Goal: Entertainment & Leisure: Consume media (video, audio)

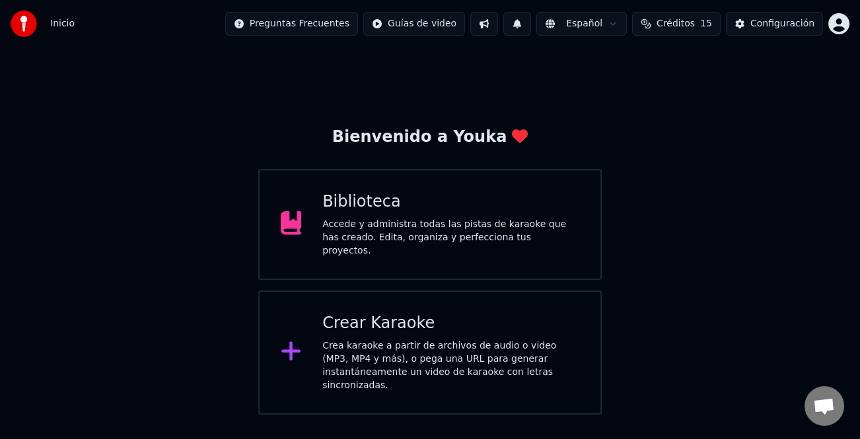
click at [478, 328] on div "Crear Karaoke" at bounding box center [450, 323] width 257 height 21
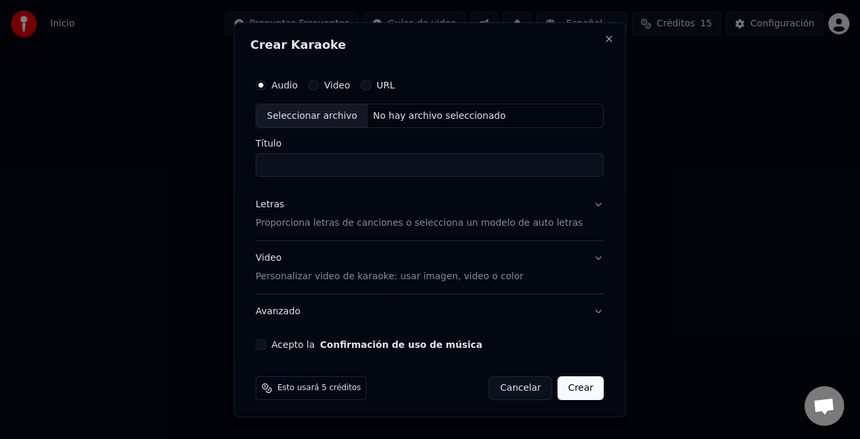
click at [322, 112] on div "Seleccionar archivo" at bounding box center [312, 116] width 112 height 24
type input "**********"
click at [281, 203] on div "Letras" at bounding box center [270, 204] width 28 height 13
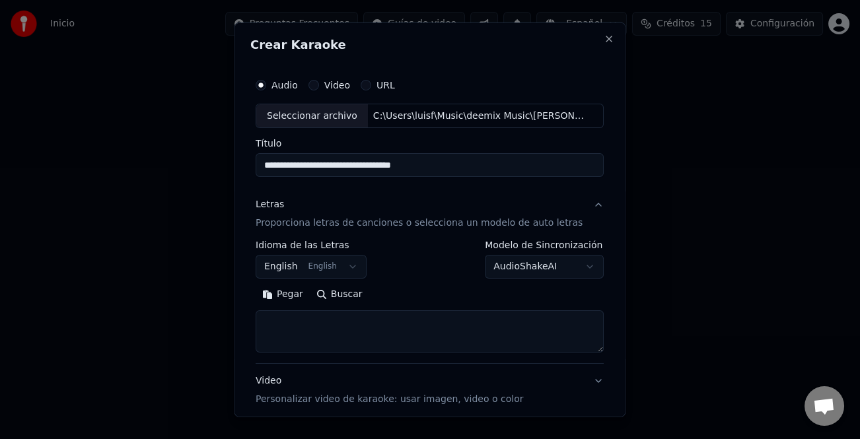
drag, startPoint x: 294, startPoint y: 302, endPoint x: 311, endPoint y: 304, distance: 16.6
click at [295, 301] on button "Pegar" at bounding box center [283, 294] width 54 height 21
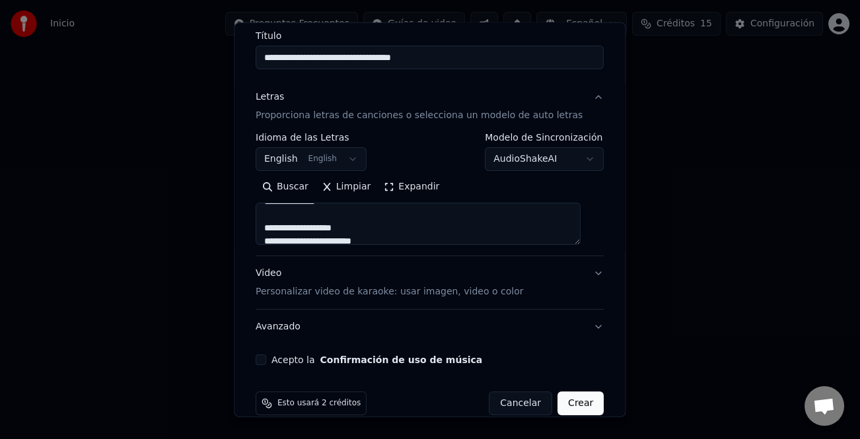
scroll to position [127, 0]
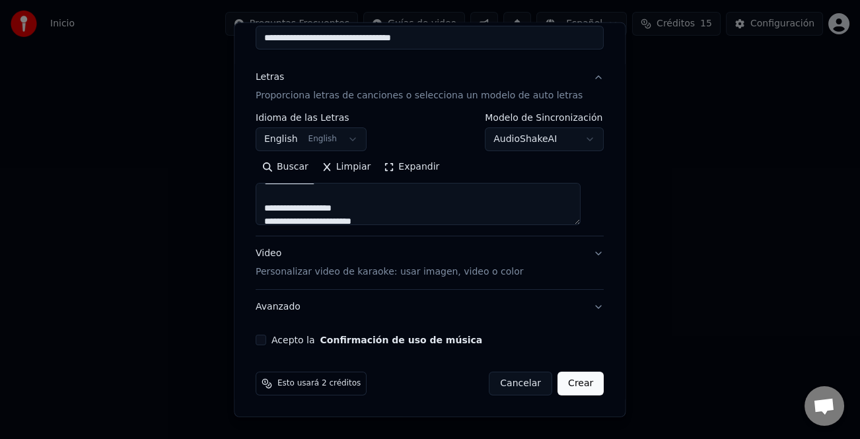
click at [266, 337] on button "Acepto la Confirmación de uso de música" at bounding box center [261, 340] width 11 height 11
click at [276, 255] on div "Video Personalizar video de karaoke: usar imagen, video o color" at bounding box center [389, 263] width 267 height 32
type textarea "**********"
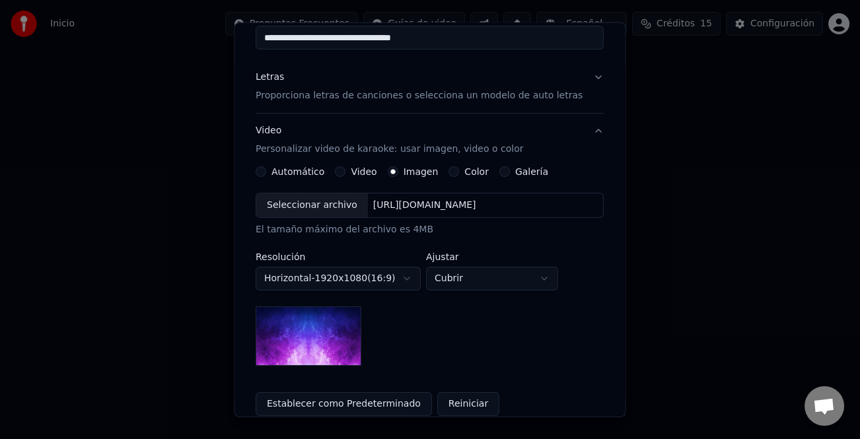
click at [453, 168] on button "Color" at bounding box center [454, 171] width 11 height 11
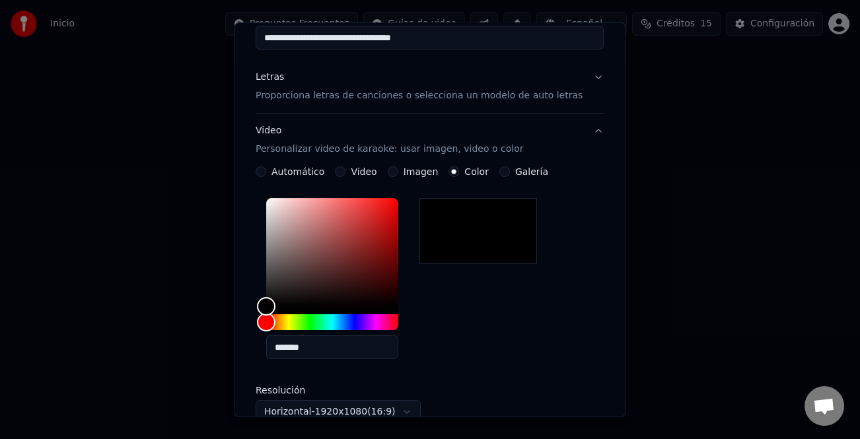
click at [500, 166] on button "Galería" at bounding box center [504, 171] width 11 height 11
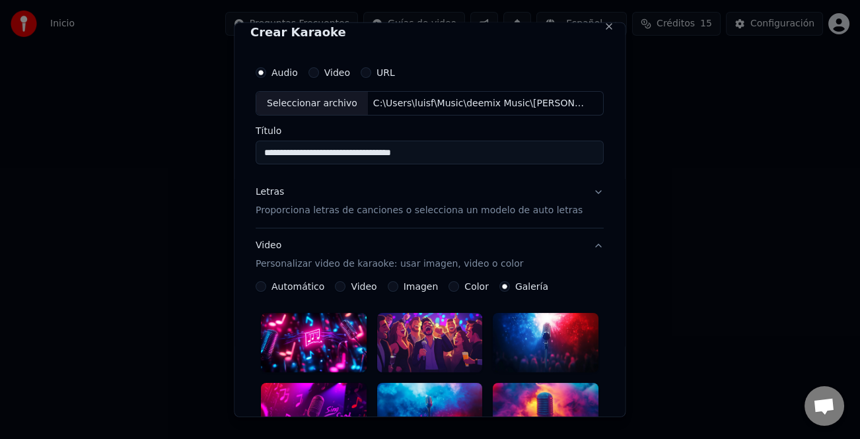
scroll to position [0, 0]
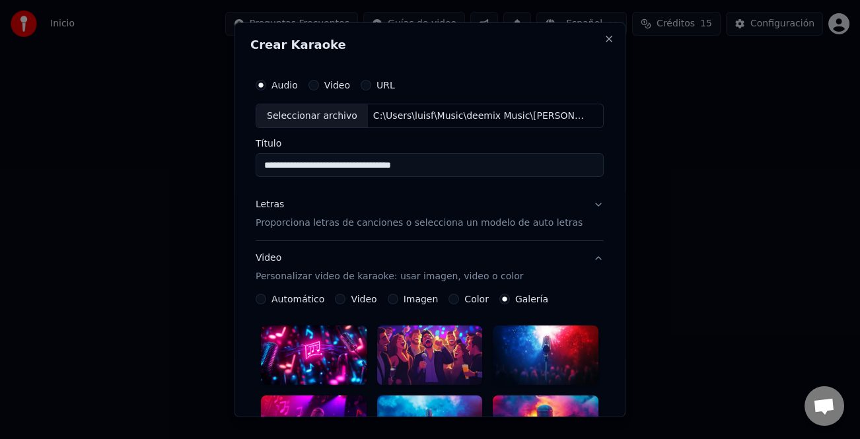
click at [277, 296] on label "Automático" at bounding box center [297, 298] width 53 height 9
click at [266, 296] on button "Automático" at bounding box center [261, 299] width 11 height 11
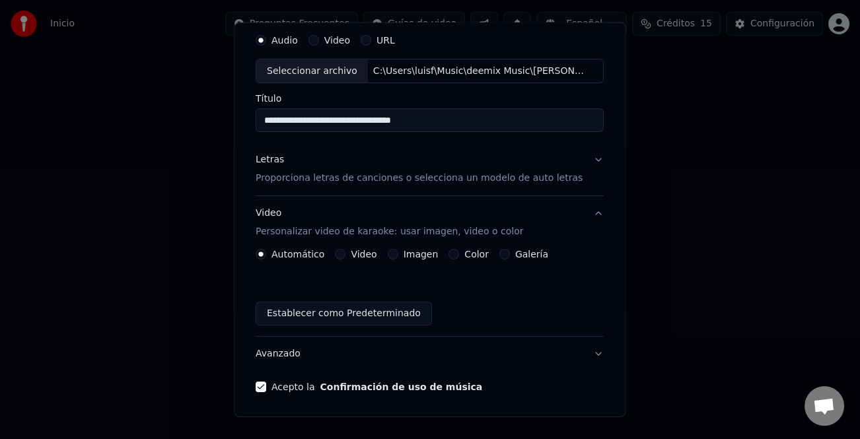
scroll to position [92, 0]
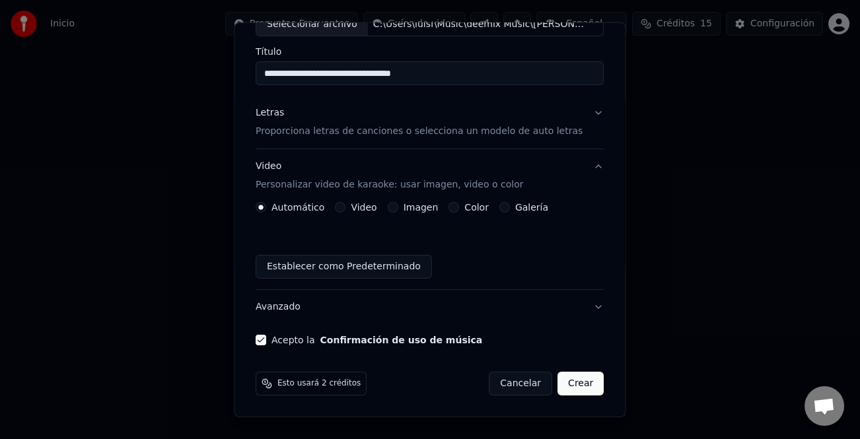
click at [566, 383] on button "Crear" at bounding box center [580, 384] width 46 height 24
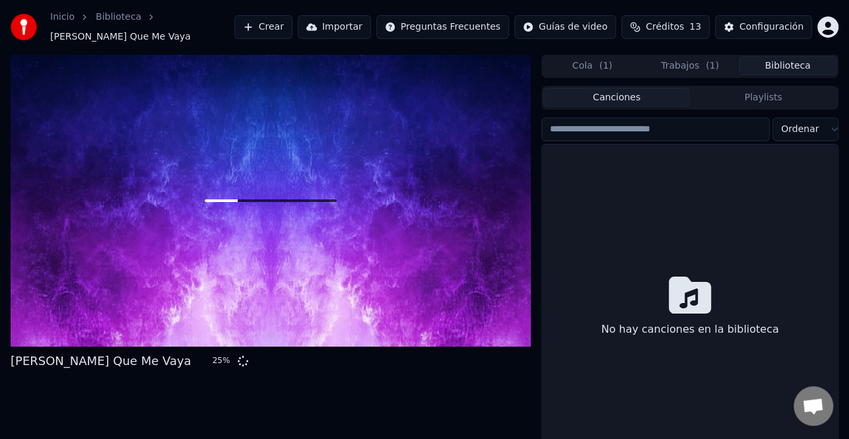
click at [770, 71] on button "Biblioteca" at bounding box center [788, 65] width 98 height 19
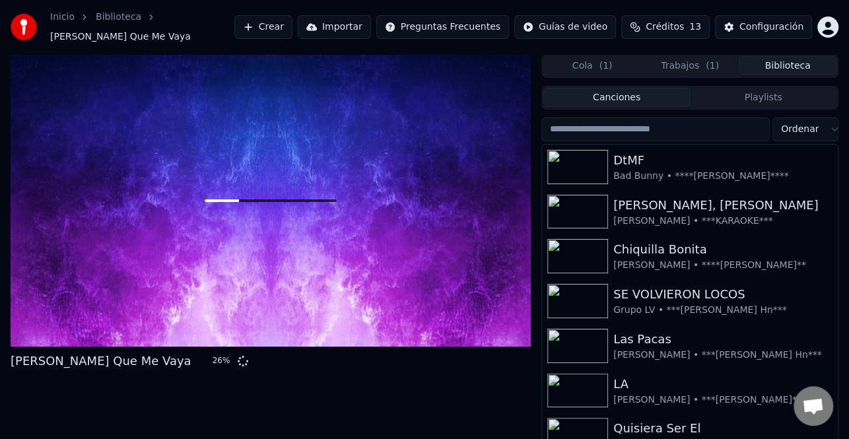
click at [647, 123] on input "search" at bounding box center [655, 130] width 228 height 24
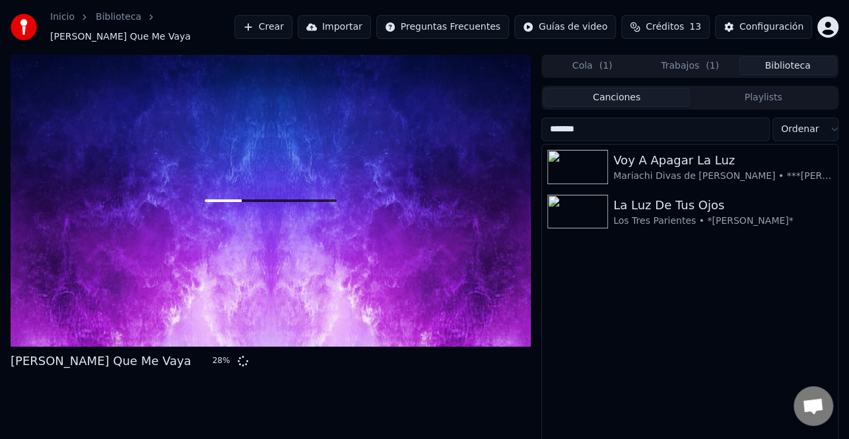
type input "******"
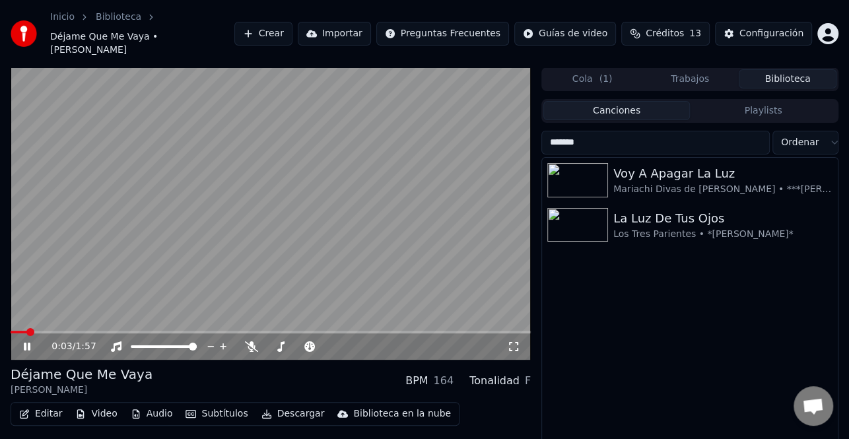
click at [27, 341] on icon at bounding box center [36, 346] width 30 height 11
click at [293, 22] on button "Crear" at bounding box center [263, 34] width 58 height 24
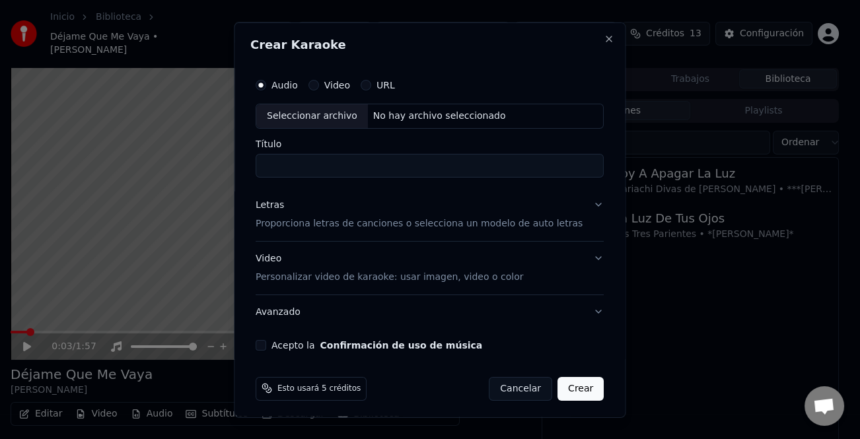
click at [317, 116] on div "Seleccionar archivo" at bounding box center [312, 116] width 112 height 24
type input "**********"
click at [260, 207] on div "**********" at bounding box center [429, 210] width 359 height 289
click at [283, 209] on div "Letras" at bounding box center [270, 204] width 28 height 13
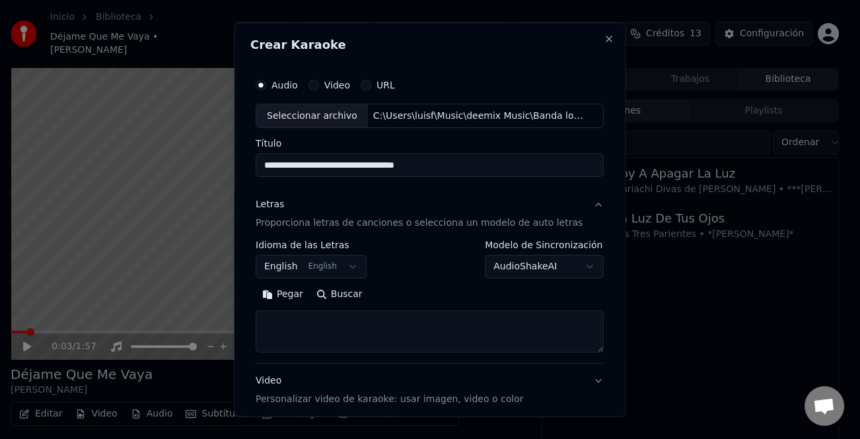
click at [289, 296] on button "Pegar" at bounding box center [283, 294] width 54 height 21
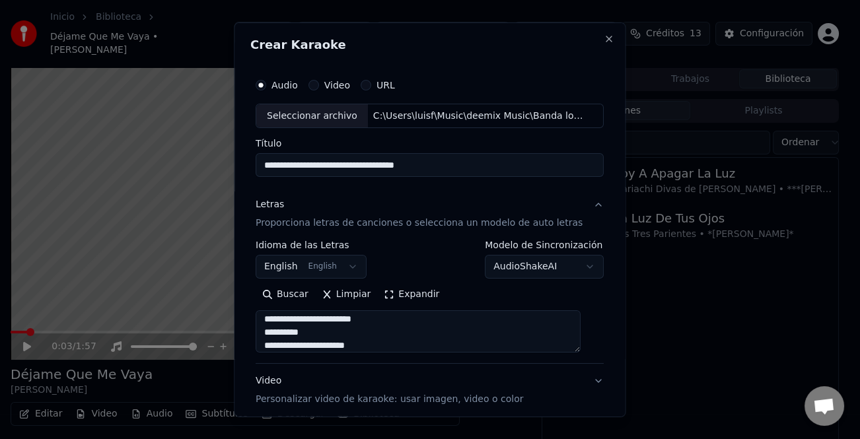
scroll to position [330, 0]
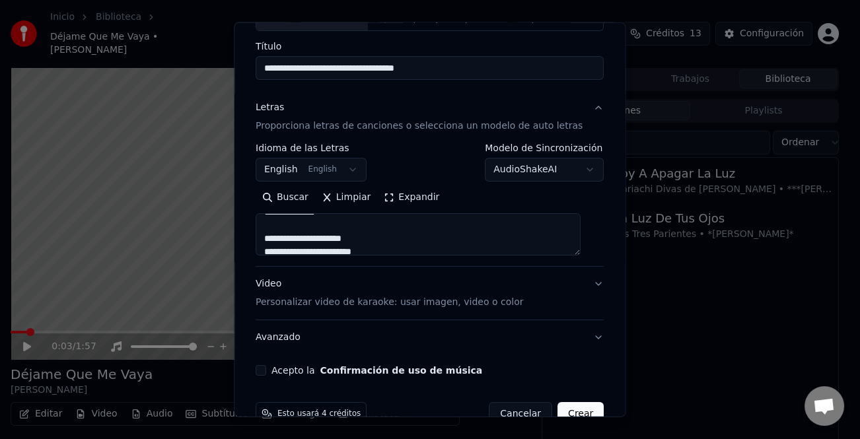
type textarea "**********"
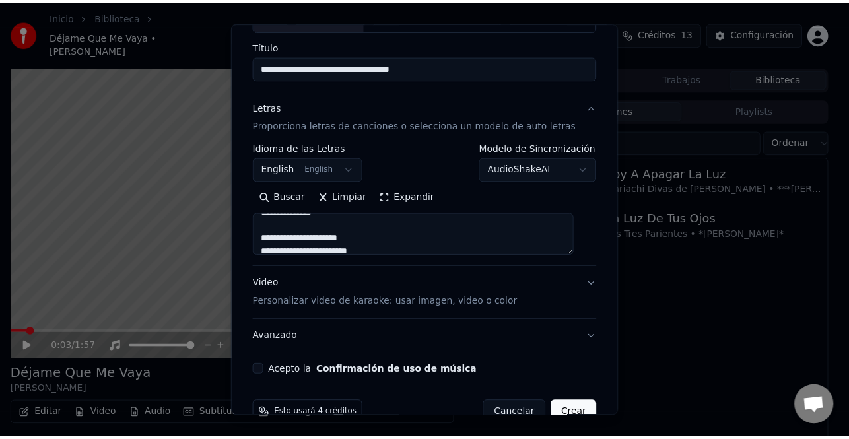
scroll to position [127, 0]
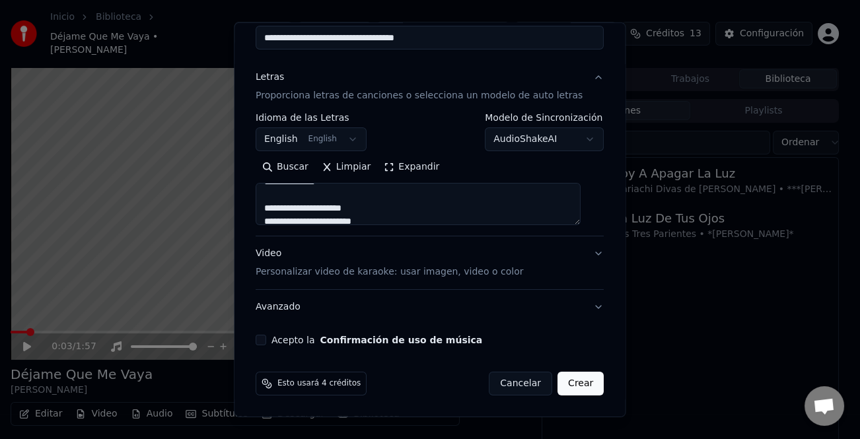
click at [266, 338] on button "Acepto la Confirmación de uso de música" at bounding box center [261, 340] width 11 height 11
click at [571, 388] on button "Crear" at bounding box center [580, 384] width 46 height 24
select select "**"
type textarea "**********"
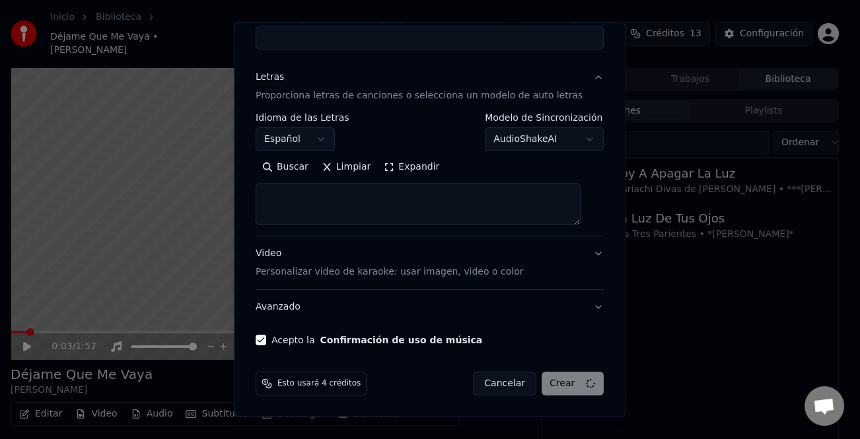
select select
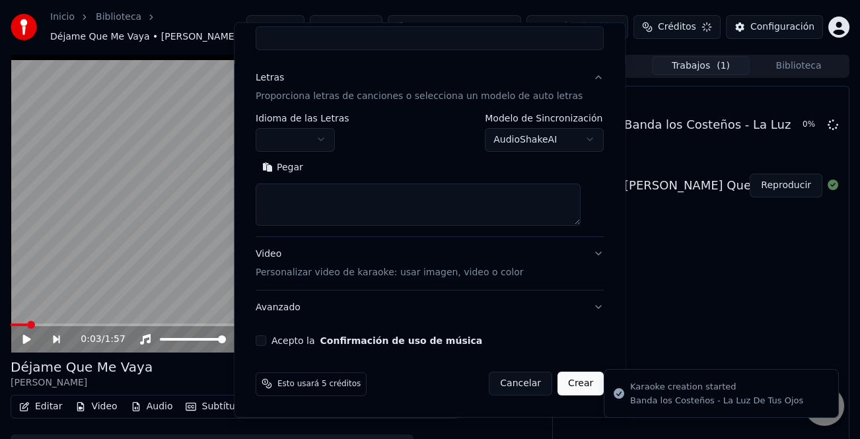
scroll to position [0, 0]
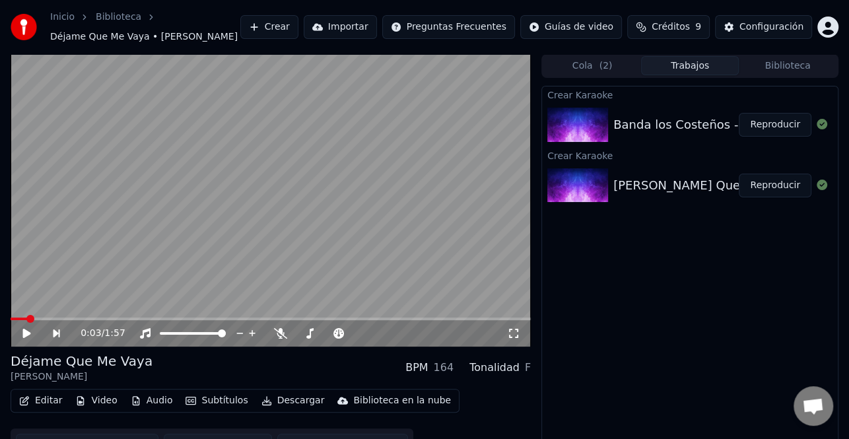
click at [294, 22] on button "Crear" at bounding box center [269, 27] width 58 height 24
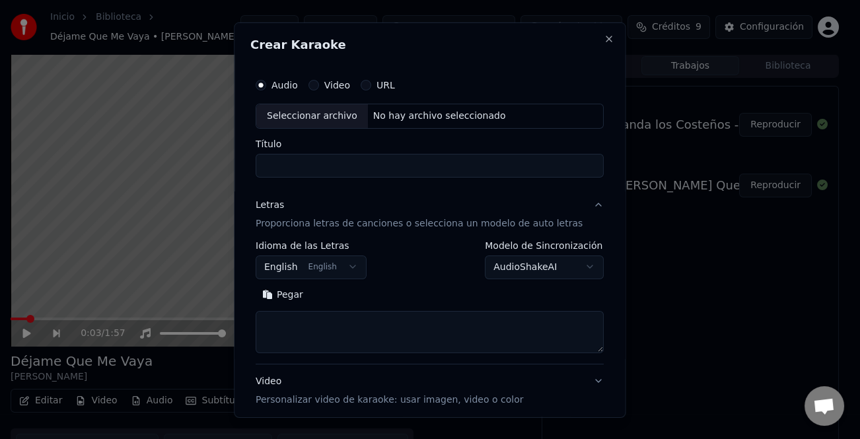
click at [324, 110] on div "Seleccionar archivo" at bounding box center [312, 116] width 112 height 24
click at [301, 296] on button "Pegar" at bounding box center [283, 294] width 54 height 21
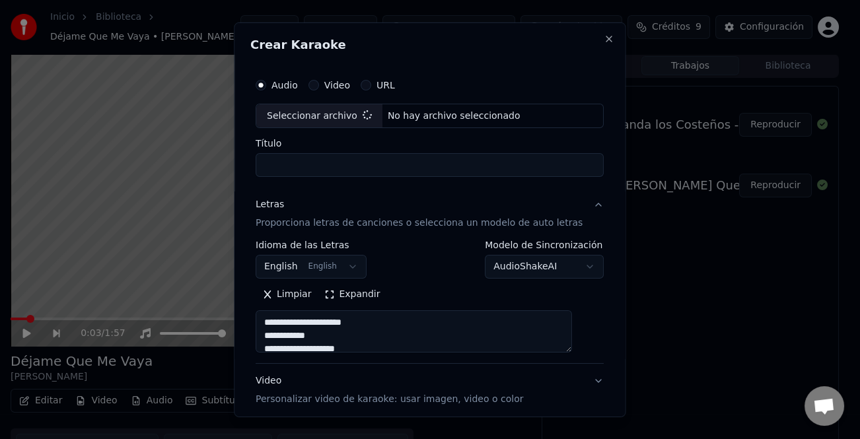
type textarea "**********"
type input "**********"
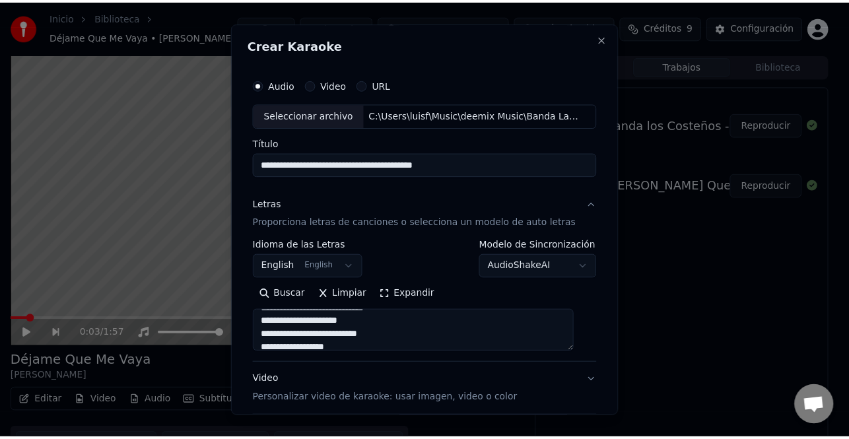
scroll to position [127, 0]
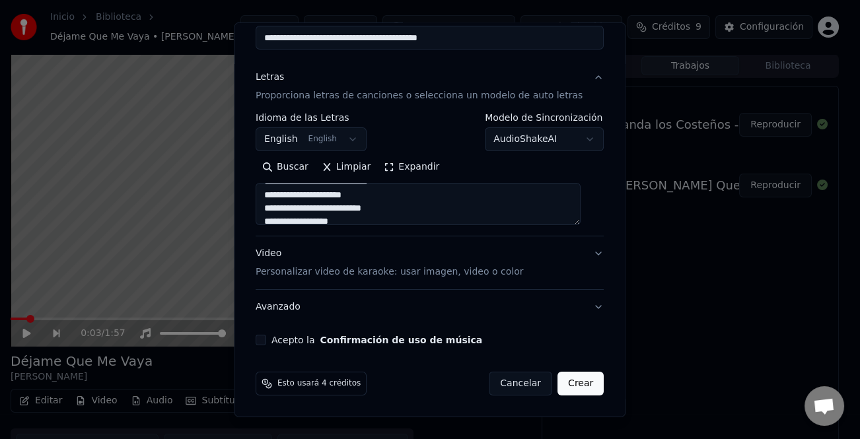
type textarea "**********"
click at [263, 341] on button "Acepto la Confirmación de uso de música" at bounding box center [261, 340] width 11 height 11
click at [560, 390] on button "Crear" at bounding box center [580, 384] width 46 height 24
select select "**"
type textarea "**********"
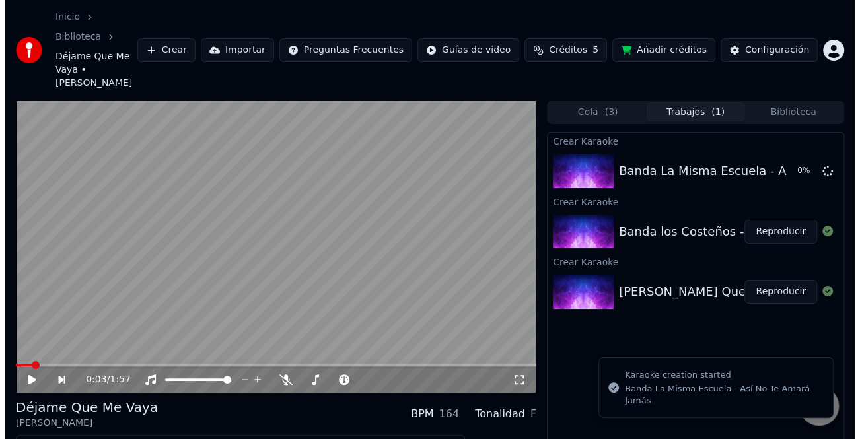
scroll to position [0, 0]
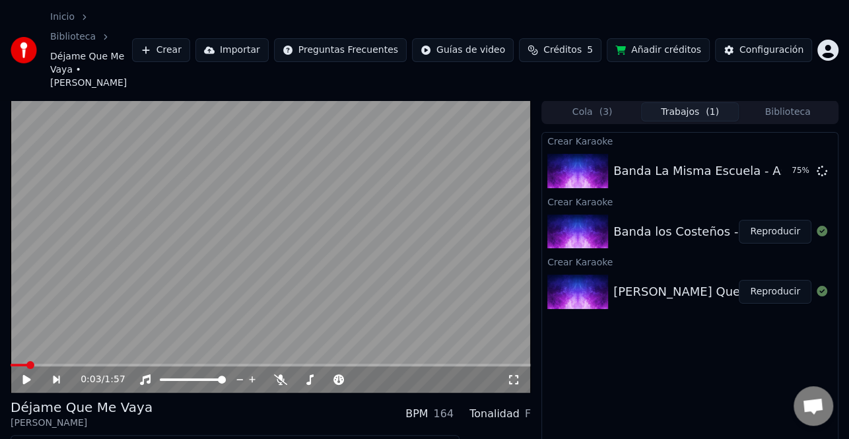
drag, startPoint x: 775, startPoint y: 252, endPoint x: 296, endPoint y: 265, distance: 478.2
click at [775, 280] on button "Reproducir" at bounding box center [775, 292] width 73 height 24
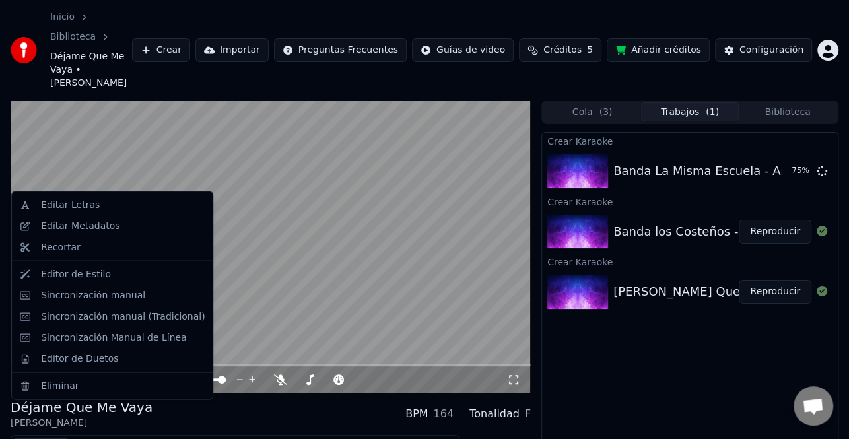
click at [54, 438] on button "Editar" at bounding box center [40, 447] width 53 height 18
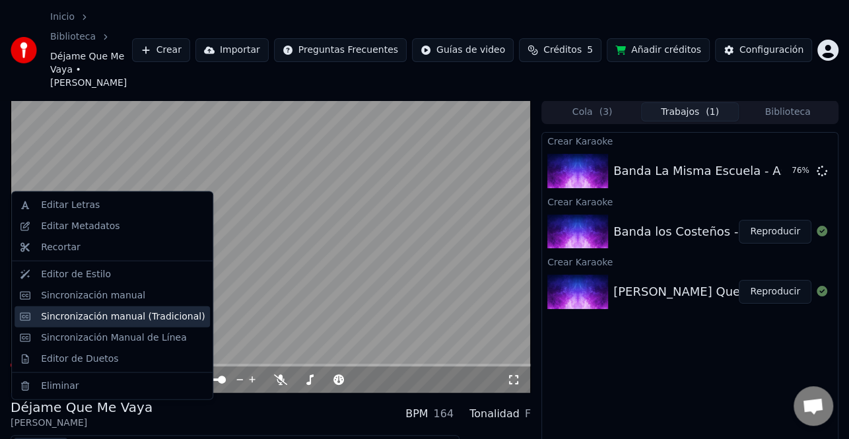
click at [119, 317] on div "Sincronización manual (Tradicional)" at bounding box center [123, 316] width 164 height 13
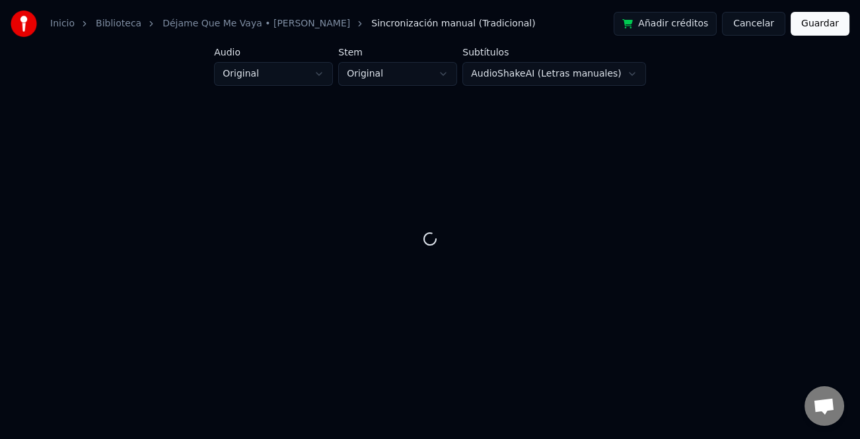
click at [765, 22] on button "Cancelar" at bounding box center [753, 24] width 63 height 24
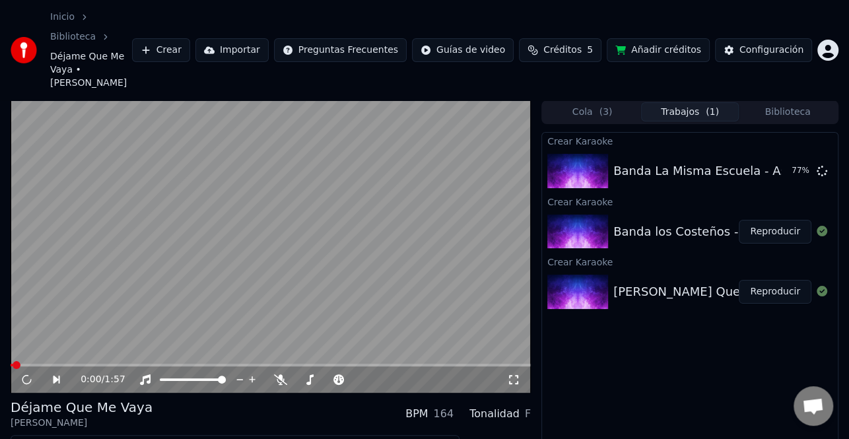
click at [25, 372] on icon at bounding box center [26, 379] width 13 height 15
click at [25, 376] on icon at bounding box center [27, 380] width 7 height 8
click at [24, 366] on div "0:00 / 1:57" at bounding box center [271, 379] width 520 height 26
click at [28, 375] on icon at bounding box center [27, 379] width 8 height 9
click at [23, 374] on icon at bounding box center [36, 379] width 30 height 11
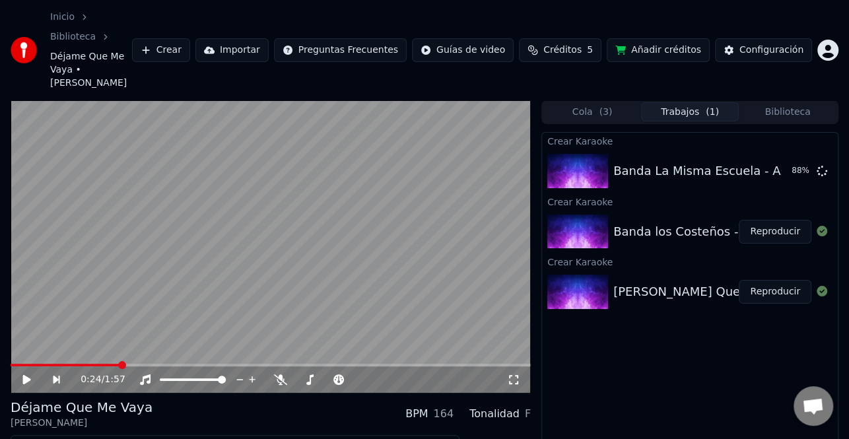
click at [47, 438] on button "Editar" at bounding box center [40, 447] width 53 height 18
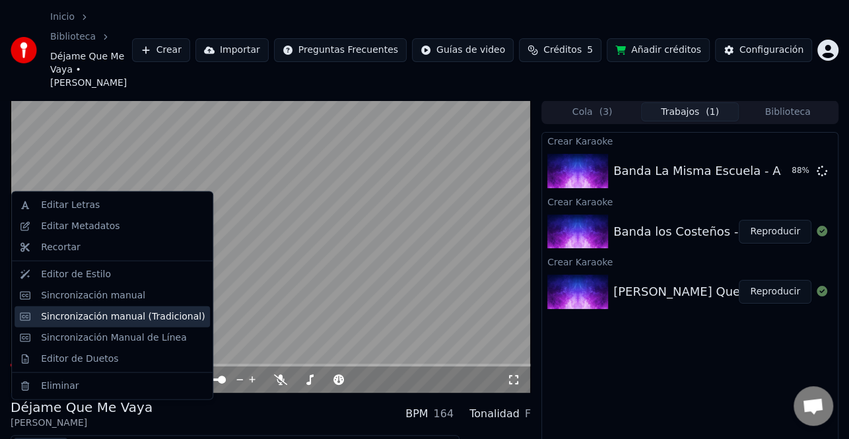
click at [90, 321] on div "Sincronización manual (Tradicional)" at bounding box center [123, 316] width 164 height 13
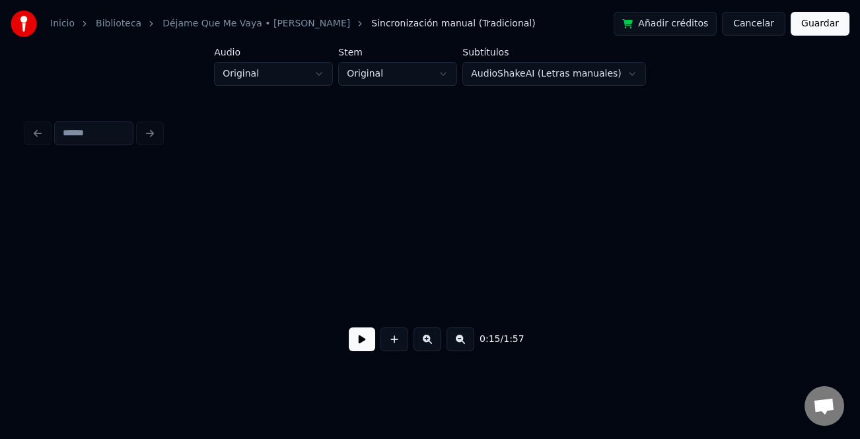
scroll to position [0, 2528]
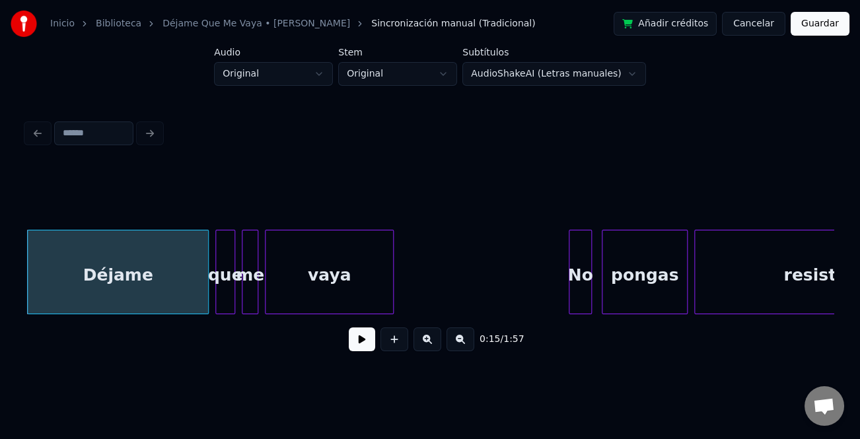
click at [364, 351] on button at bounding box center [362, 340] width 26 height 24
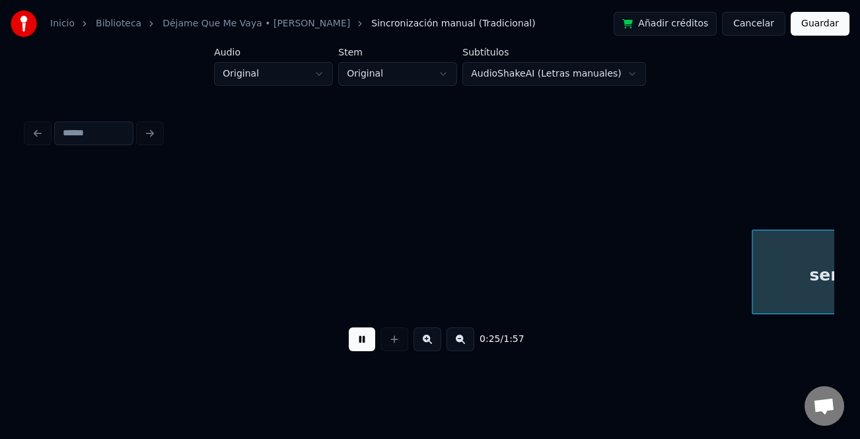
scroll to position [0, 4143]
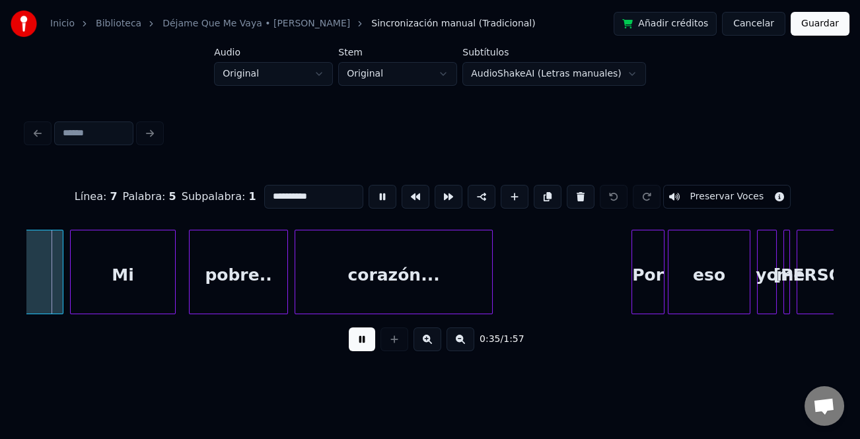
scroll to position [0, 5619]
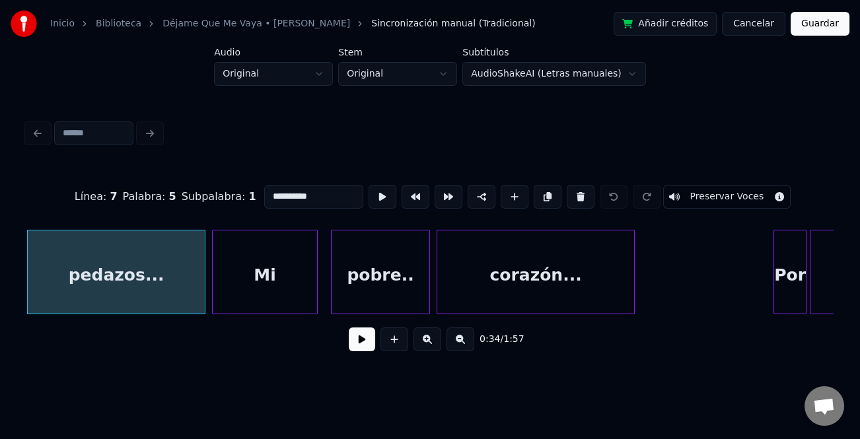
click at [360, 339] on button at bounding box center [362, 340] width 26 height 24
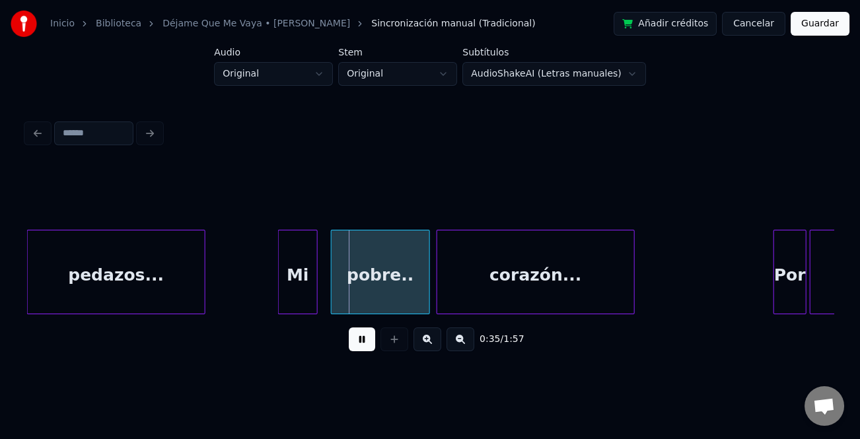
click at [281, 298] on div at bounding box center [281, 271] width 4 height 83
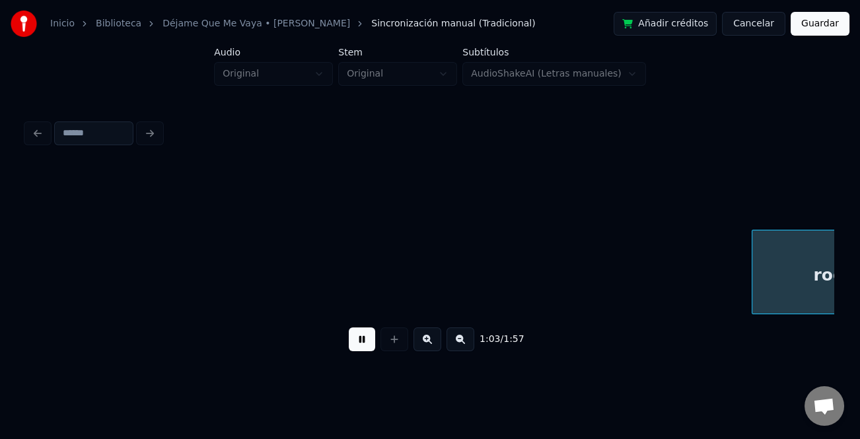
scroll to position [0, 10465]
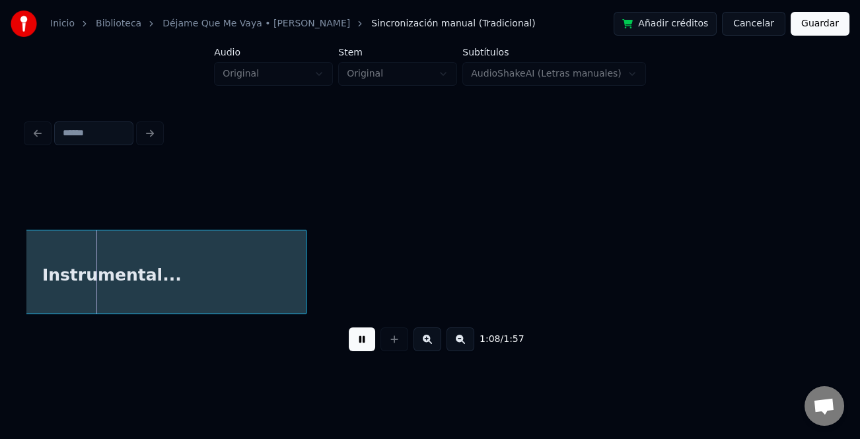
click at [469, 343] on button at bounding box center [460, 340] width 28 height 24
drag, startPoint x: 465, startPoint y: 343, endPoint x: 389, endPoint y: 334, distance: 76.5
click at [464, 343] on button at bounding box center [460, 340] width 28 height 24
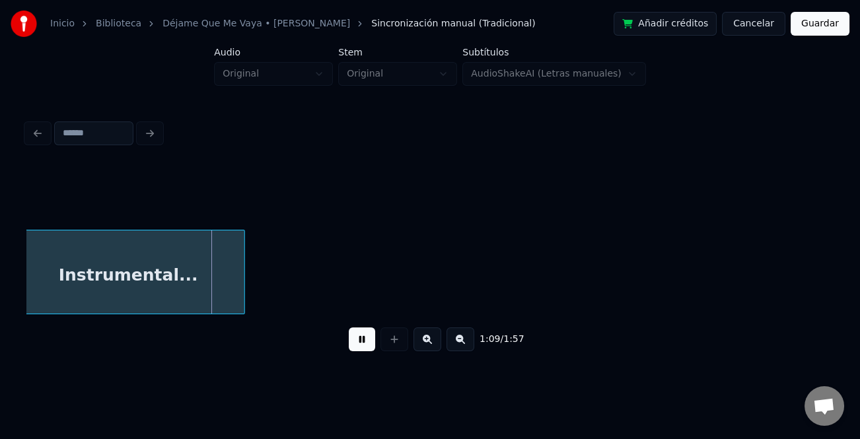
scroll to position [0, 6702]
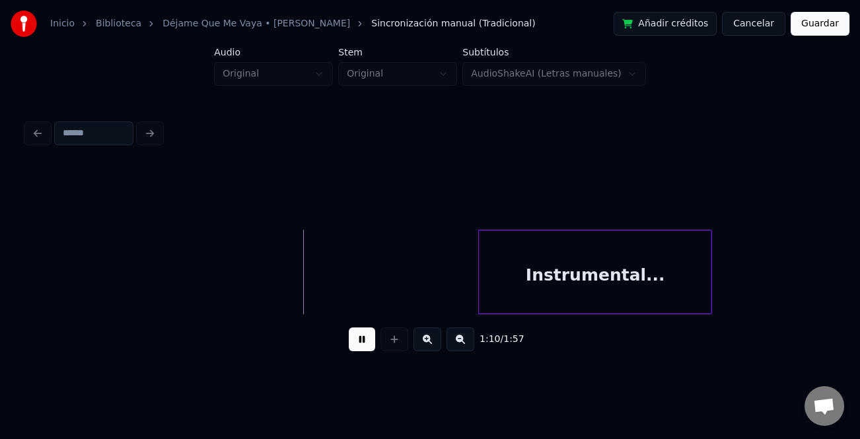
click at [561, 280] on div "Instrumental..." at bounding box center [595, 275] width 232 height 90
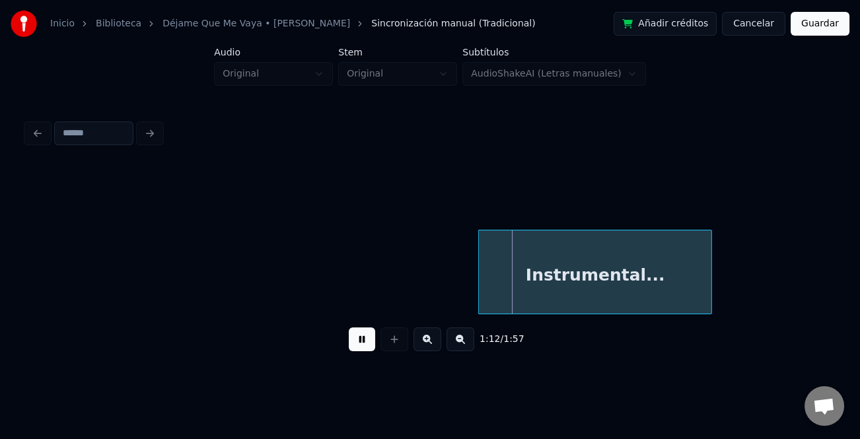
click at [469, 343] on button at bounding box center [460, 340] width 28 height 24
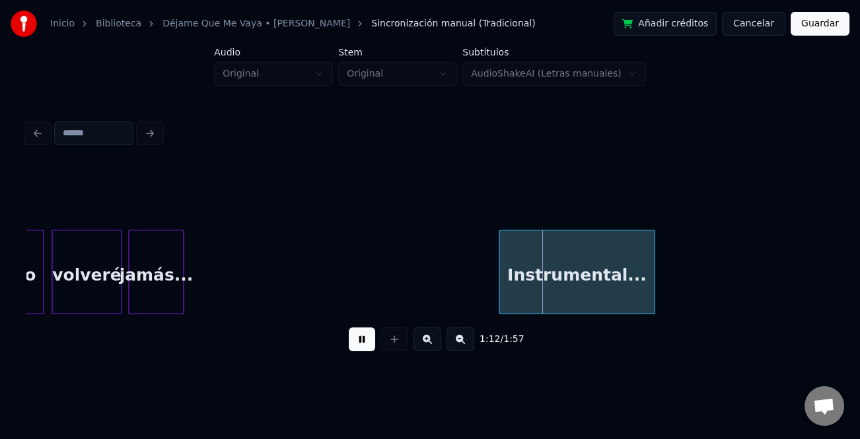
click at [467, 343] on button at bounding box center [460, 340] width 28 height 24
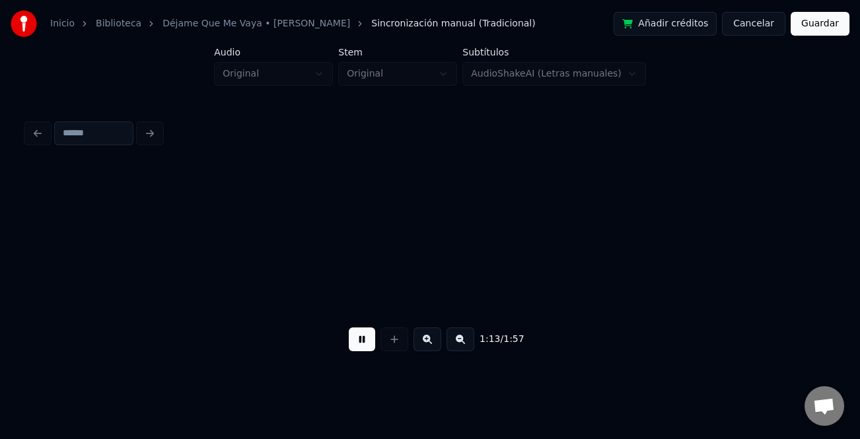
scroll to position [0, 1885]
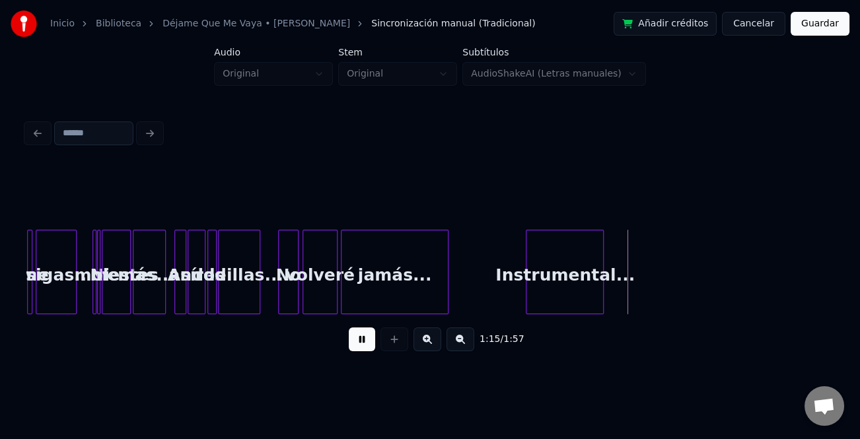
click at [444, 294] on div at bounding box center [446, 271] width 4 height 83
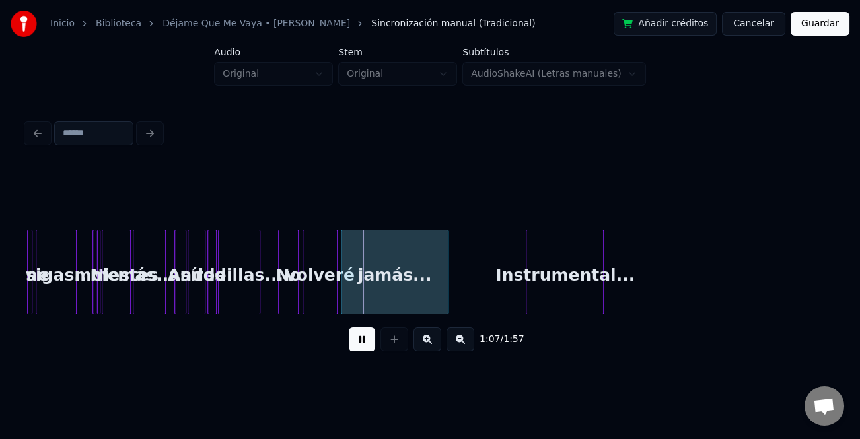
click at [446, 283] on div at bounding box center [446, 271] width 4 height 83
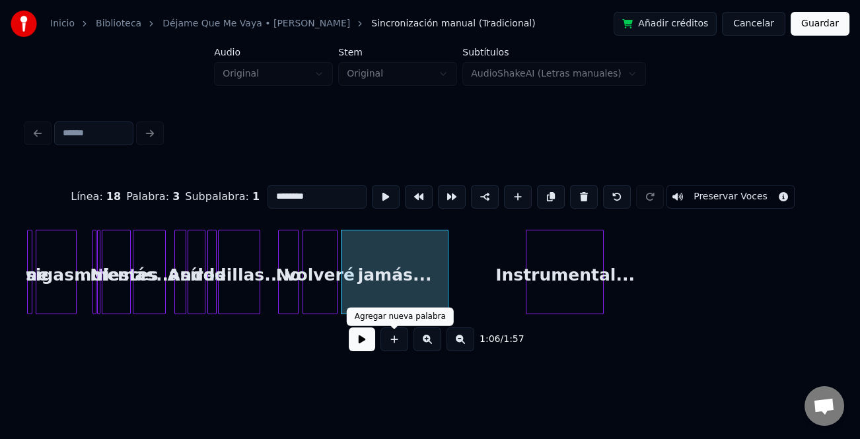
click at [372, 347] on button at bounding box center [362, 340] width 26 height 24
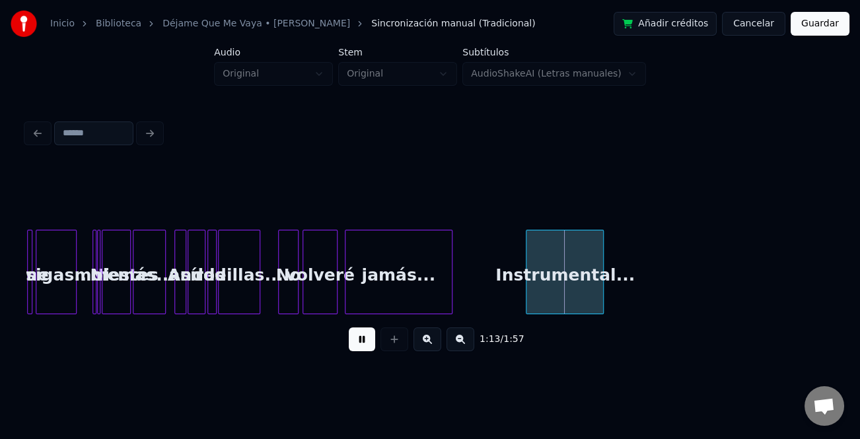
click at [446, 293] on div "jamás..." at bounding box center [398, 275] width 106 height 90
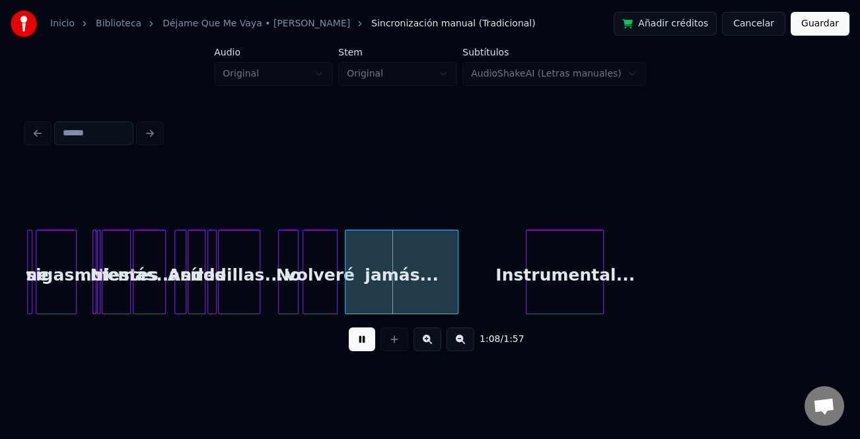
click at [456, 295] on div at bounding box center [456, 271] width 4 height 83
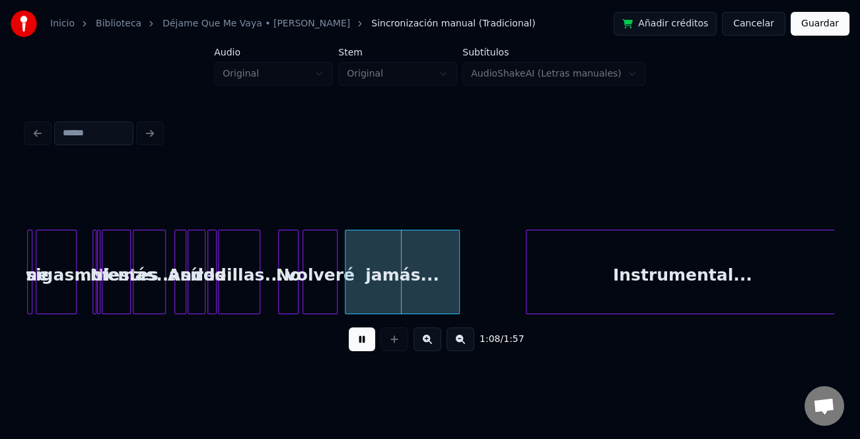
click at [835, 293] on div "1:08 / 1:57" at bounding box center [429, 238] width 817 height 261
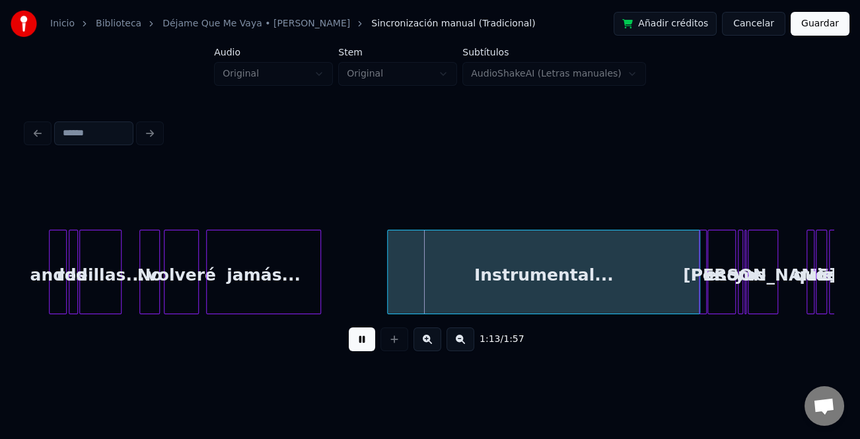
scroll to position [0, 2114]
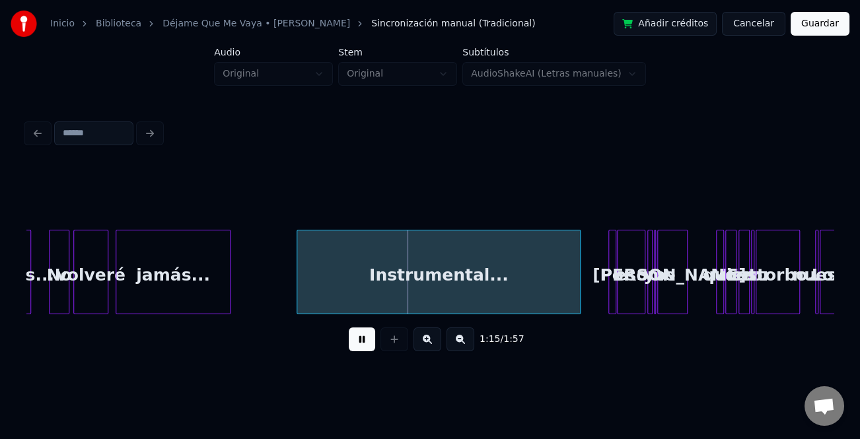
click at [576, 306] on div at bounding box center [578, 271] width 4 height 83
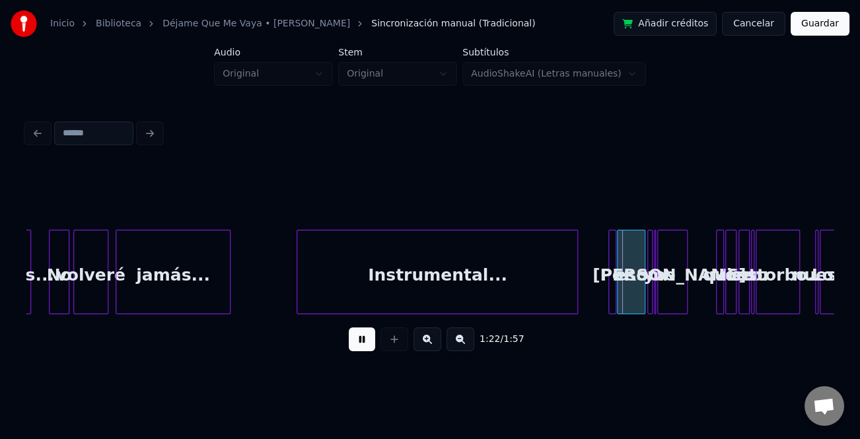
click at [432, 347] on button at bounding box center [427, 340] width 28 height 24
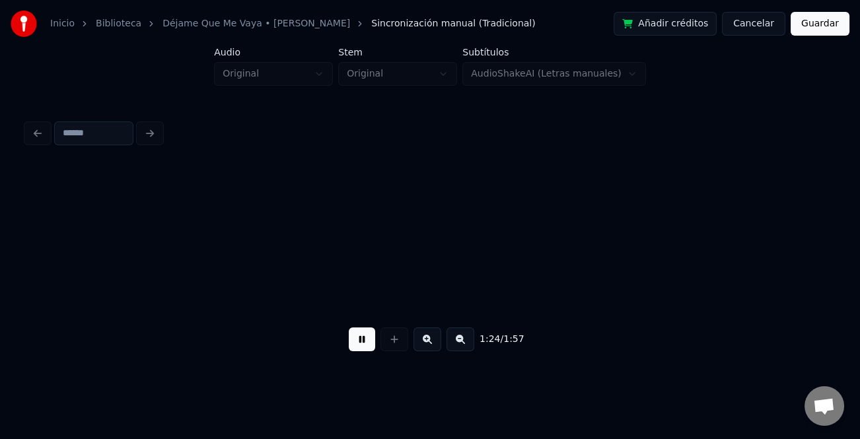
scroll to position [0, 8352]
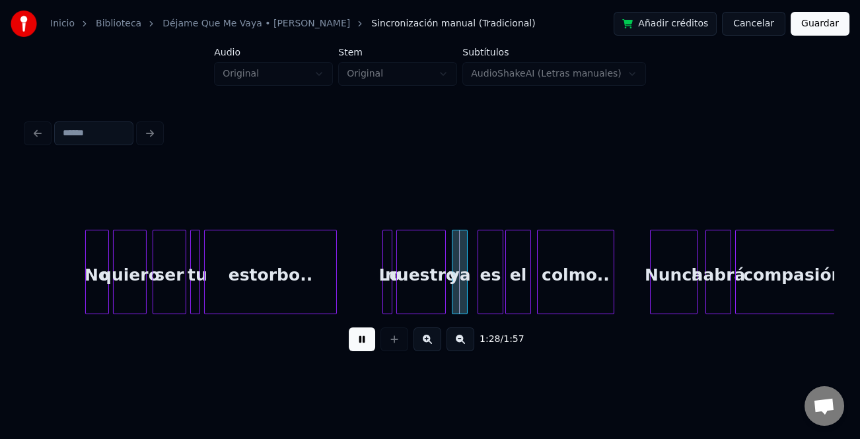
click at [419, 337] on button at bounding box center [427, 340] width 28 height 24
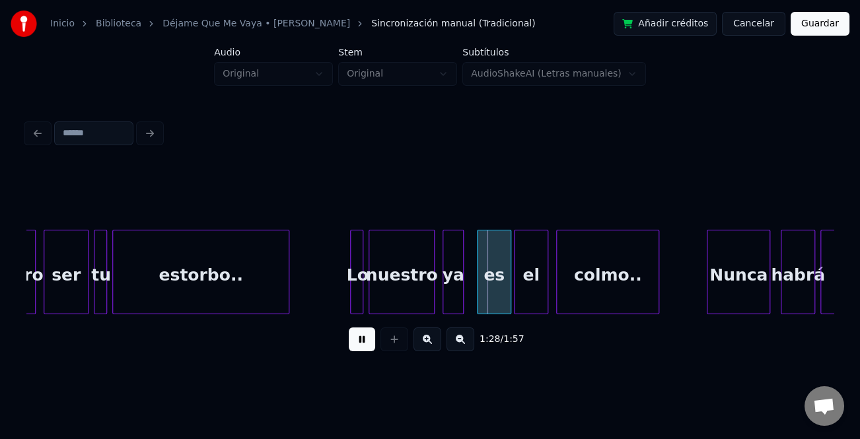
click at [420, 337] on button at bounding box center [427, 340] width 28 height 24
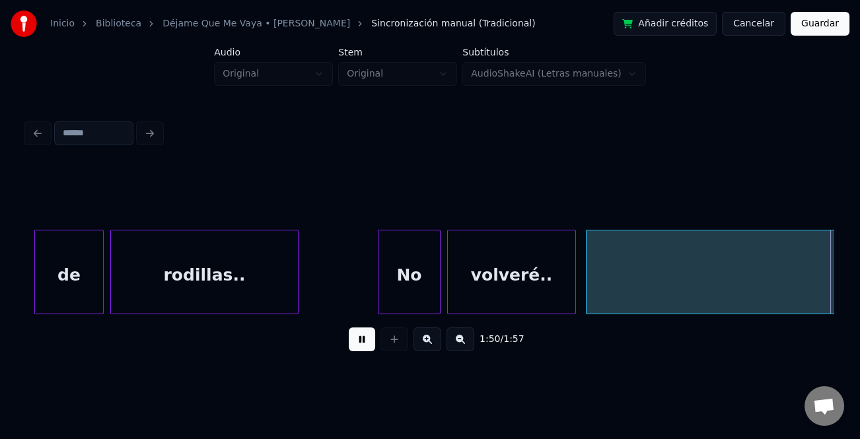
scroll to position [0, 18267]
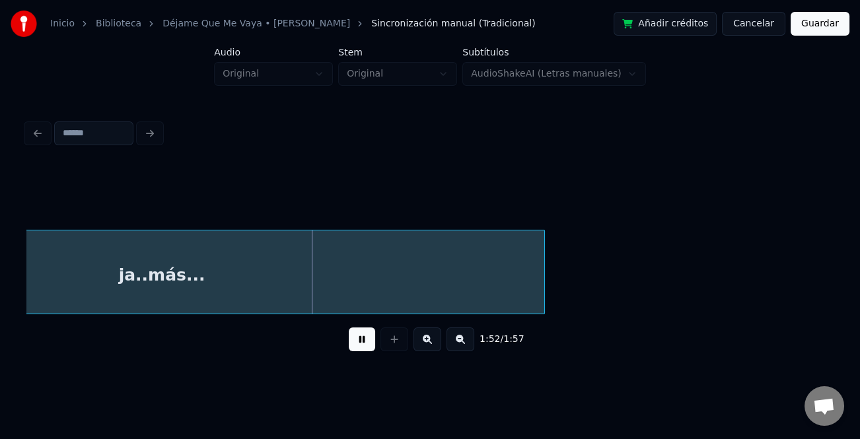
click at [814, 31] on button "Guardar" at bounding box center [819, 24] width 59 height 24
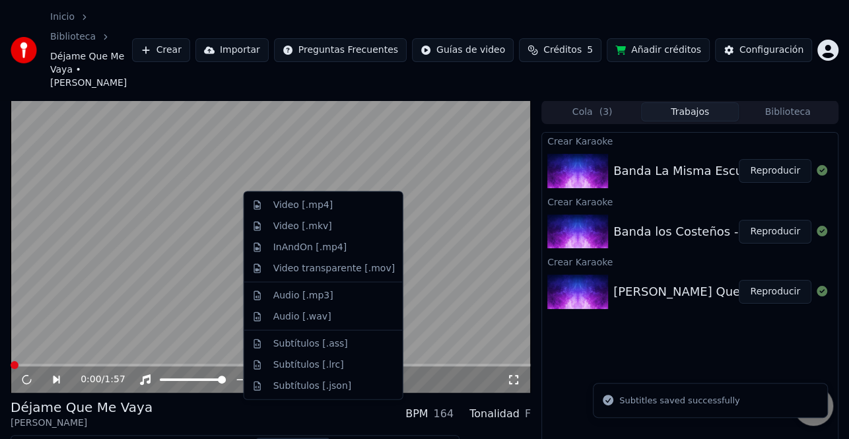
click at [290, 438] on button "Descargar" at bounding box center [293, 447] width 74 height 18
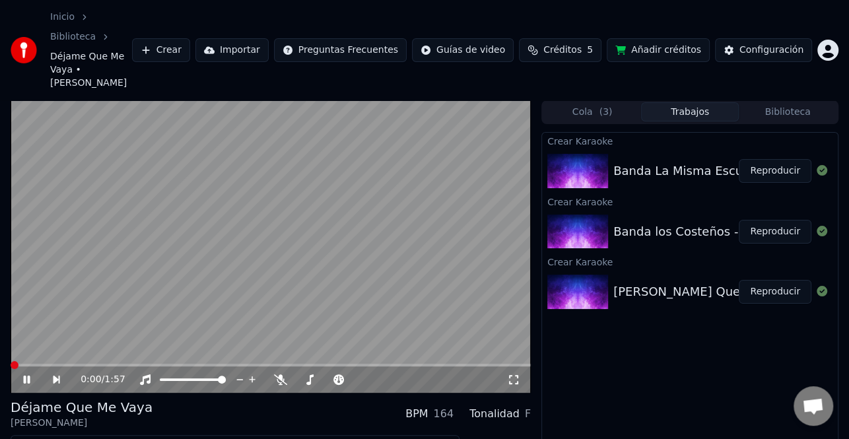
click at [52, 366] on div "0:00 / 1:57" at bounding box center [271, 379] width 520 height 26
click at [48, 364] on span at bounding box center [271, 365] width 520 height 3
click at [40, 364] on span at bounding box center [31, 365] width 40 height 3
click at [23, 374] on icon at bounding box center [36, 379] width 30 height 11
click at [283, 438] on button "Descargar" at bounding box center [293, 447] width 74 height 18
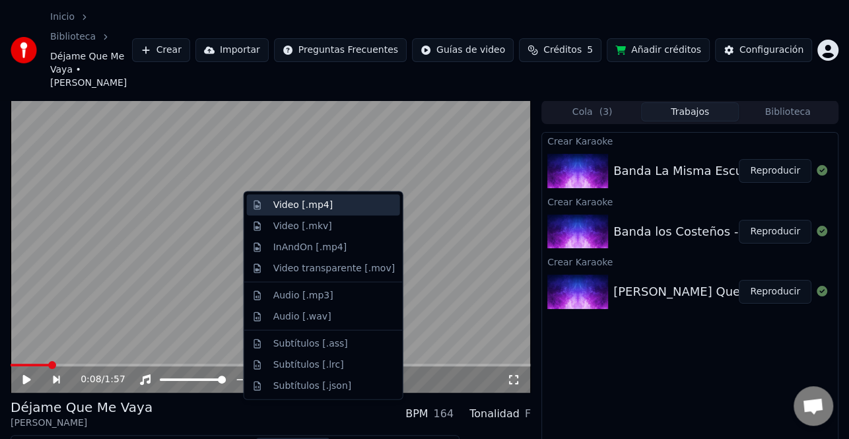
click at [341, 210] on div "Video [.mp4]" at bounding box center [333, 205] width 121 height 13
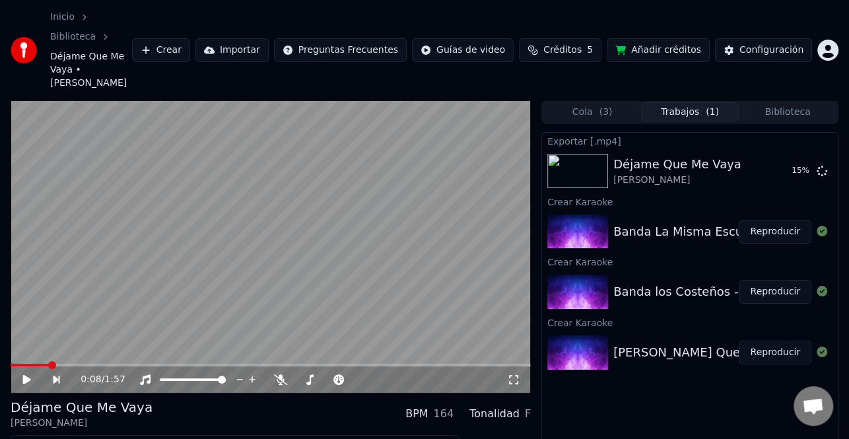
click at [775, 280] on button "Reproducir" at bounding box center [775, 292] width 73 height 24
click at [71, 312] on video at bounding box center [271, 246] width 520 height 293
click at [42, 438] on button "Editar" at bounding box center [40, 447] width 53 height 18
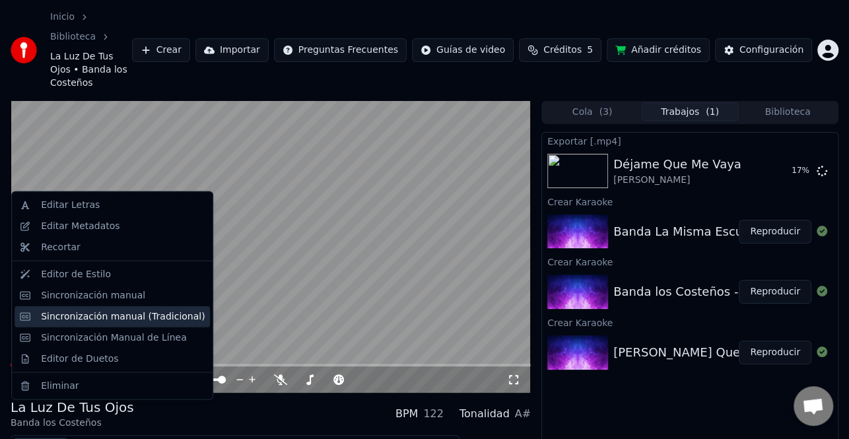
click at [131, 314] on div "Sincronización manual (Tradicional)" at bounding box center [123, 316] width 164 height 13
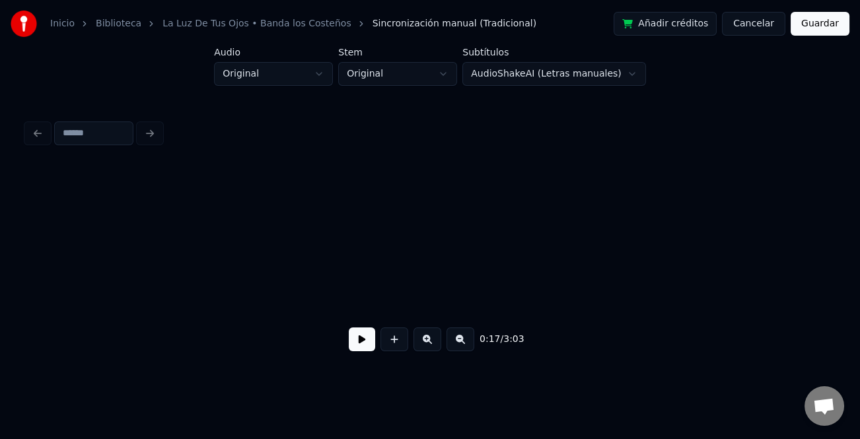
scroll to position [0, 2901]
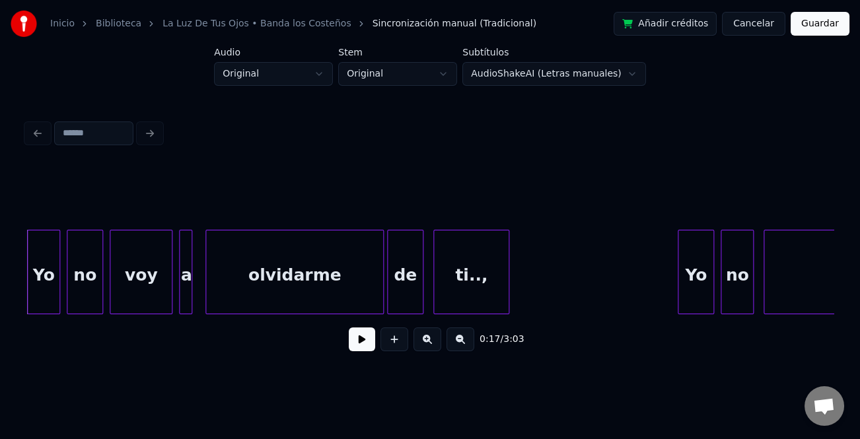
click at [367, 344] on button at bounding box center [362, 340] width 26 height 24
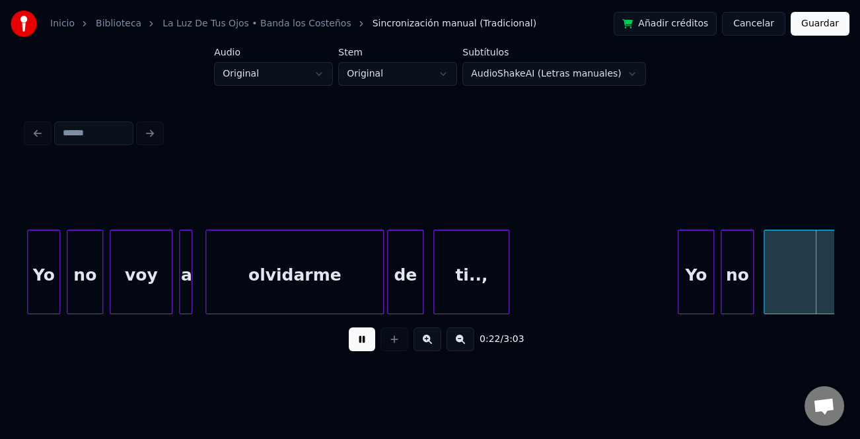
scroll to position [0, 3710]
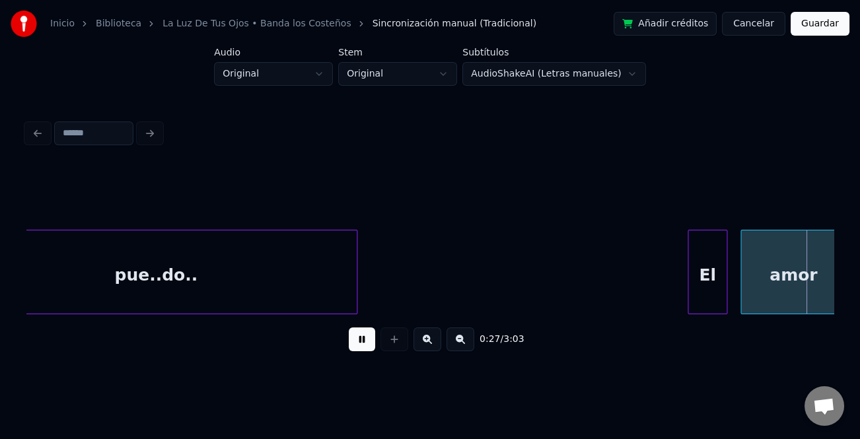
click at [703, 271] on div "El" at bounding box center [707, 275] width 38 height 90
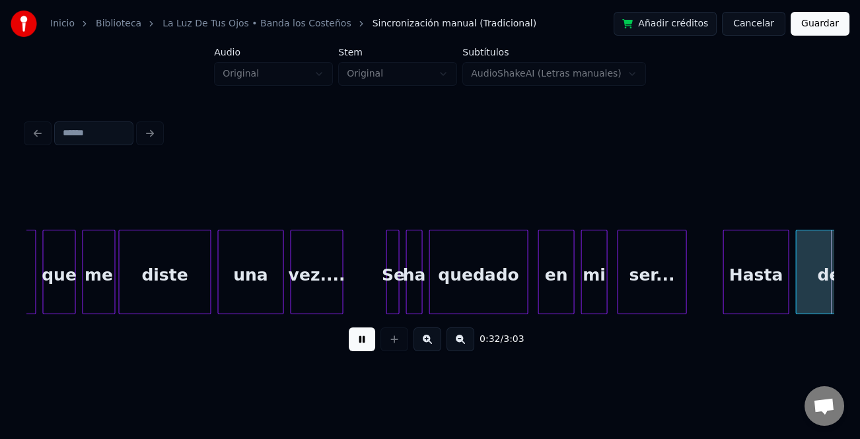
scroll to position [0, 5327]
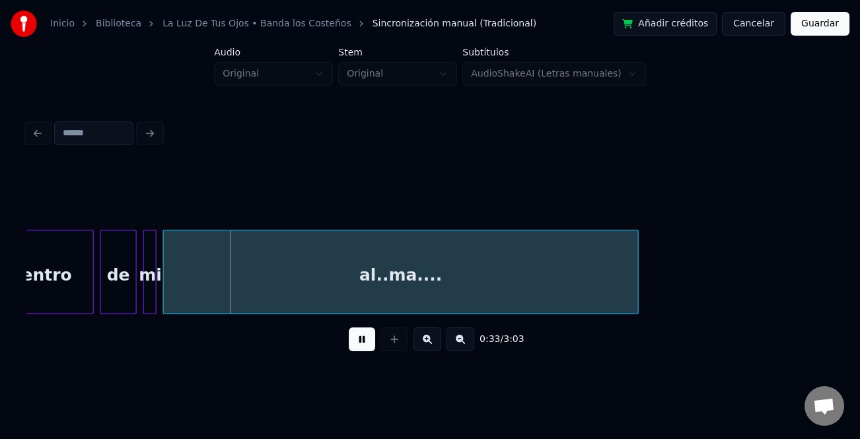
click at [839, 277] on div "Inicio Biblioteca La Luz De Tus Ojos • Banda los Costeños Sincronización manual…" at bounding box center [430, 185] width 860 height 370
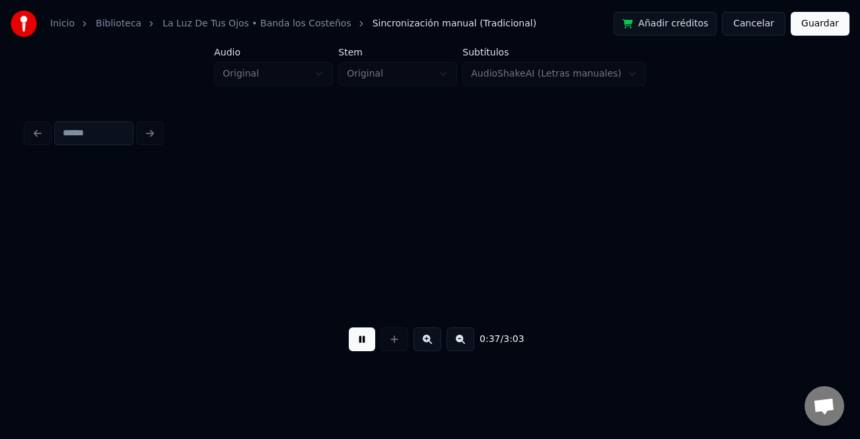
scroll to position [0, 6137]
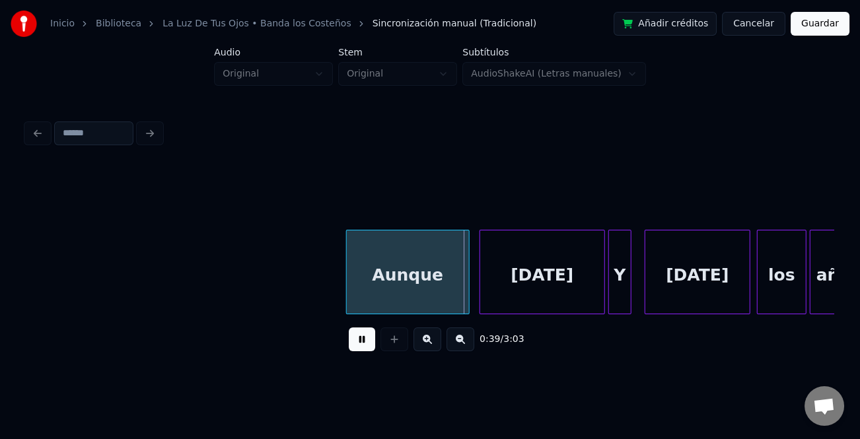
click at [347, 254] on div at bounding box center [349, 271] width 4 height 83
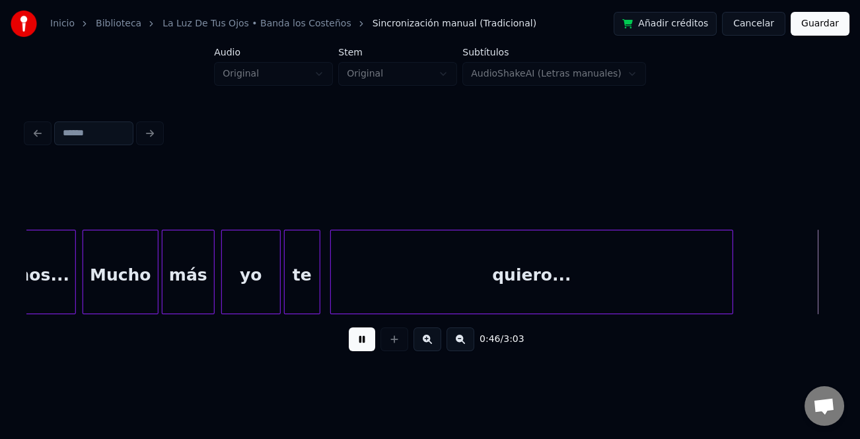
scroll to position [0, 7754]
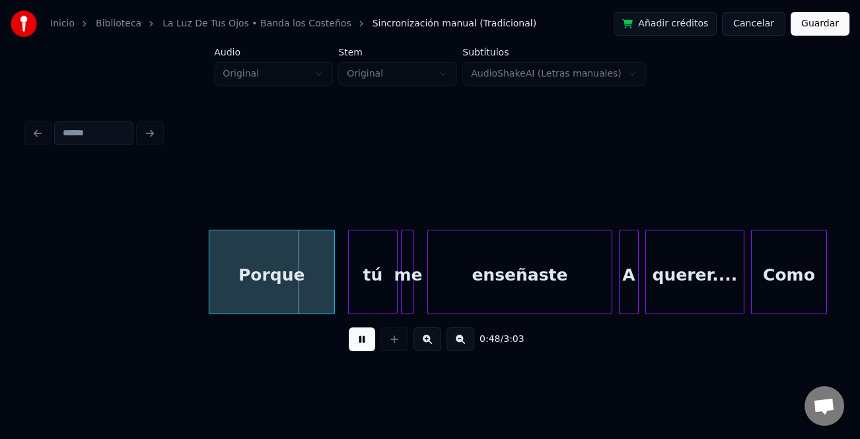
click at [209, 281] on div at bounding box center [211, 271] width 4 height 83
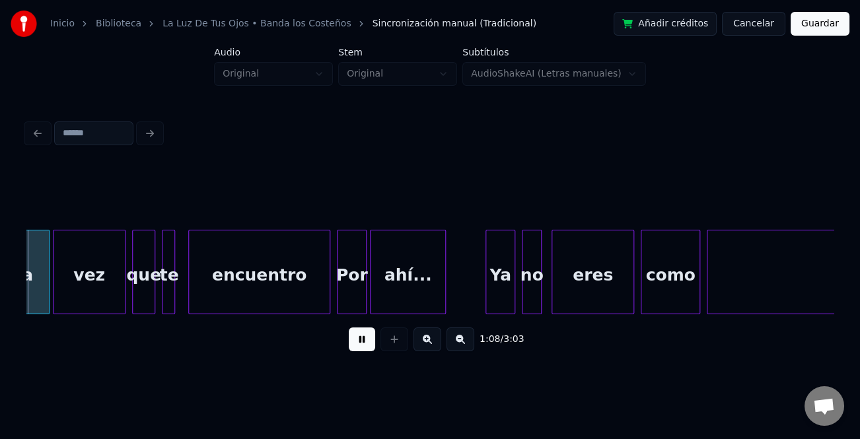
scroll to position [0, 11311]
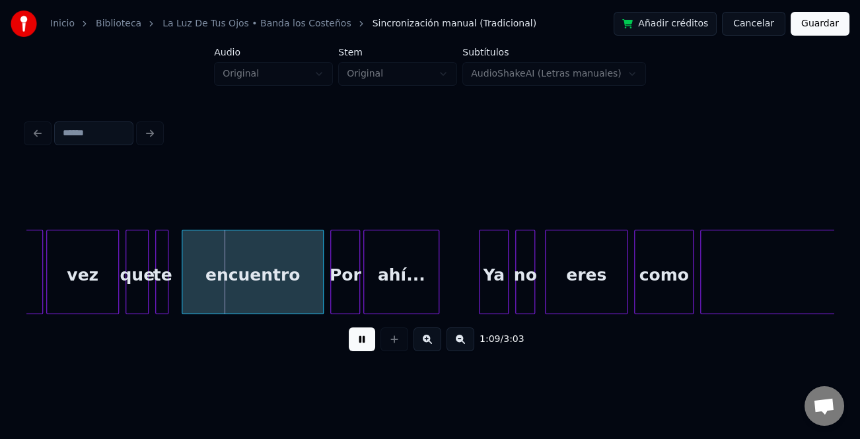
click at [358, 340] on button at bounding box center [362, 340] width 26 height 24
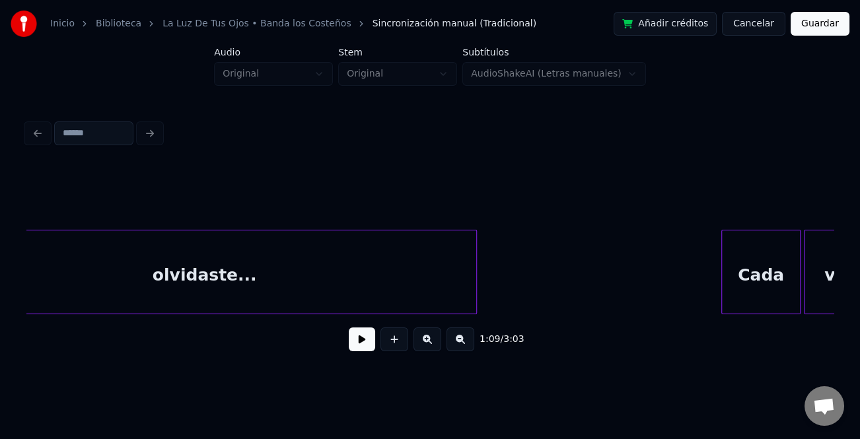
scroll to position [0, 10578]
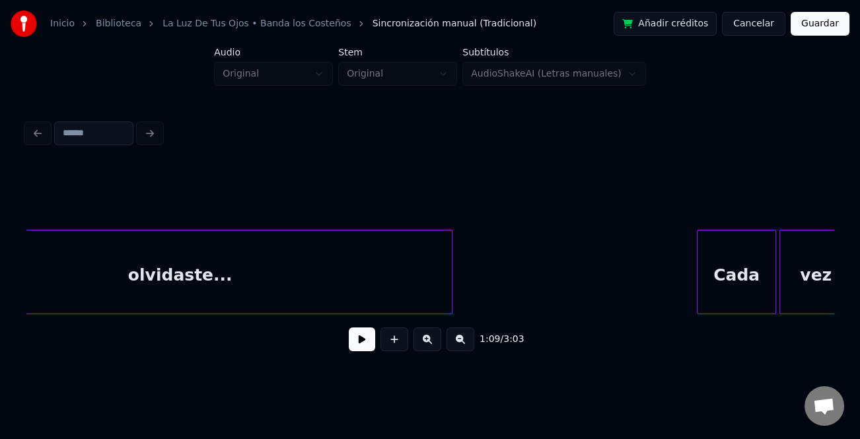
click at [452, 291] on div "olvidaste..." at bounding box center [180, 272] width 545 height 85
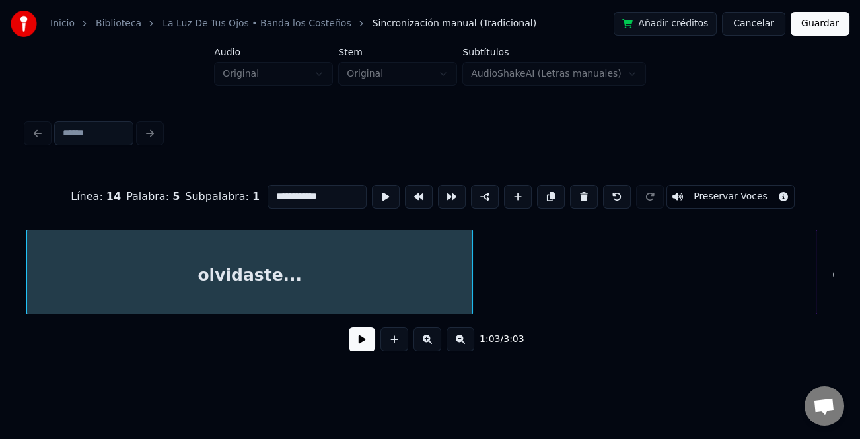
click at [470, 306] on div at bounding box center [470, 271] width 4 height 83
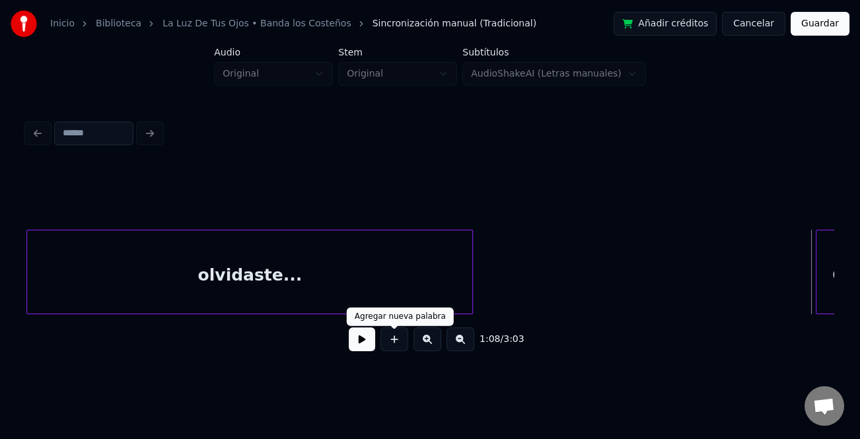
click at [369, 343] on button at bounding box center [362, 340] width 26 height 24
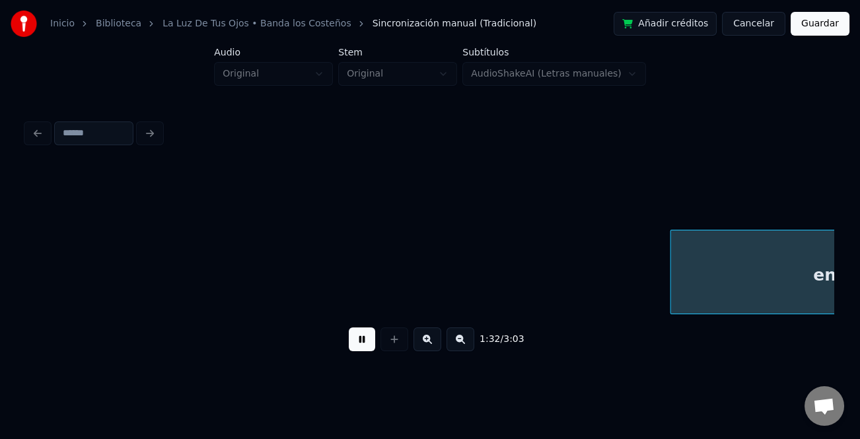
scroll to position [0, 15308]
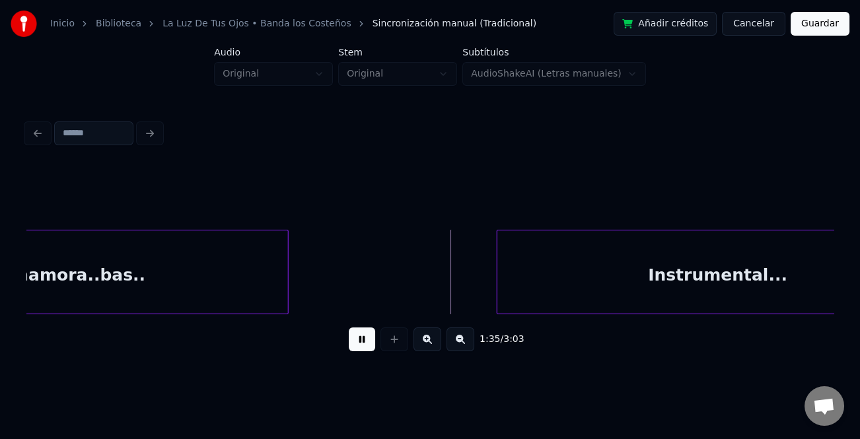
click at [497, 296] on div at bounding box center [499, 271] width 4 height 83
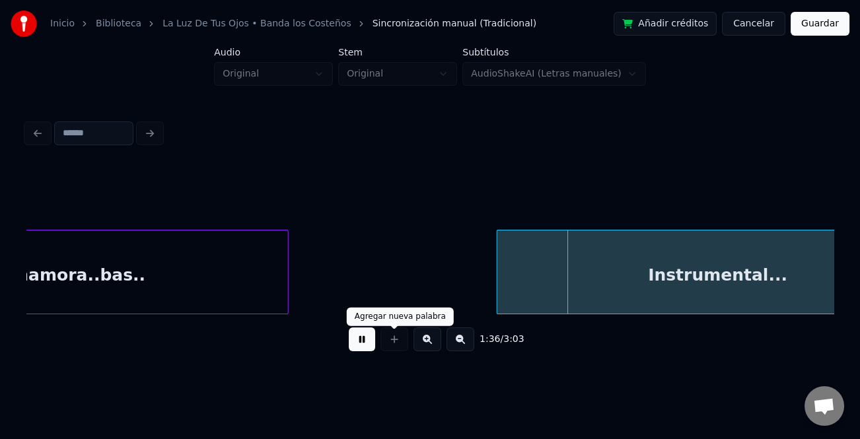
drag, startPoint x: 368, startPoint y: 342, endPoint x: 398, endPoint y: 335, distance: 29.9
click at [374, 342] on button at bounding box center [362, 340] width 26 height 24
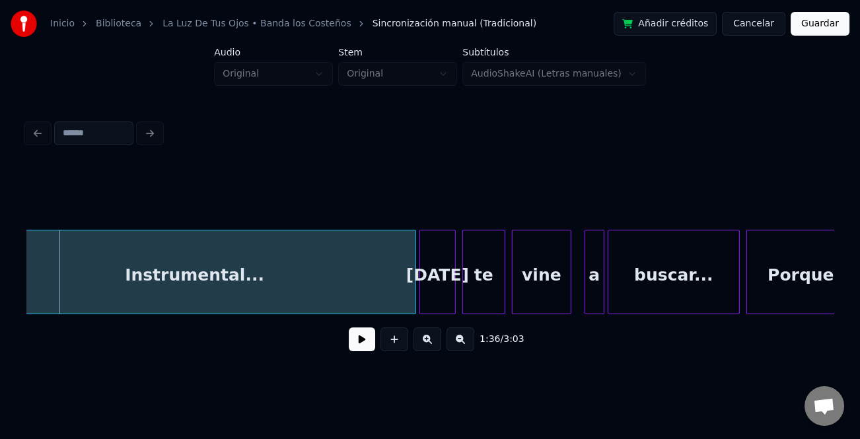
scroll to position [0, 15782]
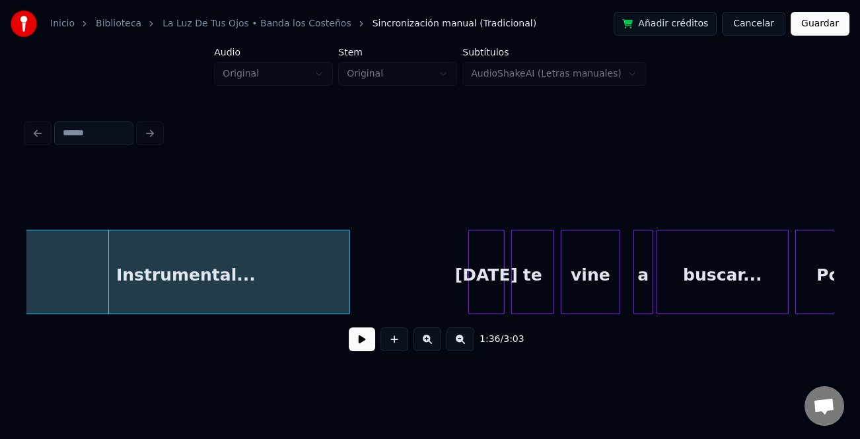
click at [346, 291] on div at bounding box center [347, 271] width 4 height 83
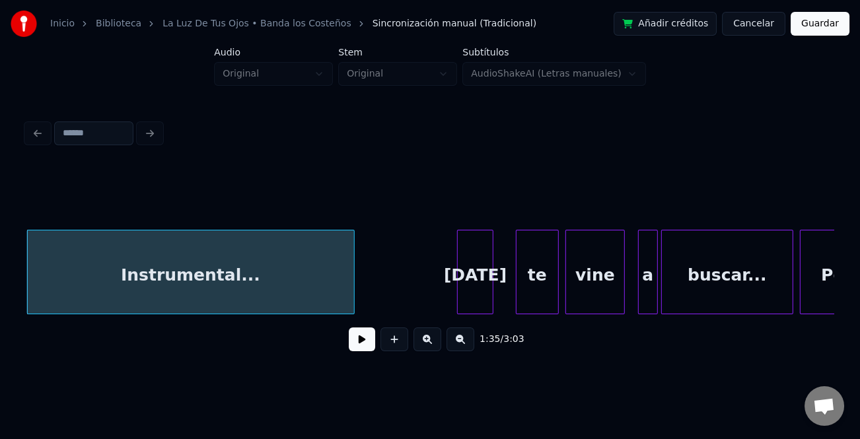
click at [471, 287] on div "[DATE]" at bounding box center [475, 275] width 35 height 90
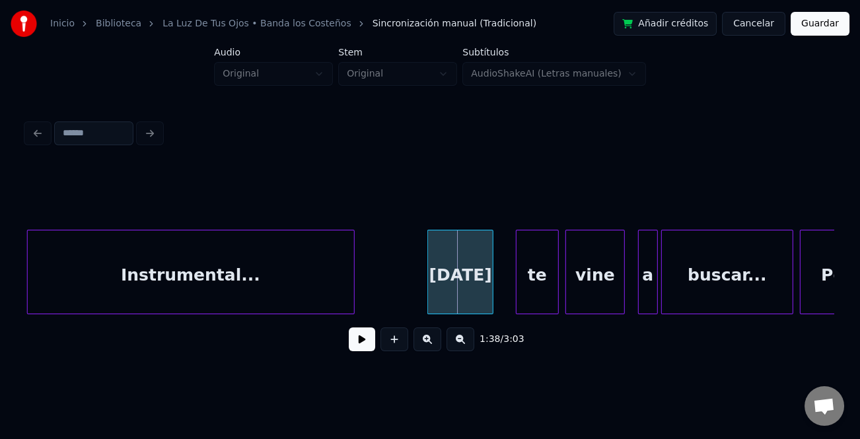
click at [429, 293] on div at bounding box center [430, 271] width 4 height 83
click at [433, 294] on div "[DATE]" at bounding box center [460, 275] width 65 height 90
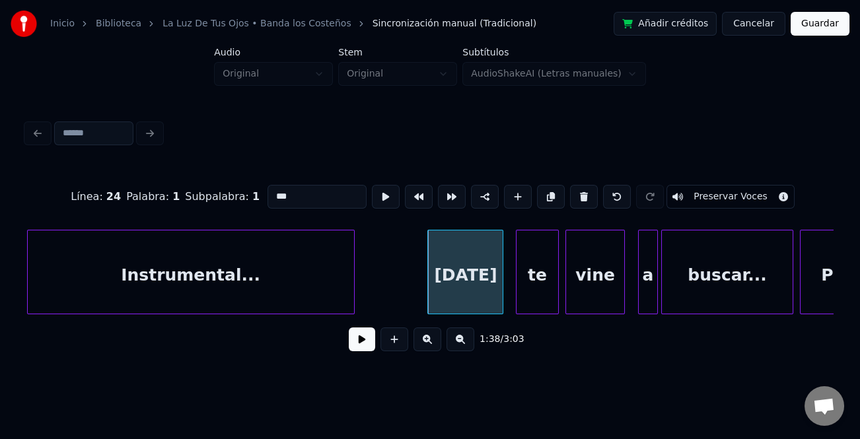
click at [501, 296] on div at bounding box center [501, 271] width 4 height 83
click at [358, 339] on button at bounding box center [362, 340] width 26 height 24
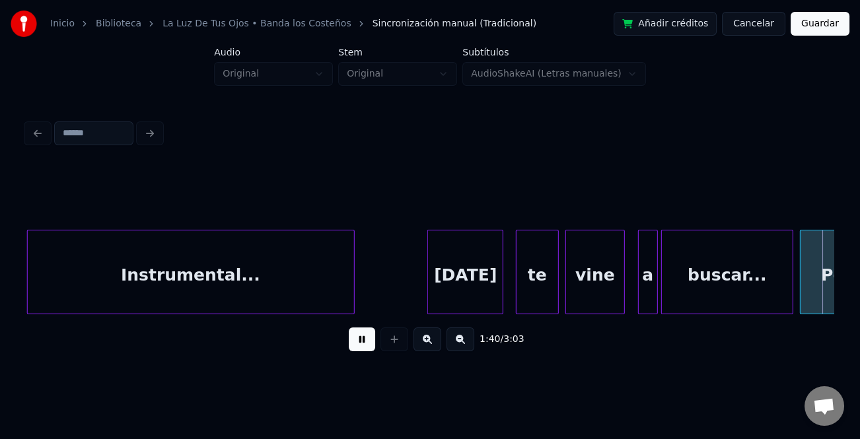
scroll to position [0, 16587]
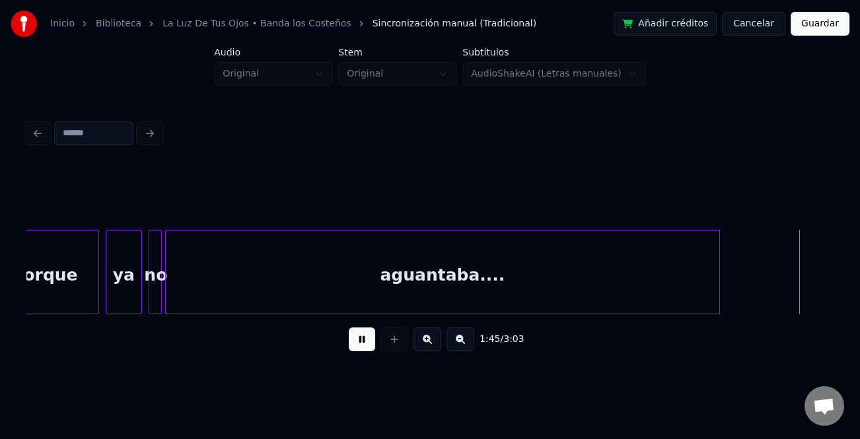
click at [361, 341] on button at bounding box center [362, 340] width 26 height 24
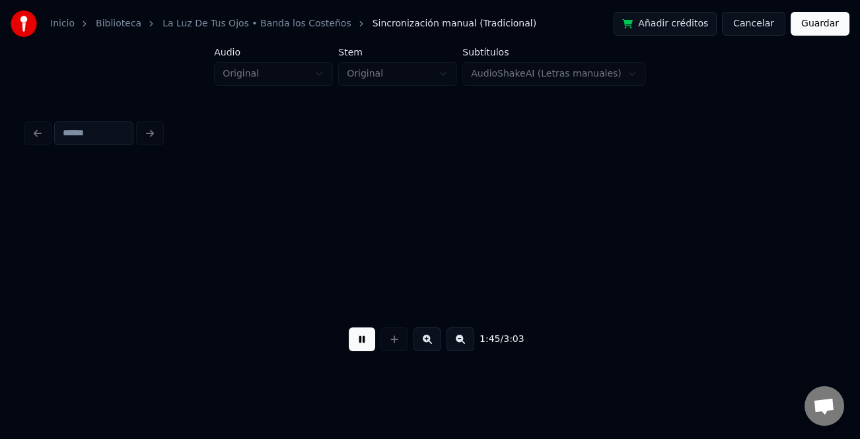
scroll to position [0, 17394]
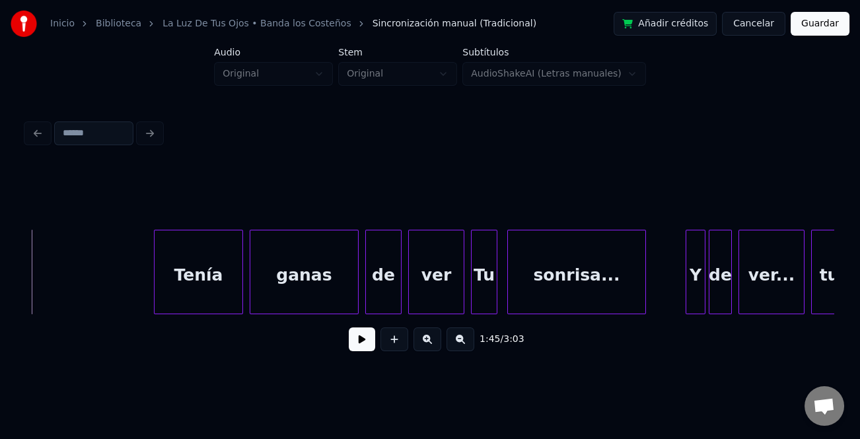
click at [357, 347] on button at bounding box center [362, 340] width 26 height 24
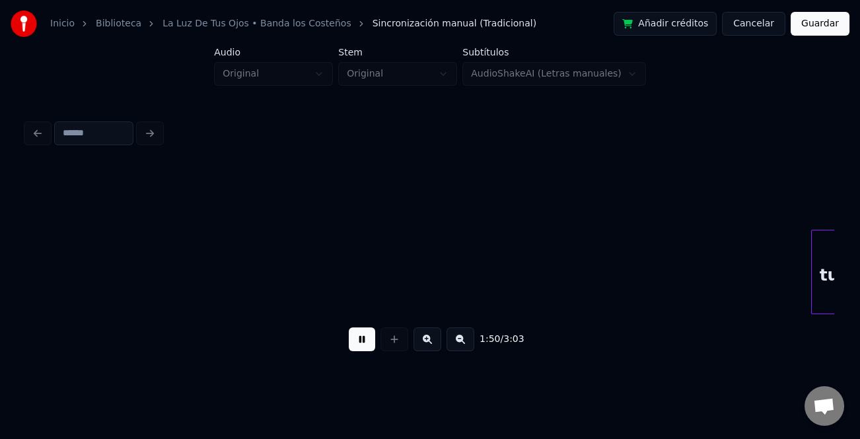
scroll to position [0, 18201]
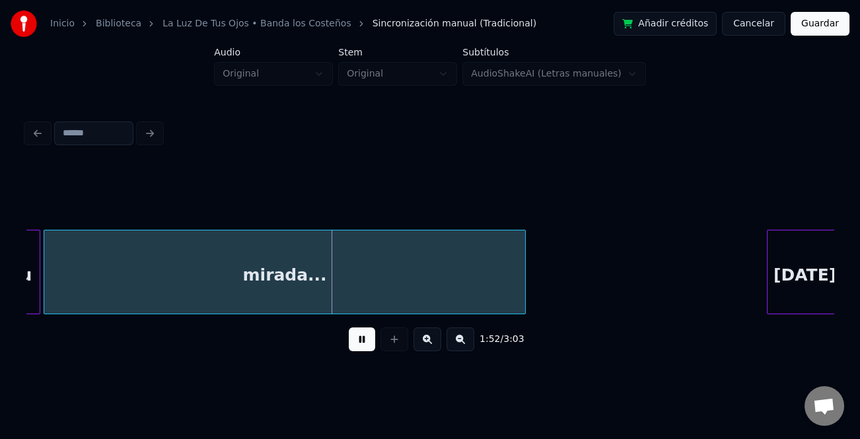
click at [356, 342] on button at bounding box center [362, 340] width 26 height 24
click at [368, 348] on button at bounding box center [362, 340] width 26 height 24
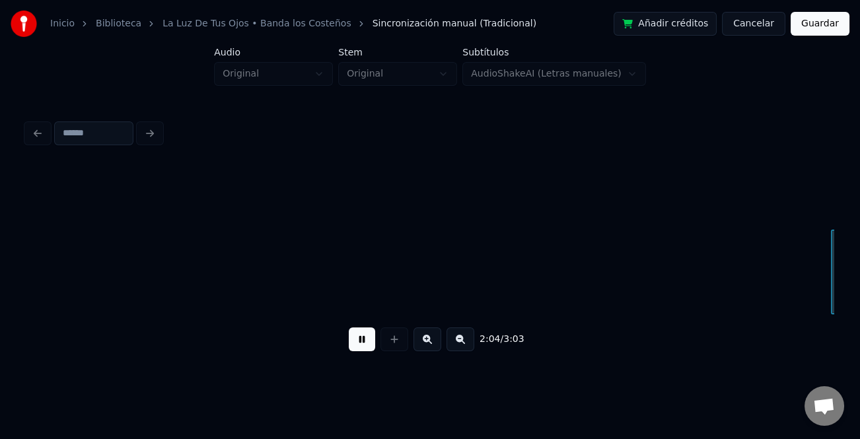
scroll to position [0, 20625]
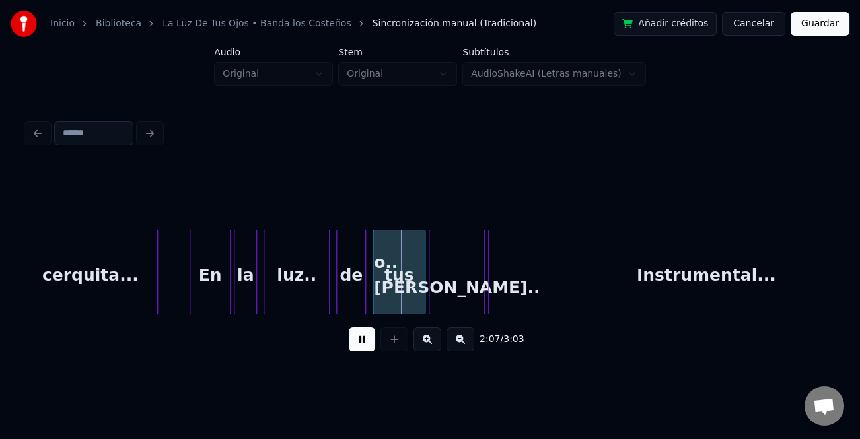
click at [191, 289] on div at bounding box center [192, 271] width 4 height 83
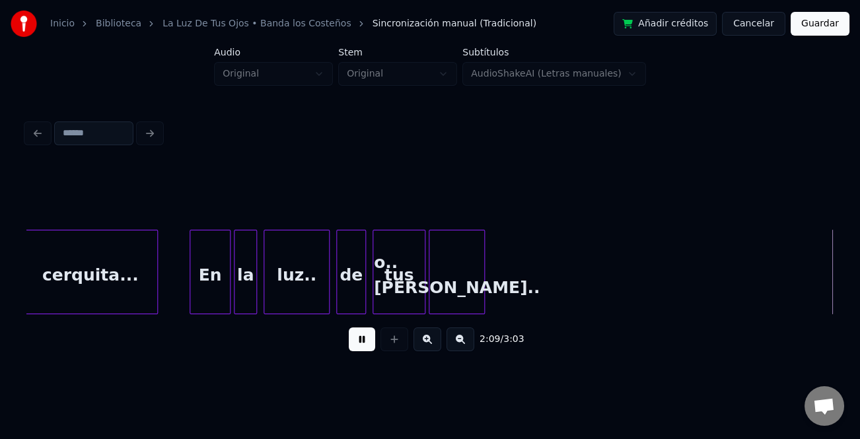
scroll to position [0, 21434]
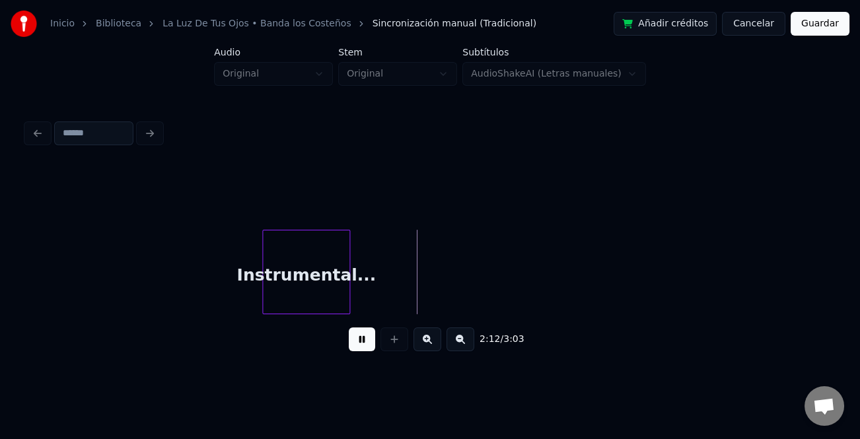
click at [330, 263] on div "Instrumental..." at bounding box center [306, 275] width 87 height 90
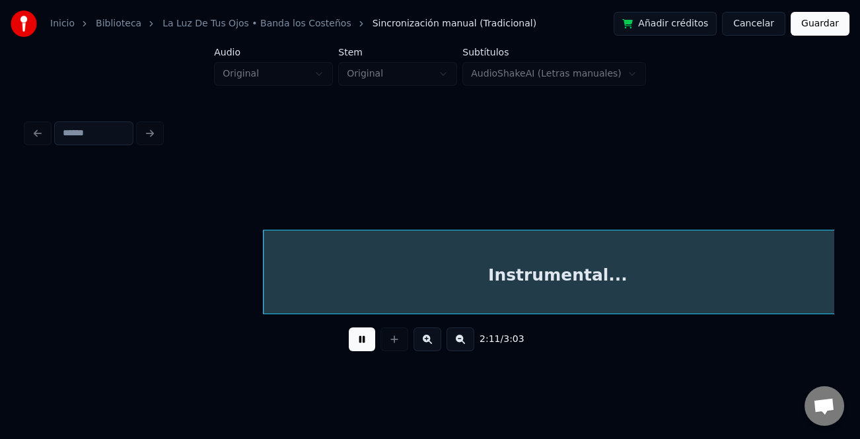
click at [859, 298] on html "Inicio Biblioteca La Luz De Tus Ojos • Banda los Costeños Sincronización manual…" at bounding box center [430, 196] width 860 height 392
drag, startPoint x: 362, startPoint y: 343, endPoint x: 264, endPoint y: 330, distance: 98.5
click at [361, 342] on button at bounding box center [362, 340] width 26 height 24
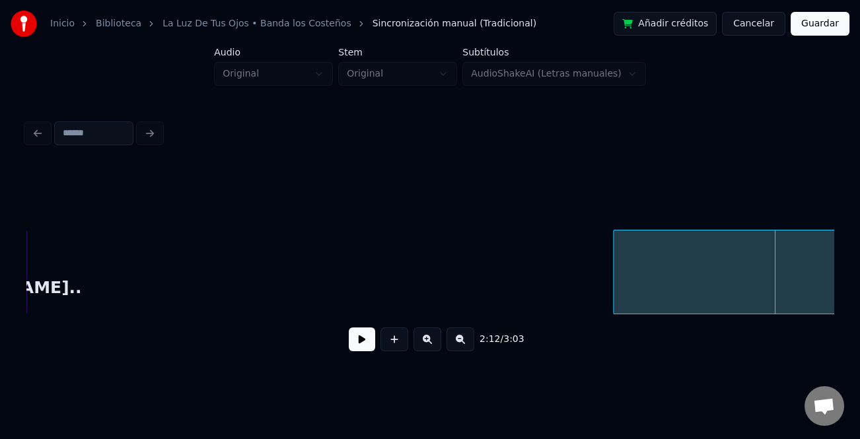
scroll to position [0, 20938]
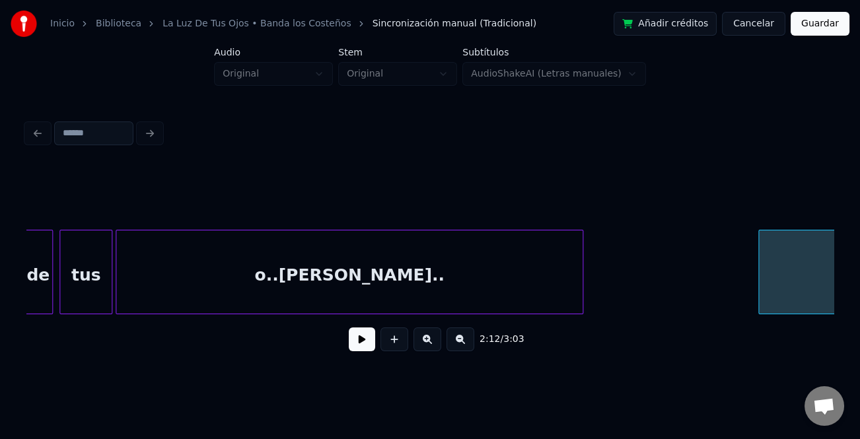
click at [580, 295] on div at bounding box center [580, 271] width 4 height 83
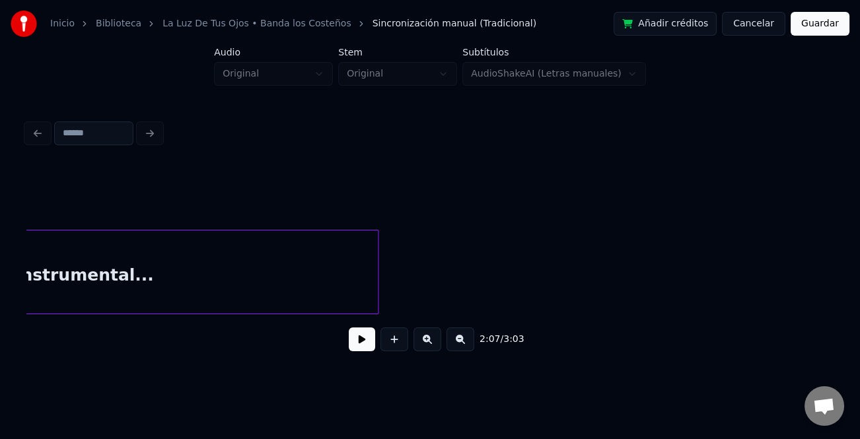
scroll to position [0, 22028]
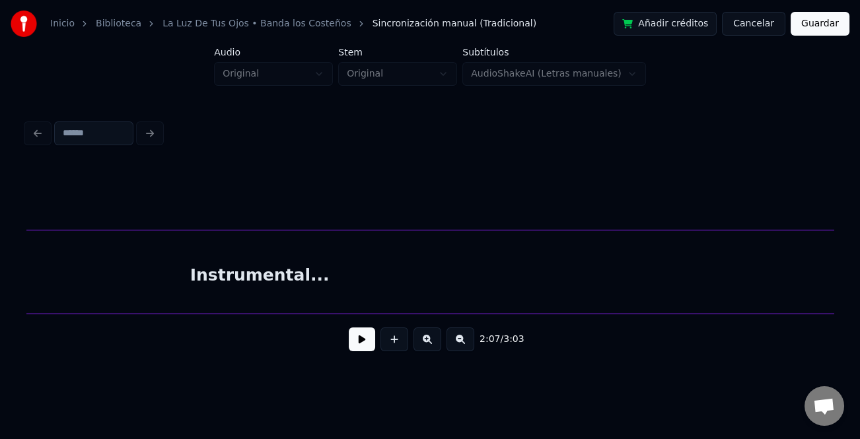
click at [847, 291] on div "Inicio Biblioteca La Luz De Tus Ojos • Banda los Costeños Sincronización manual…" at bounding box center [430, 185] width 860 height 370
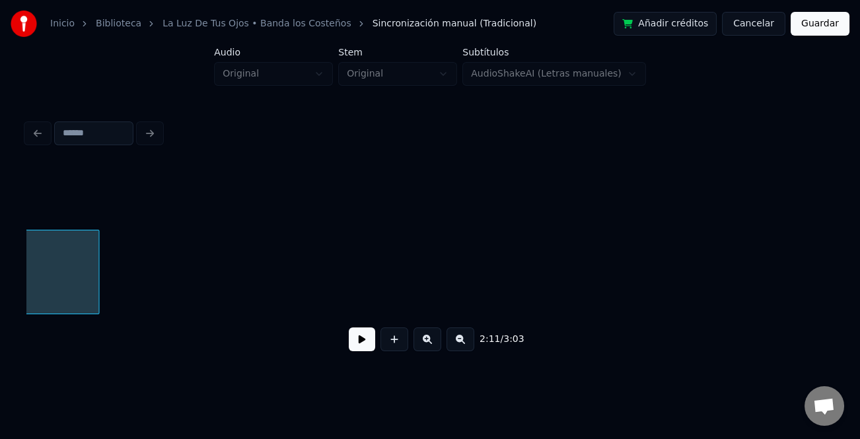
scroll to position [0, 22779]
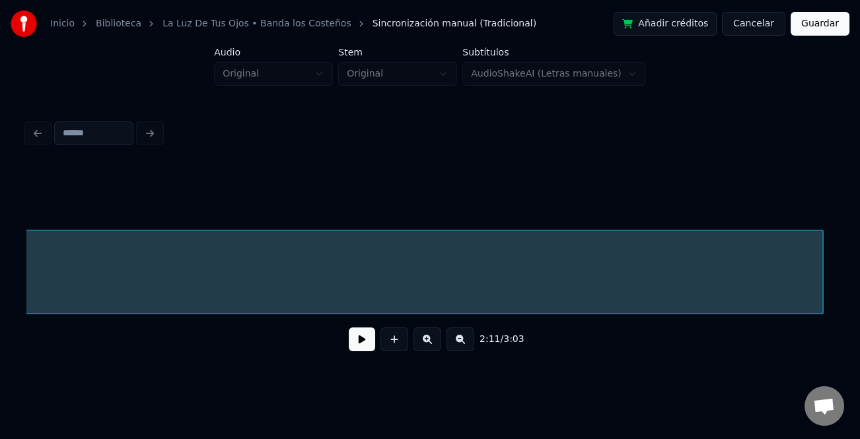
click at [821, 252] on div at bounding box center [821, 271] width 4 height 83
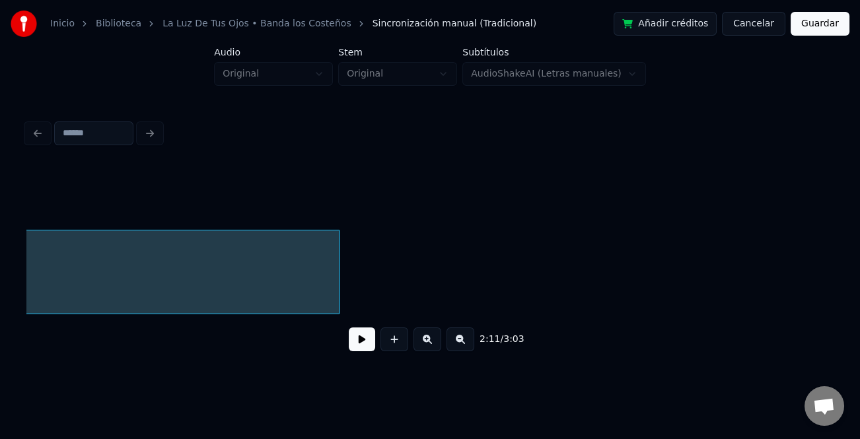
scroll to position [0, 23360]
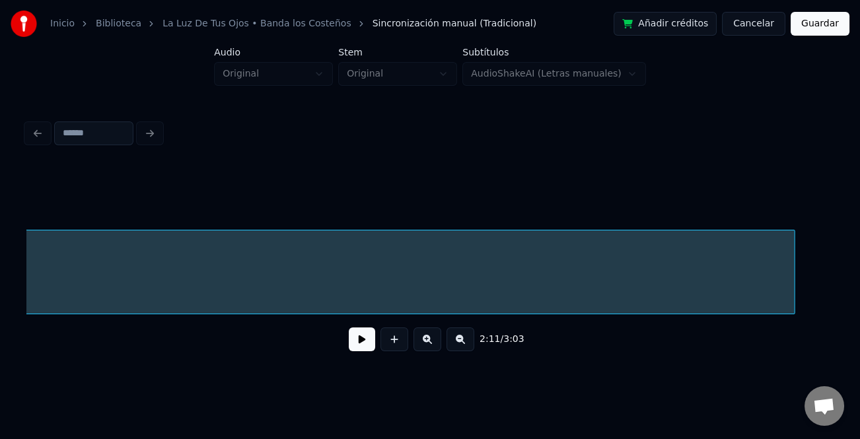
click at [791, 277] on div at bounding box center [792, 271] width 4 height 83
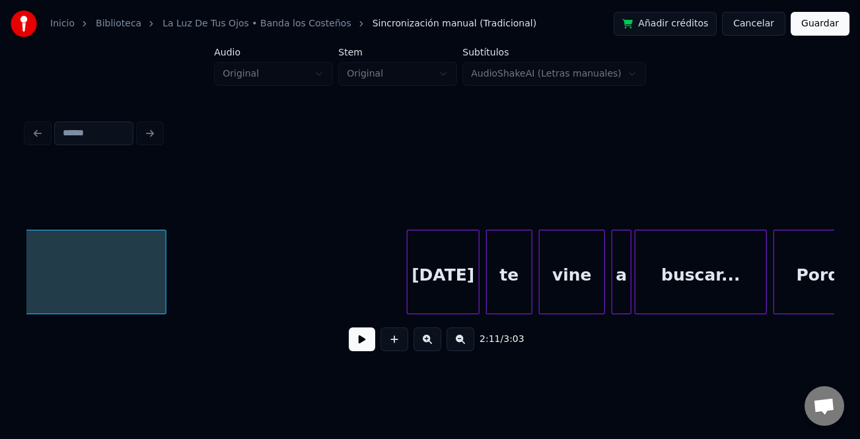
scroll to position [0, 23940]
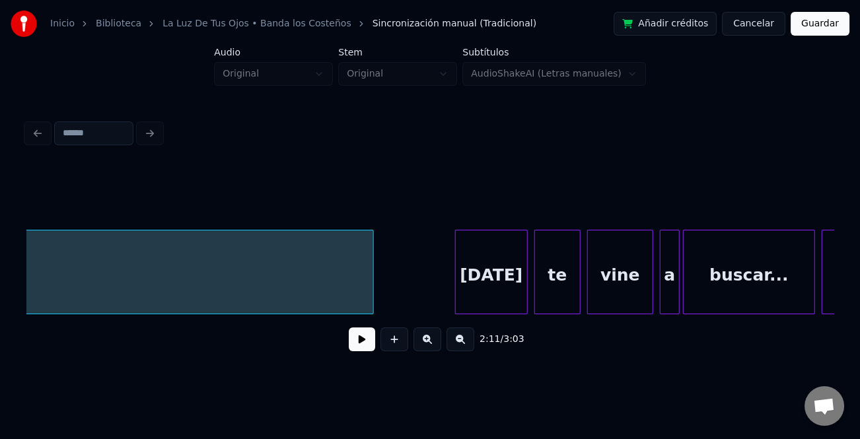
click at [370, 273] on div at bounding box center [371, 271] width 4 height 83
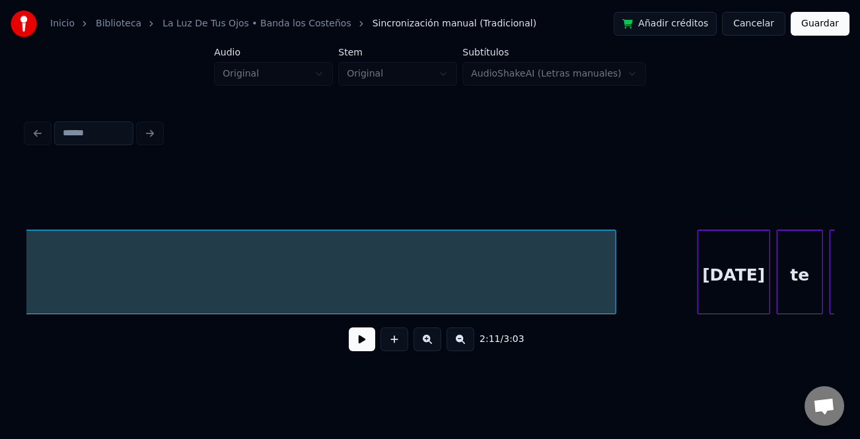
scroll to position [0, 23892]
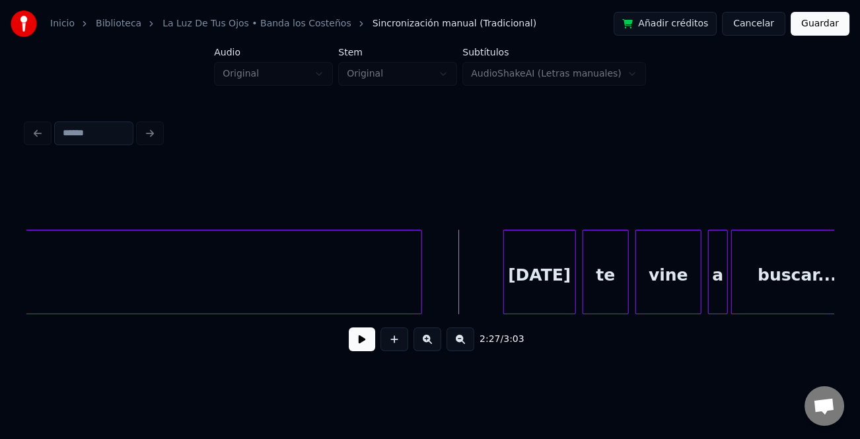
click at [374, 347] on button at bounding box center [362, 340] width 26 height 24
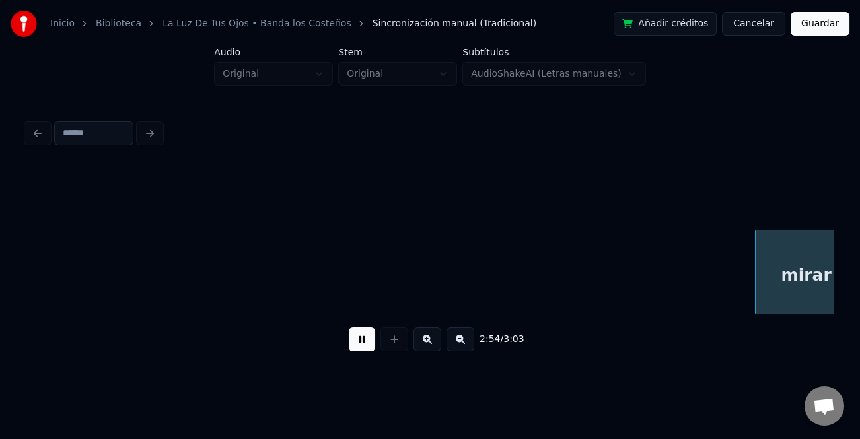
scroll to position [0, 28736]
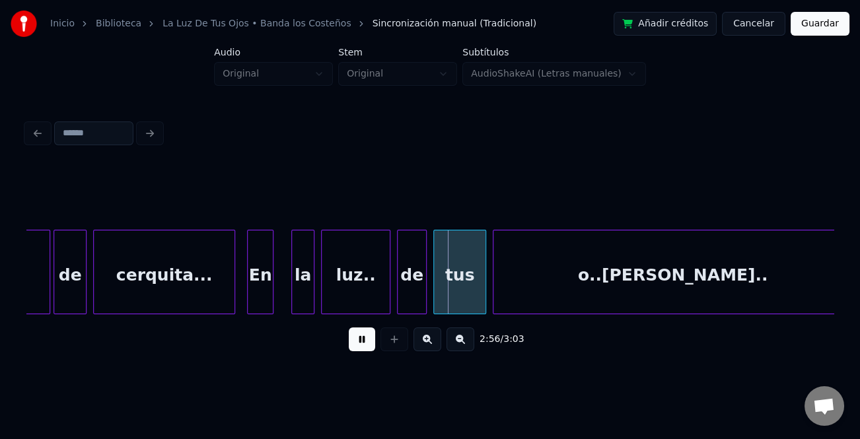
click at [264, 298] on div "En" at bounding box center [260, 275] width 25 height 90
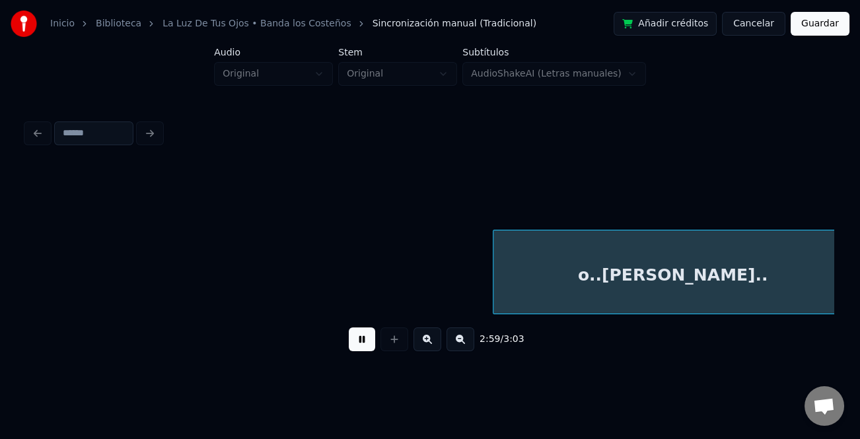
scroll to position [0, 29435]
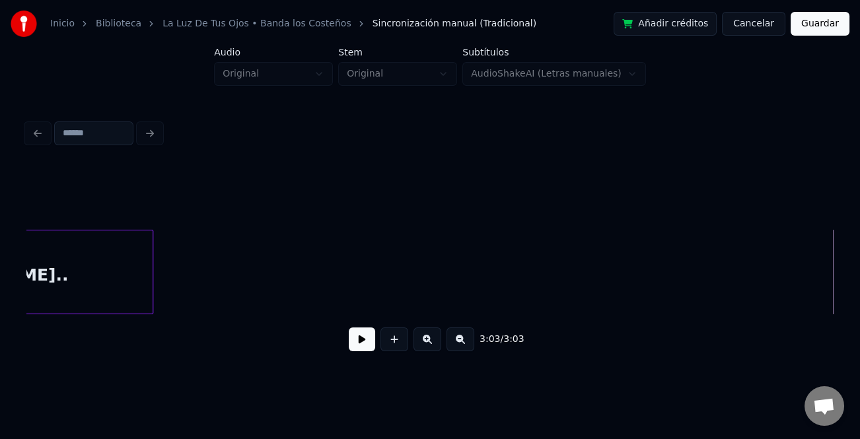
click at [830, 28] on button "Guardar" at bounding box center [819, 24] width 59 height 24
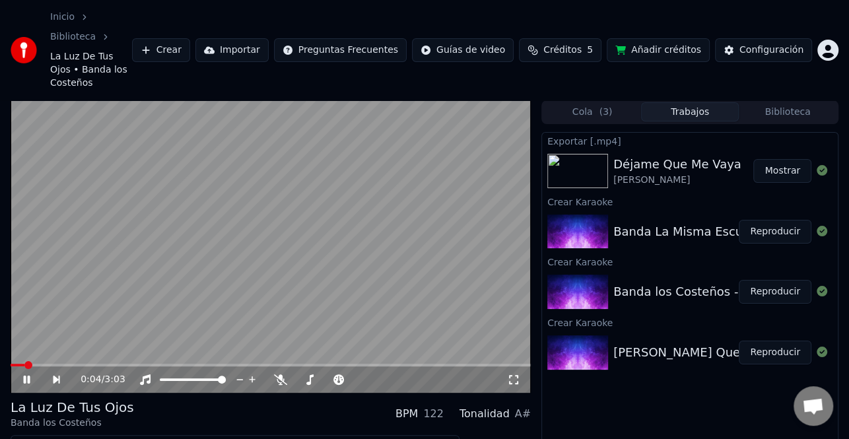
click at [29, 374] on icon at bounding box center [36, 379] width 30 height 11
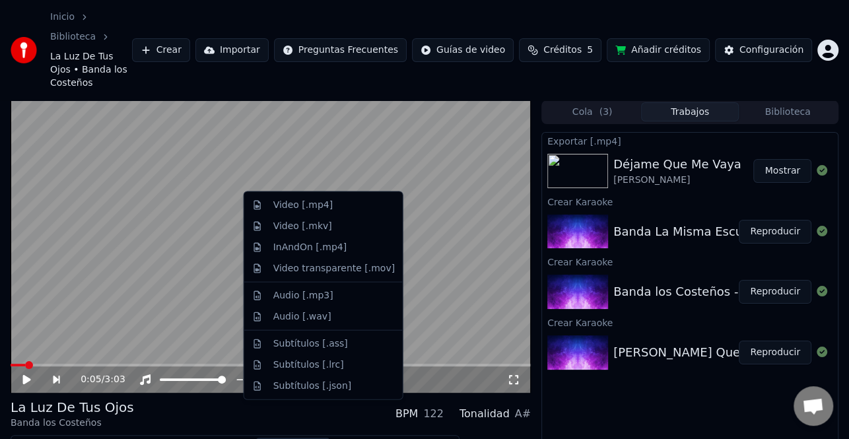
click at [296, 438] on button "Descargar" at bounding box center [293, 447] width 74 height 18
click at [310, 209] on div "Video [.mp4]" at bounding box center [302, 205] width 59 height 13
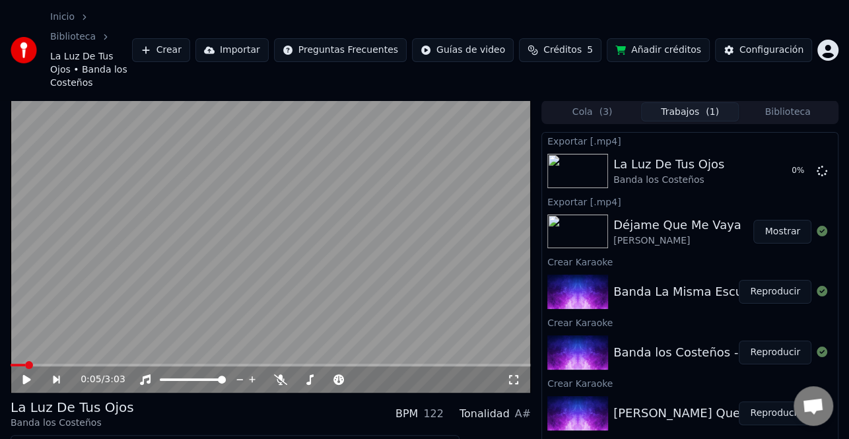
click at [785, 280] on button "Reproducir" at bounding box center [775, 292] width 73 height 24
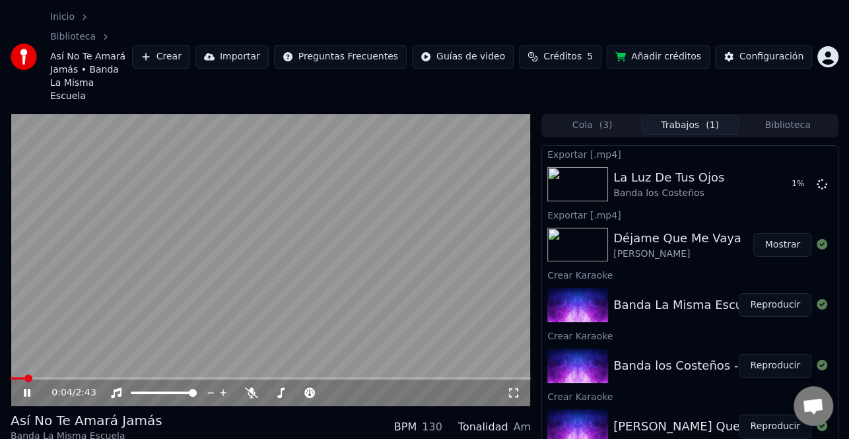
click at [31, 388] on icon at bounding box center [36, 393] width 30 height 11
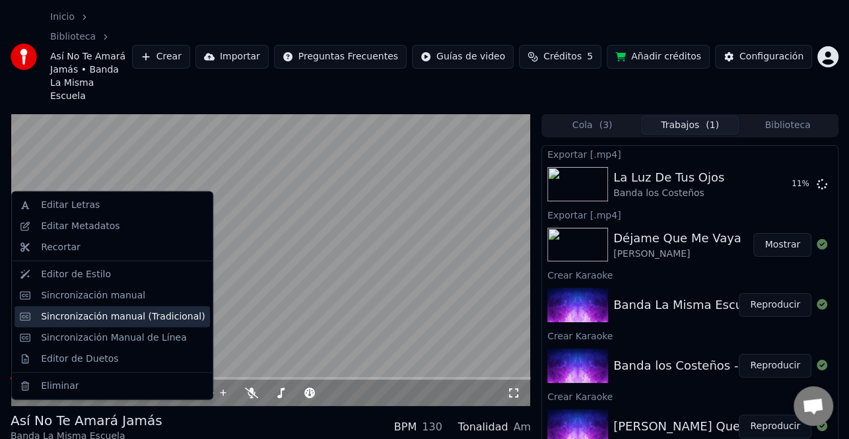
click at [131, 319] on div "Sincronización manual (Tradicional)" at bounding box center [123, 316] width 164 height 13
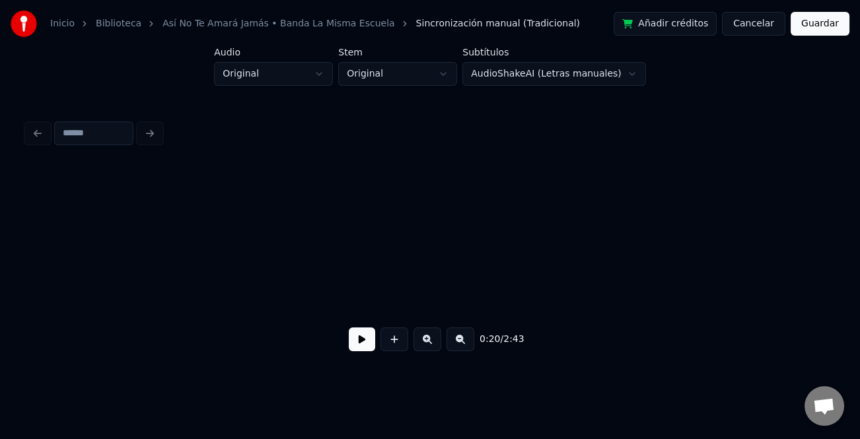
scroll to position [0, 3393]
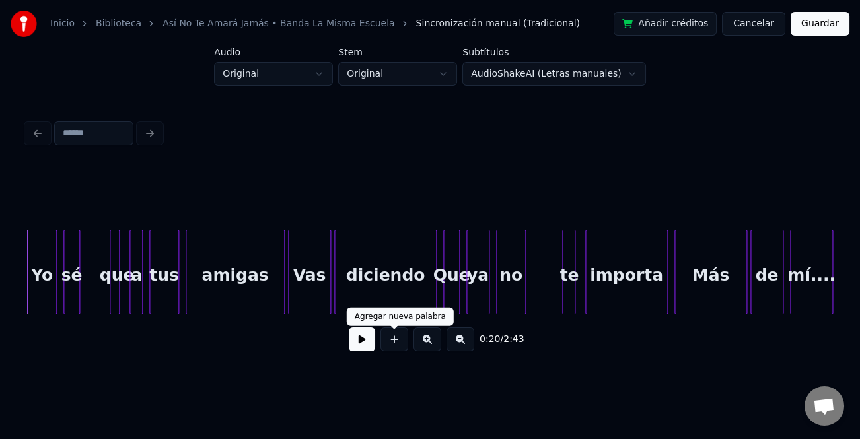
click at [370, 345] on button at bounding box center [362, 340] width 26 height 24
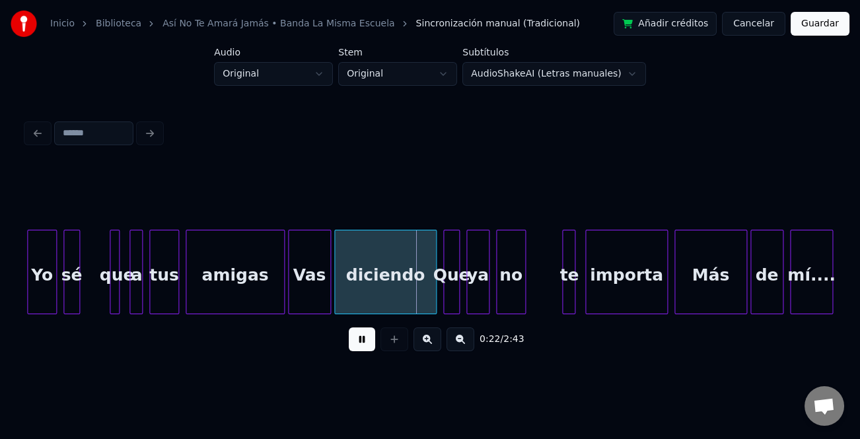
click at [66, 271] on div at bounding box center [66, 271] width 4 height 83
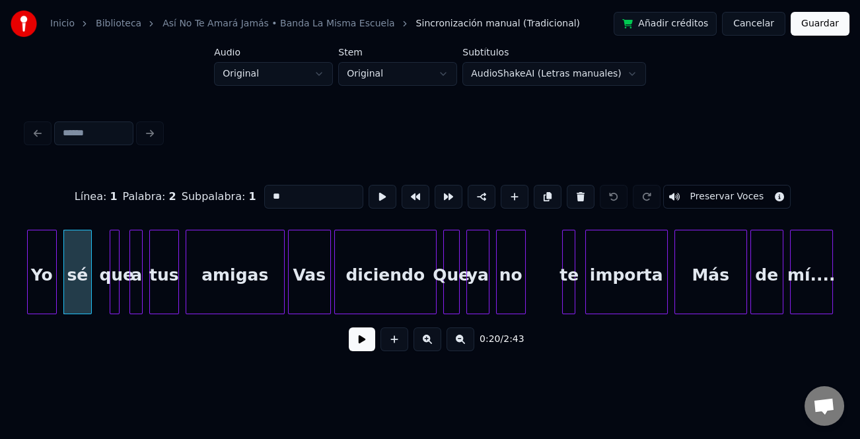
click at [91, 278] on div at bounding box center [89, 271] width 4 height 83
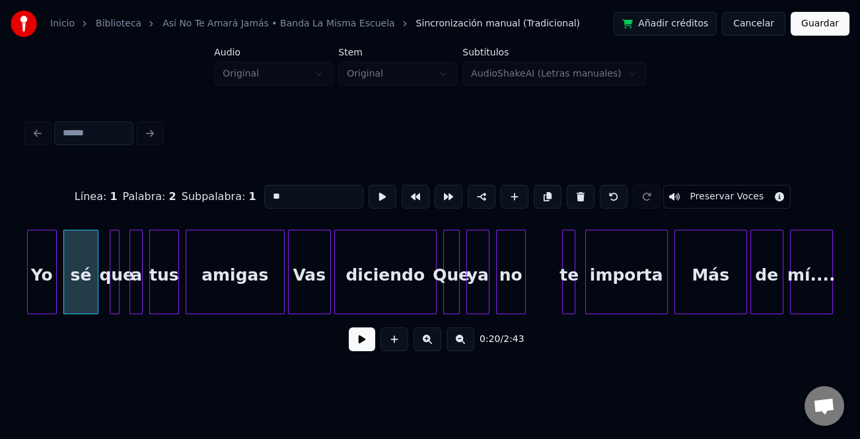
click at [370, 343] on button at bounding box center [362, 340] width 26 height 24
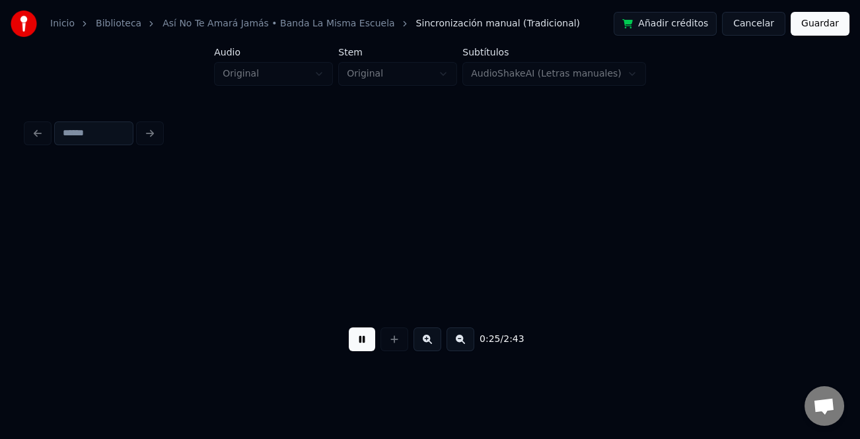
scroll to position [0, 4204]
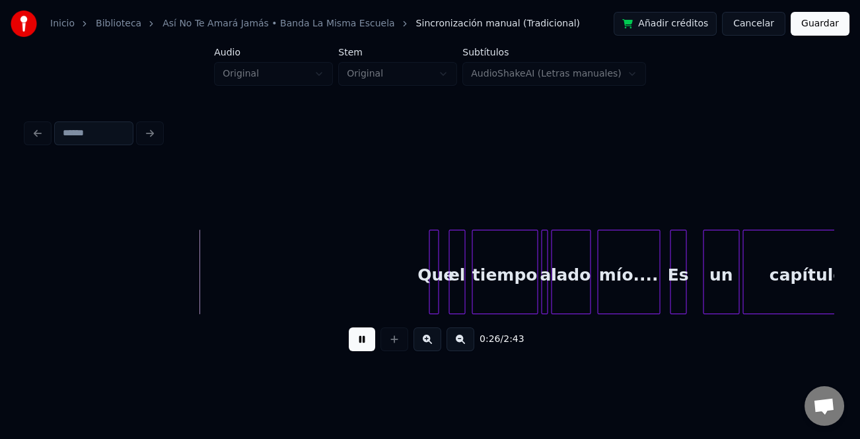
click at [429, 275] on div "Que" at bounding box center [435, 275] width 13 height 90
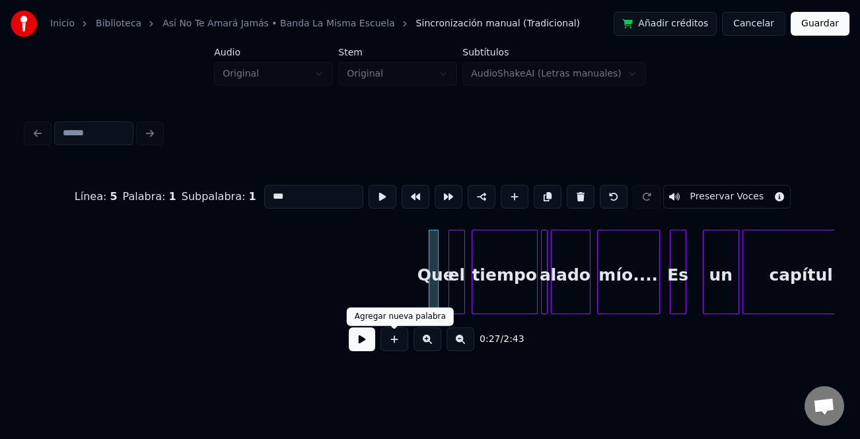
click at [364, 345] on button at bounding box center [362, 340] width 26 height 24
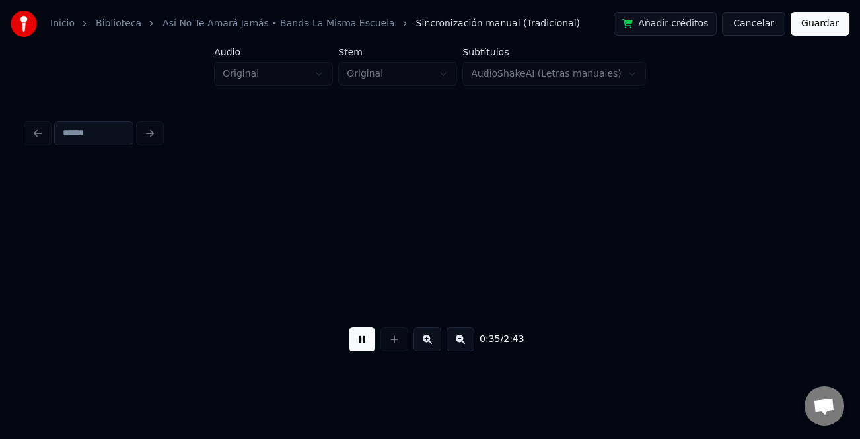
scroll to position [0, 5822]
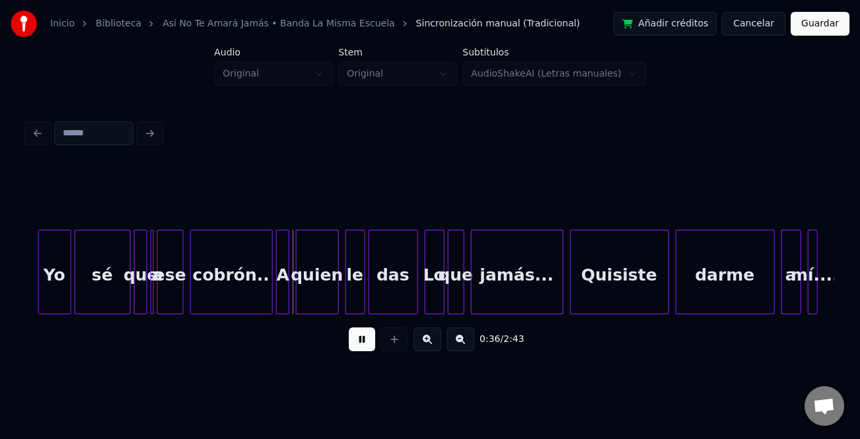
click at [427, 343] on button at bounding box center [427, 340] width 28 height 24
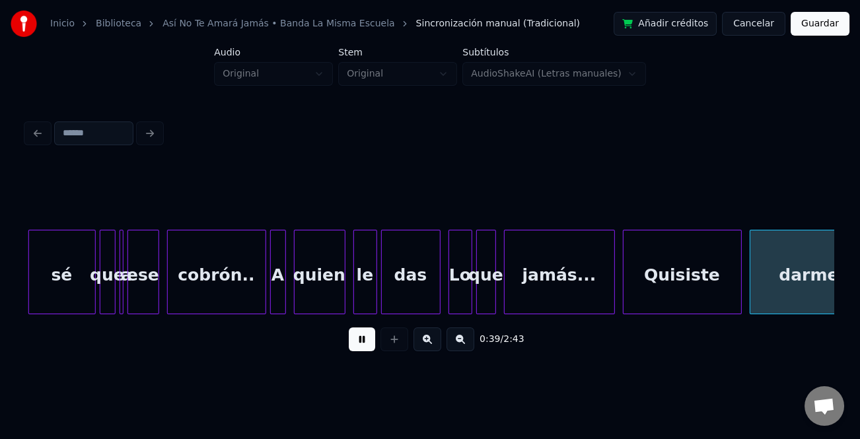
scroll to position [0, 7852]
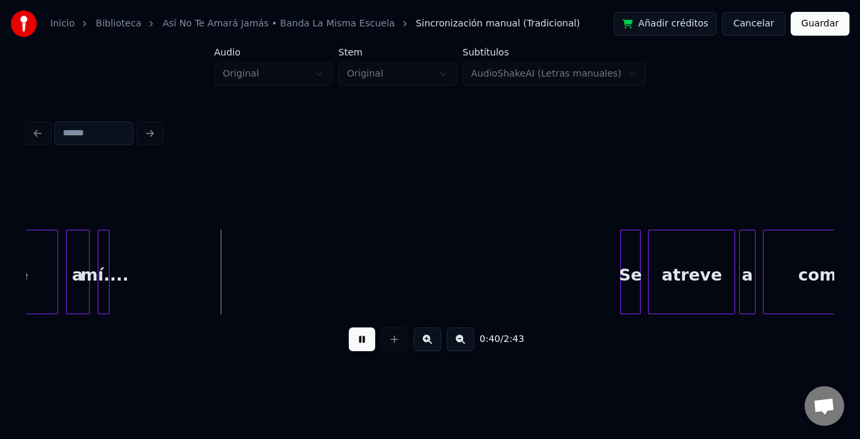
click at [621, 249] on div at bounding box center [623, 271] width 4 height 83
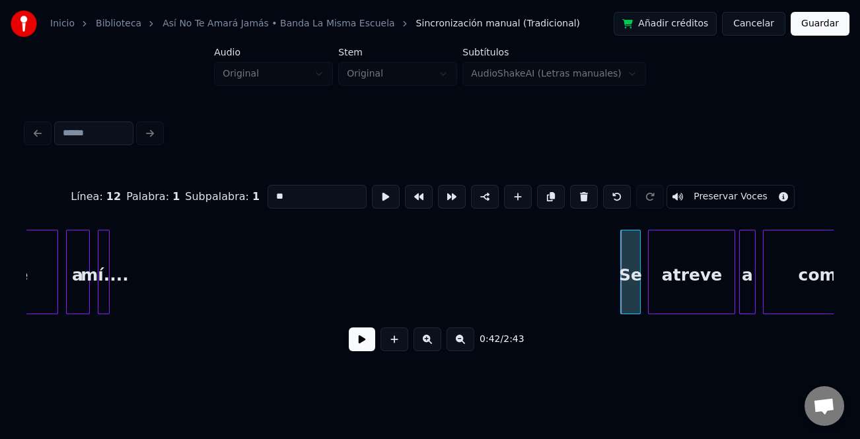
drag, startPoint x: 607, startPoint y: 254, endPoint x: 584, endPoint y: 267, distance: 27.2
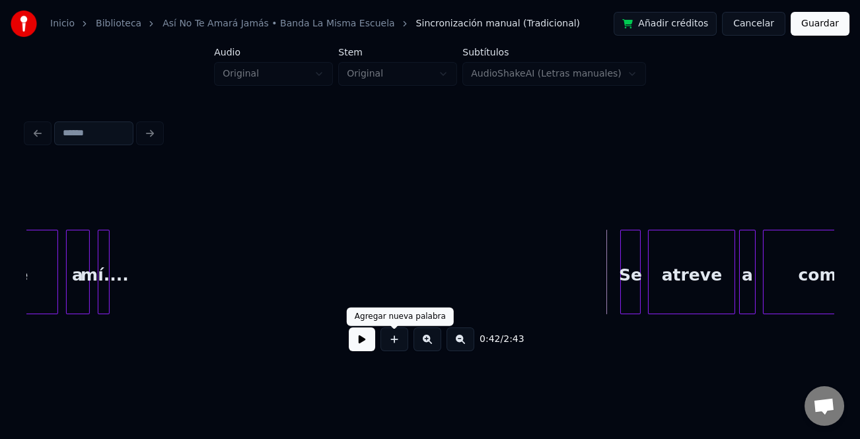
click at [366, 342] on button at bounding box center [362, 340] width 26 height 24
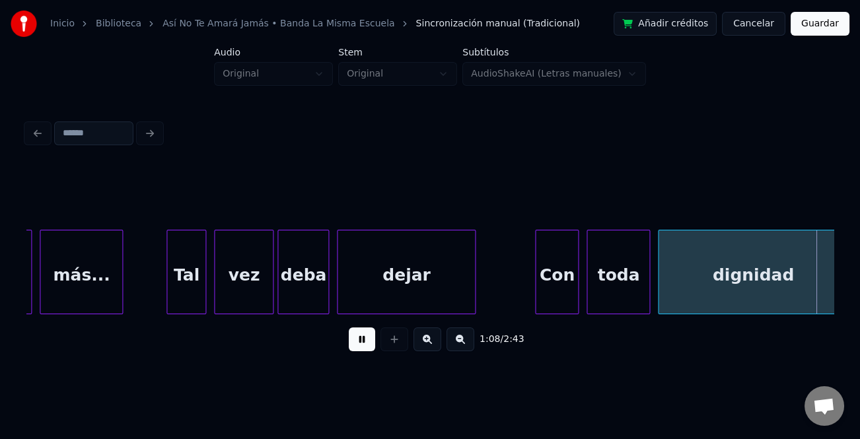
scroll to position [0, 13507]
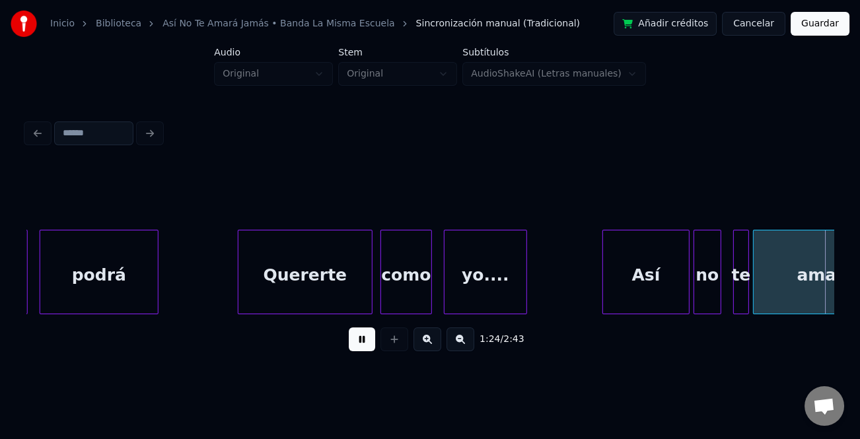
scroll to position [0, 16736]
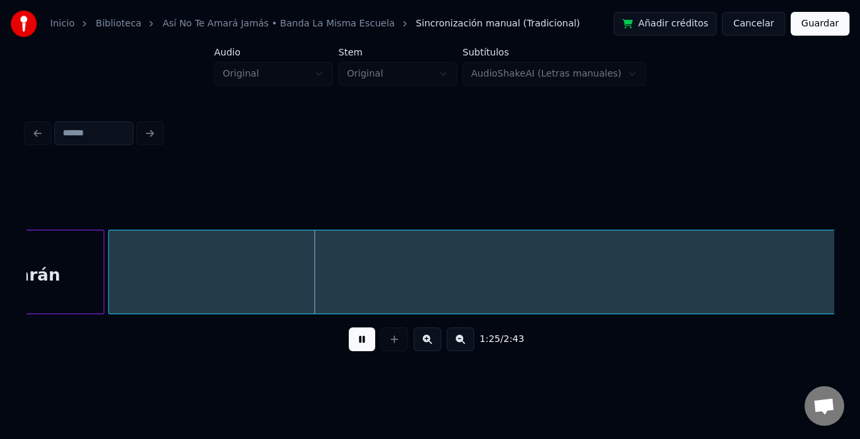
click at [460, 347] on button at bounding box center [460, 340] width 28 height 24
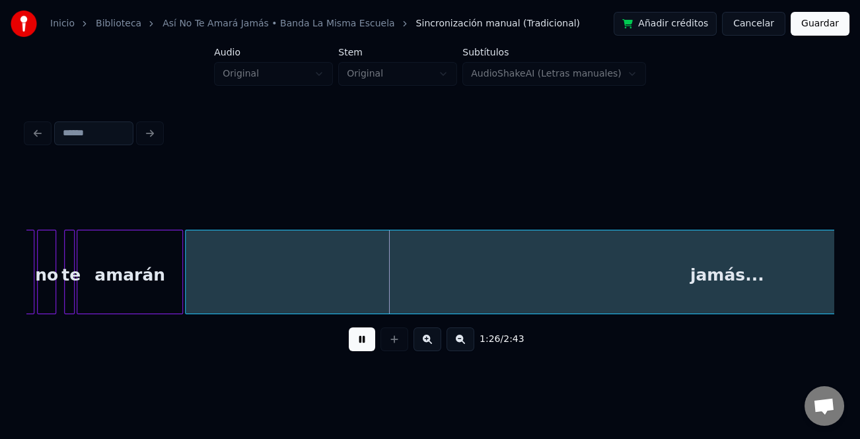
click at [460, 347] on button at bounding box center [460, 340] width 28 height 24
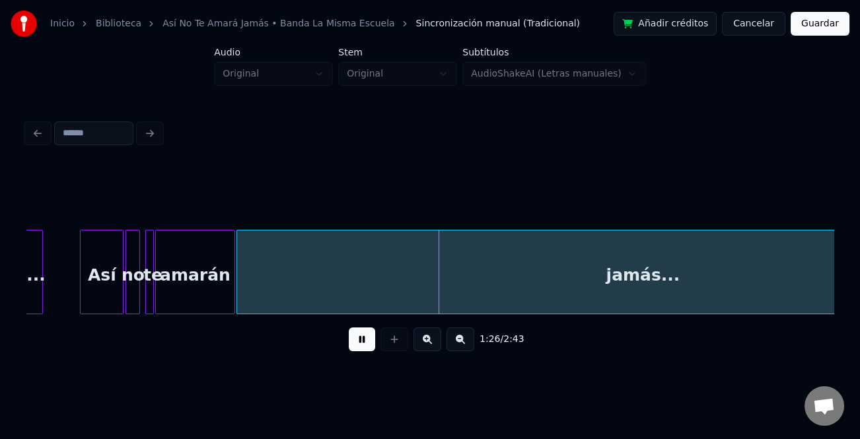
click at [460, 347] on button at bounding box center [460, 340] width 28 height 24
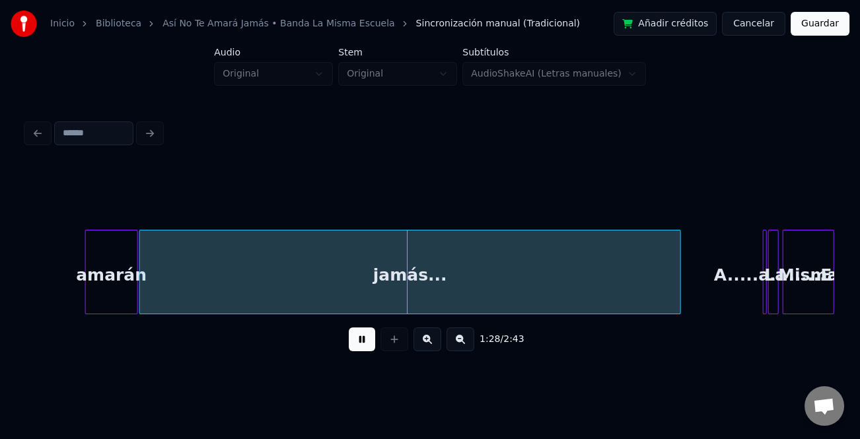
scroll to position [0, 5580]
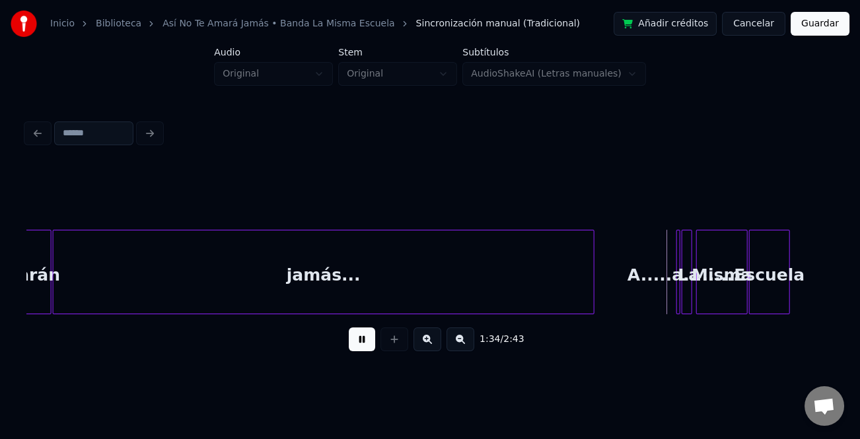
click at [427, 344] on button at bounding box center [427, 340] width 28 height 24
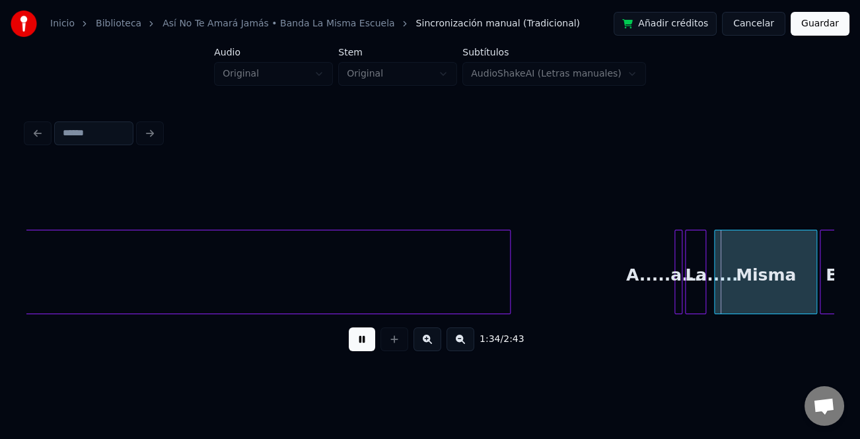
click at [427, 344] on button at bounding box center [427, 340] width 28 height 24
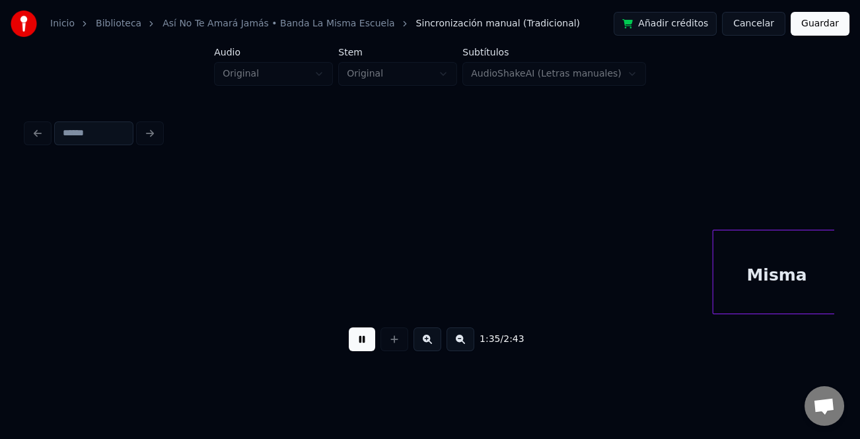
scroll to position [0, 15746]
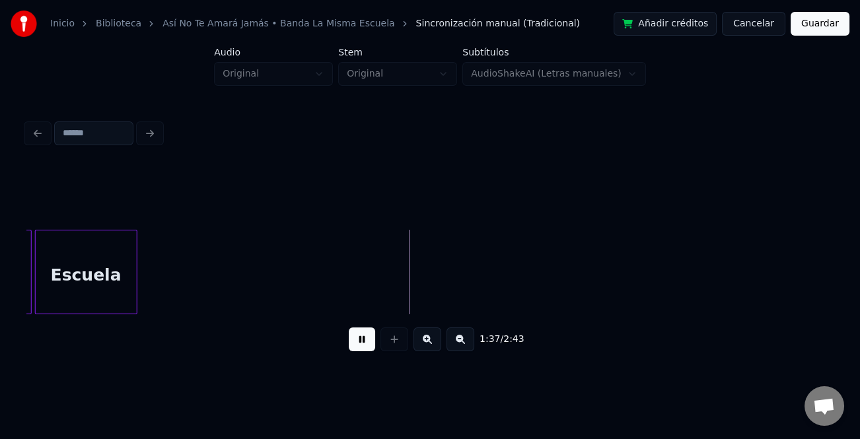
drag, startPoint x: 350, startPoint y: 337, endPoint x: 363, endPoint y: 337, distance: 12.5
click at [351, 337] on button at bounding box center [362, 340] width 26 height 24
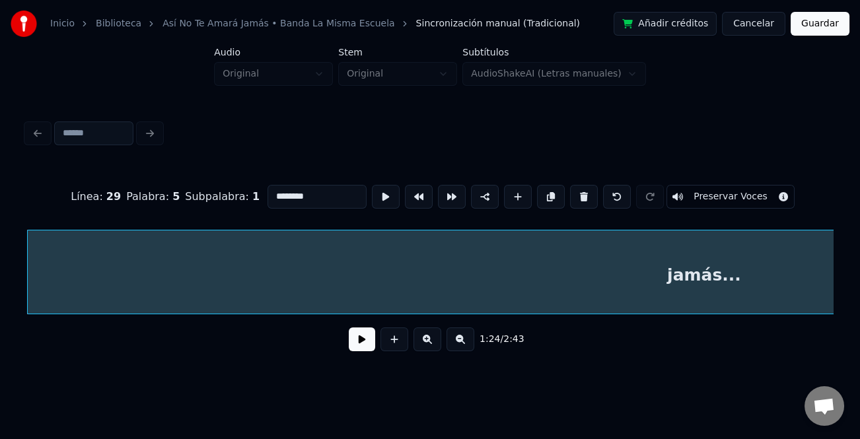
click at [464, 351] on button at bounding box center [460, 340] width 28 height 24
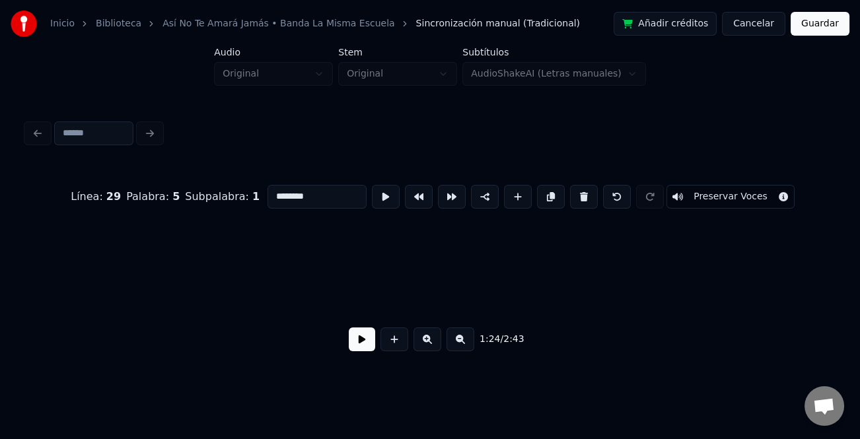
scroll to position [0, 5603]
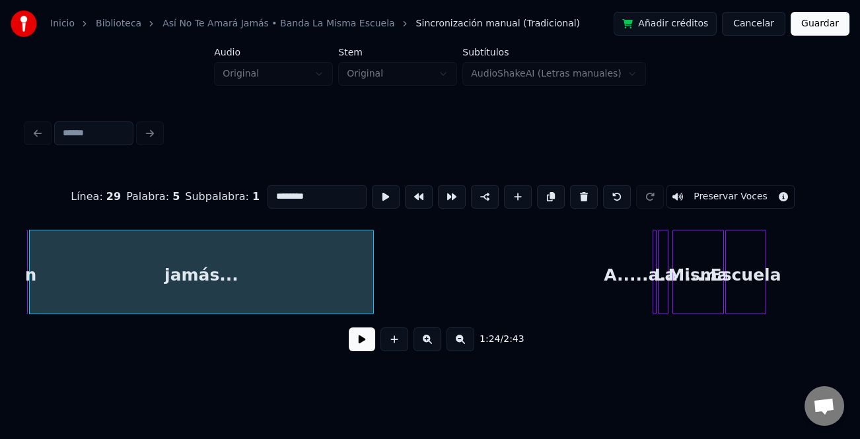
click at [370, 302] on div at bounding box center [371, 271] width 4 height 83
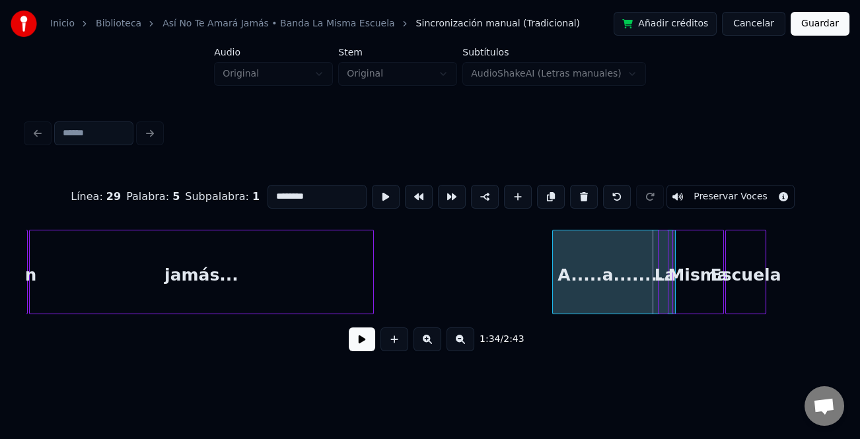
click at [553, 293] on div at bounding box center [555, 271] width 4 height 83
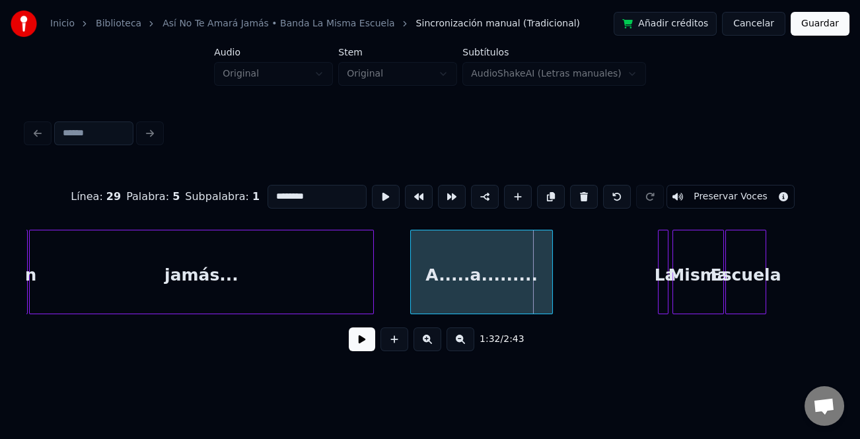
click at [465, 296] on div "A.....a........." at bounding box center [481, 275] width 141 height 90
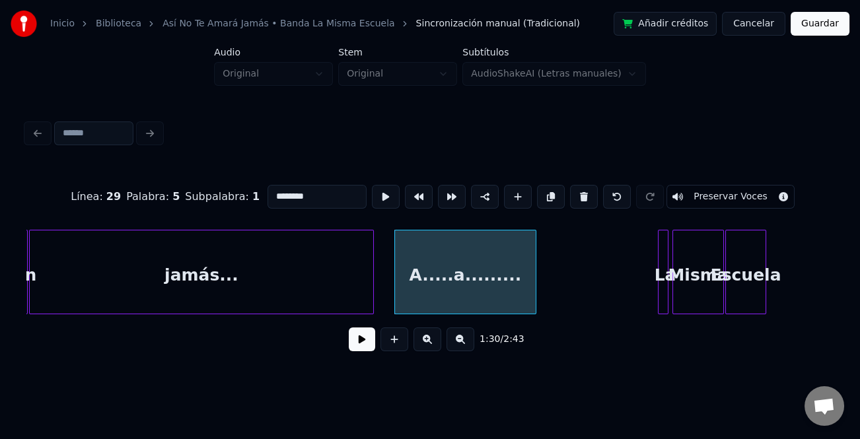
click at [232, 285] on div "jamás..." at bounding box center [201, 275] width 343 height 90
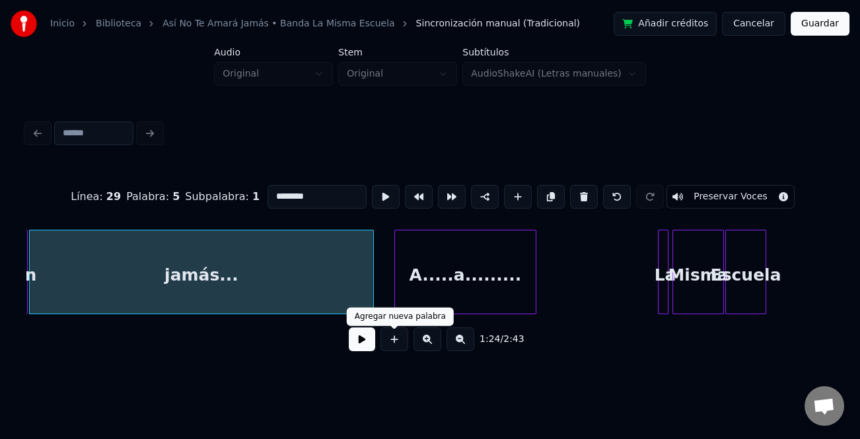
click at [366, 345] on button at bounding box center [362, 340] width 26 height 24
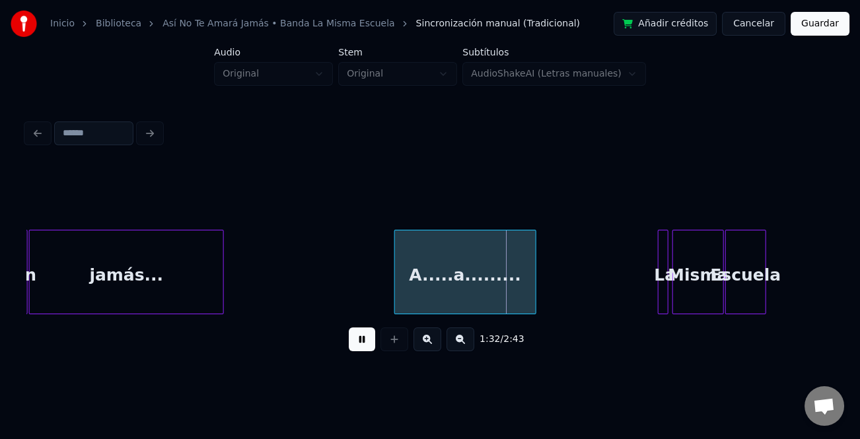
click at [219, 285] on div at bounding box center [221, 271] width 4 height 83
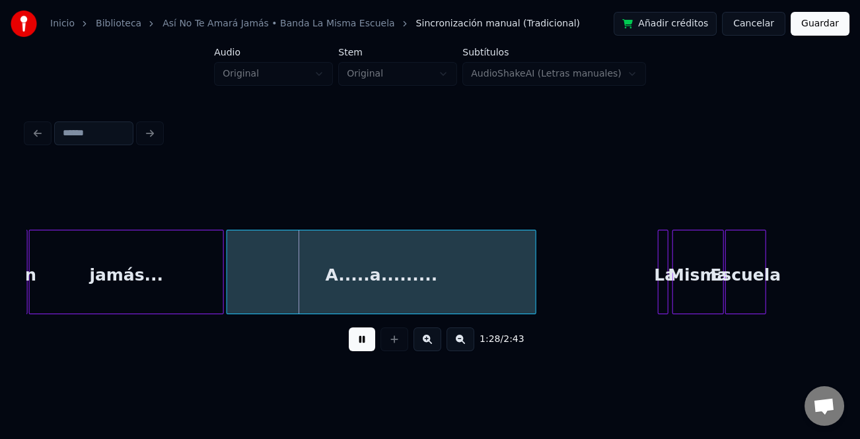
click at [228, 283] on div at bounding box center [229, 271] width 4 height 83
click at [559, 294] on div at bounding box center [560, 271] width 4 height 83
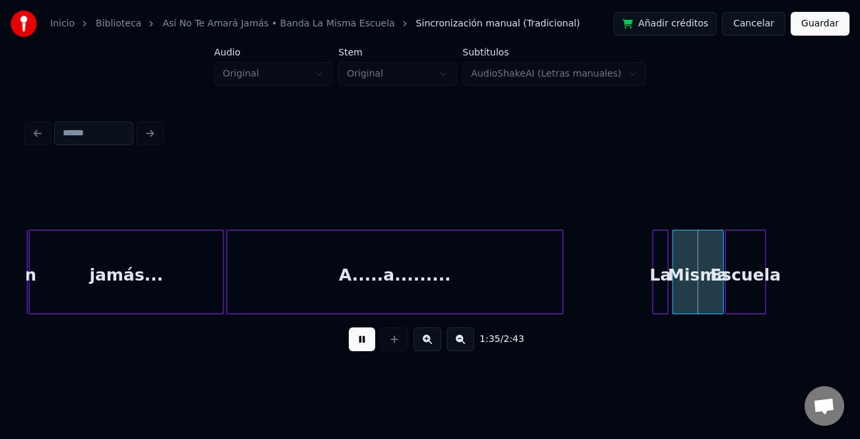
click at [653, 284] on div at bounding box center [655, 271] width 4 height 83
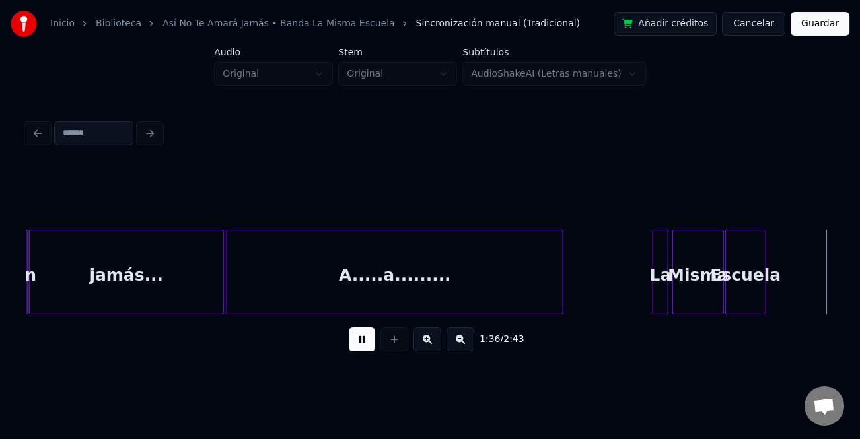
scroll to position [0, 6410]
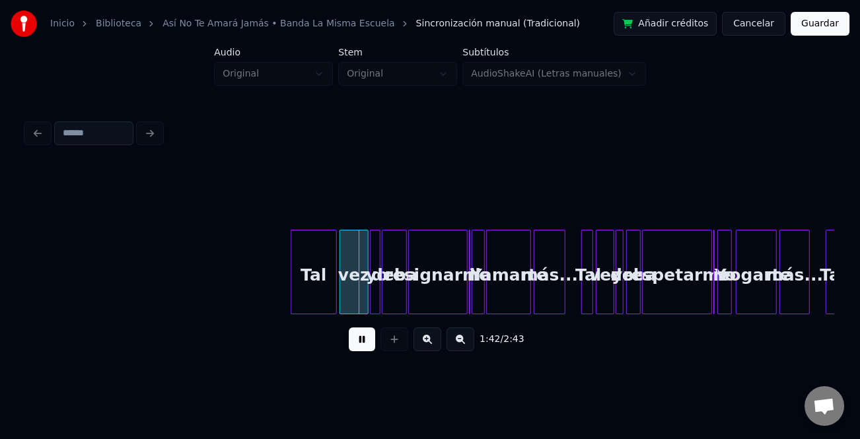
click at [428, 345] on button at bounding box center [427, 340] width 28 height 24
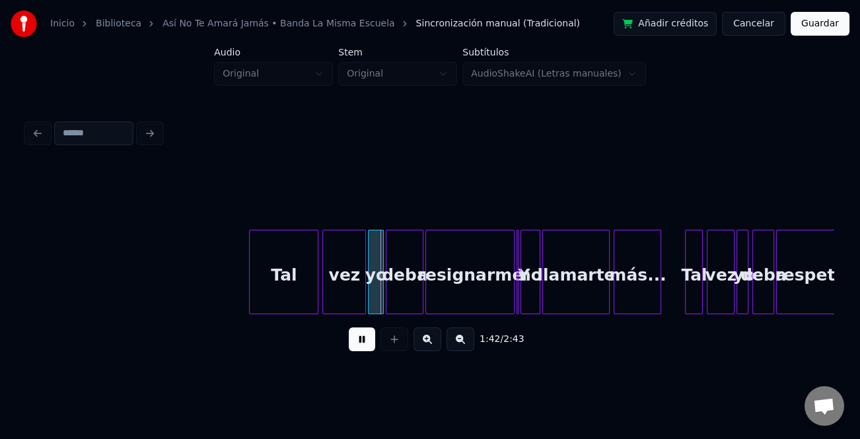
click at [428, 345] on button at bounding box center [427, 340] width 28 height 24
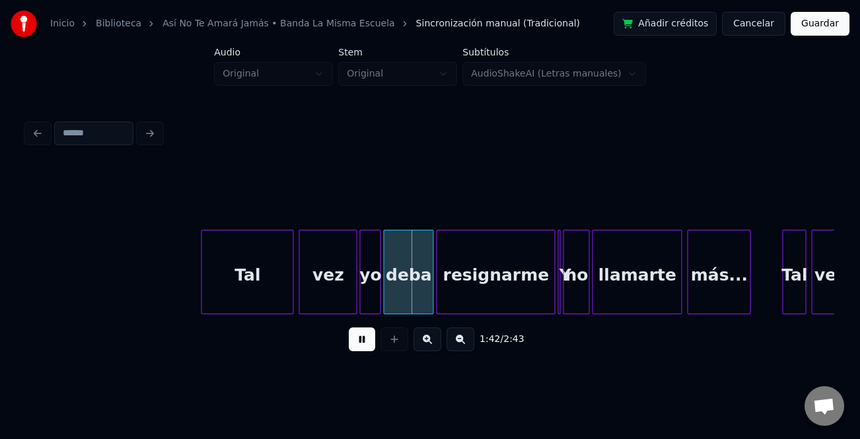
click at [428, 345] on button at bounding box center [427, 340] width 28 height 24
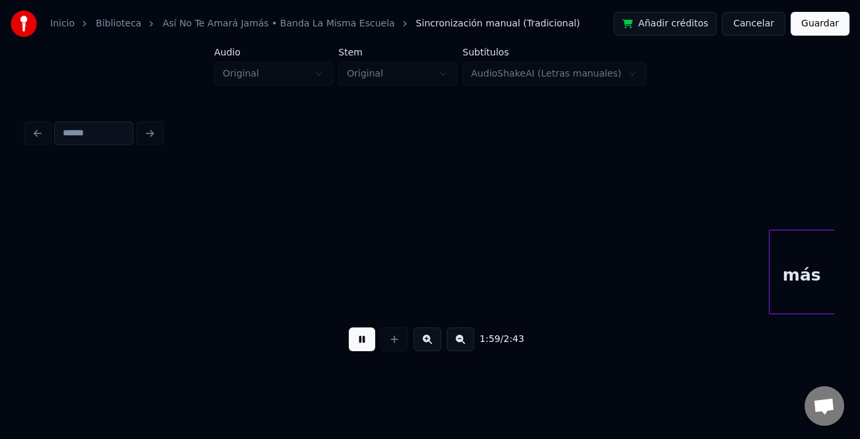
scroll to position [0, 19798]
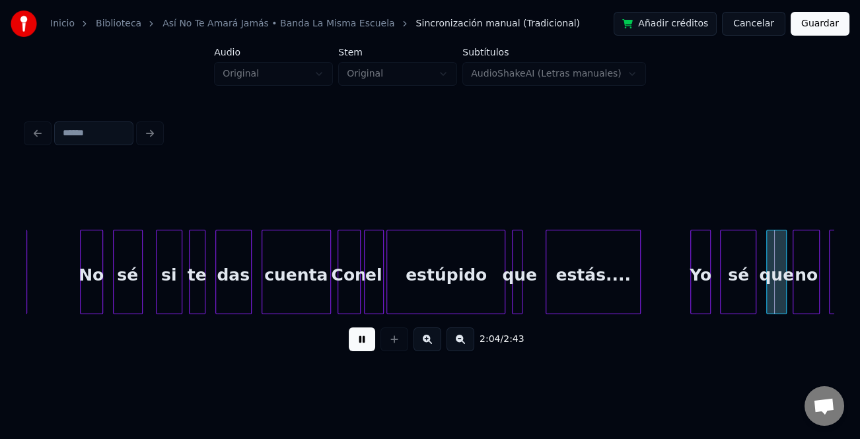
click at [525, 301] on div "que" at bounding box center [518, 275] width 13 height 90
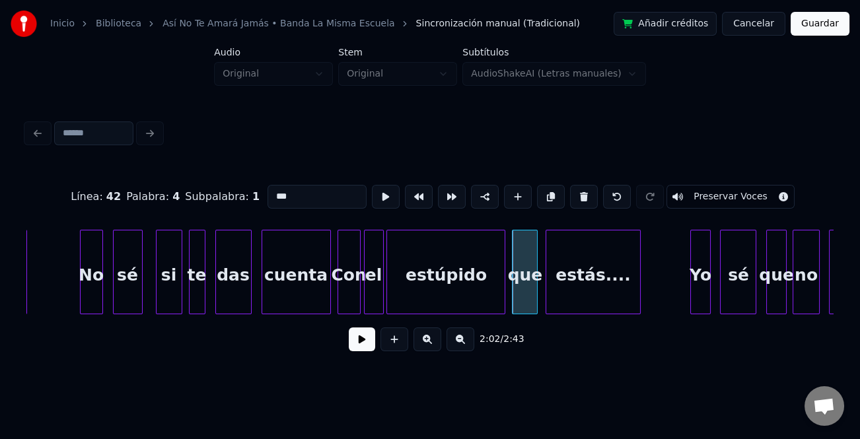
click at [536, 310] on div "más No sé si te das cuenta Con el estúpido que estás.... Yo sé que no podrá" at bounding box center [429, 272] width 807 height 85
click at [369, 341] on button at bounding box center [362, 340] width 26 height 24
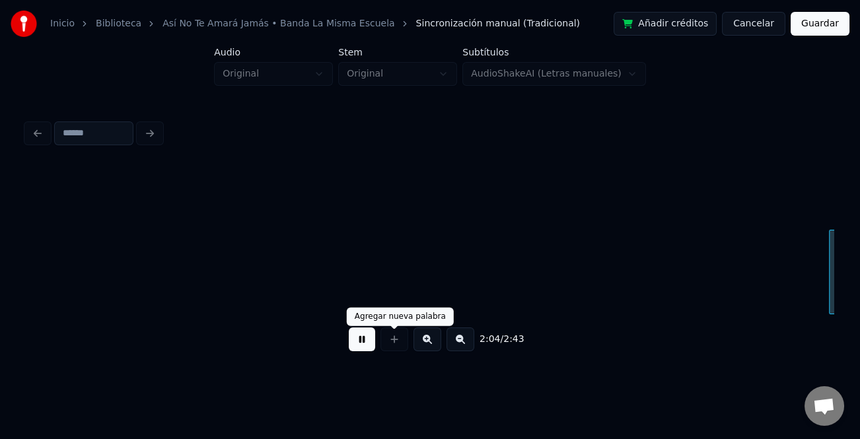
scroll to position [0, 20607]
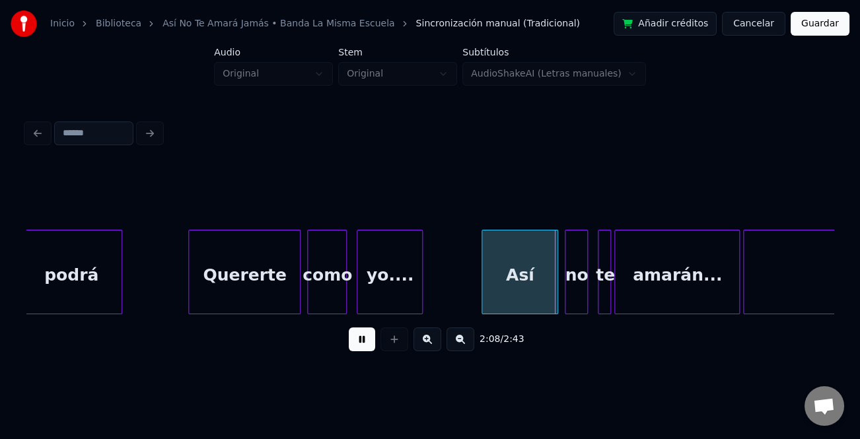
click at [482, 277] on div at bounding box center [484, 271] width 4 height 83
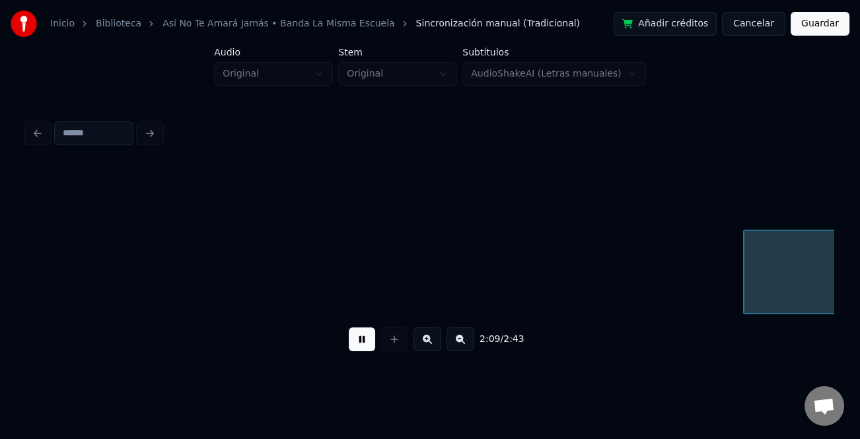
scroll to position [0, 21416]
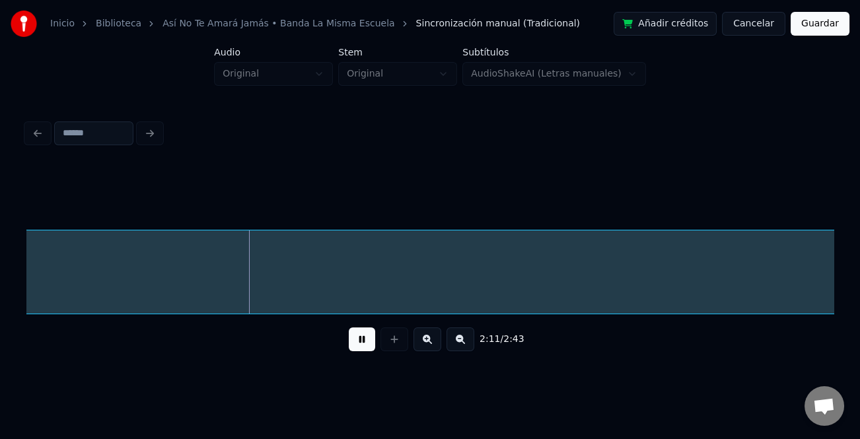
click at [470, 343] on button at bounding box center [460, 340] width 28 height 24
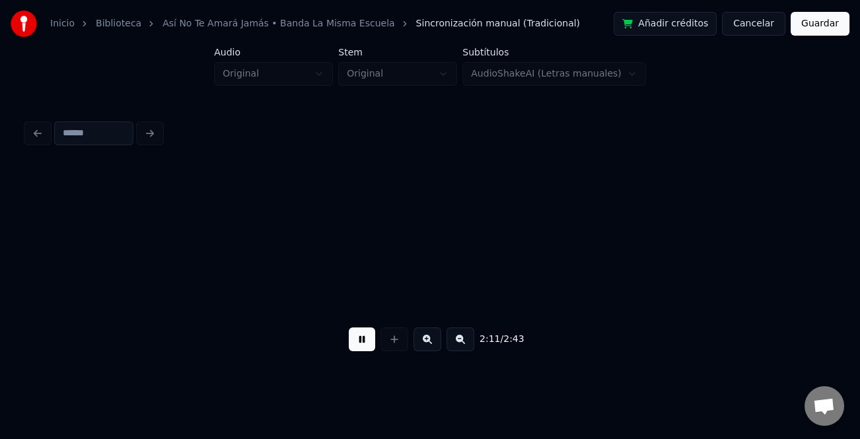
click at [470, 343] on button at bounding box center [460, 340] width 28 height 24
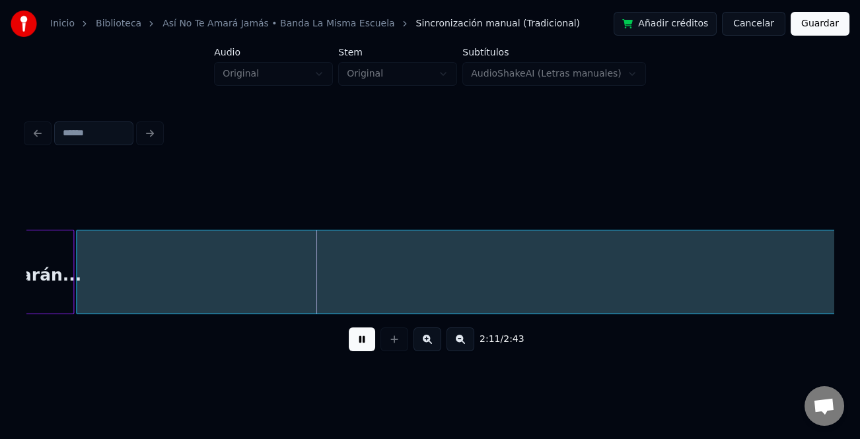
click at [470, 343] on button at bounding box center [460, 340] width 28 height 24
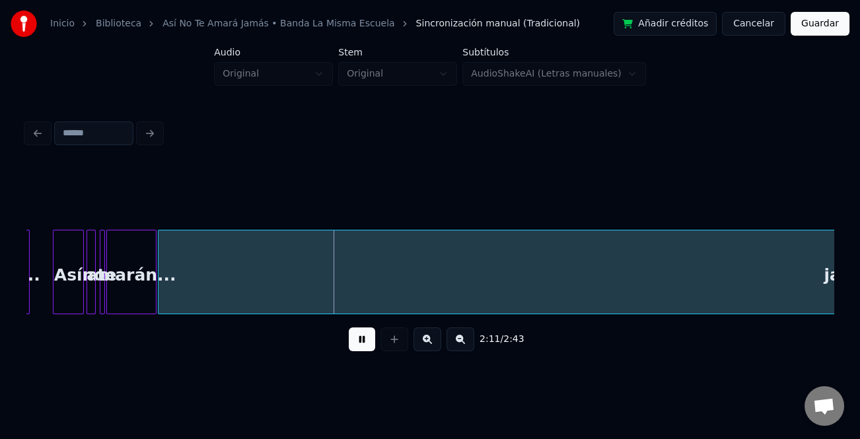
click at [470, 343] on button at bounding box center [460, 340] width 28 height 24
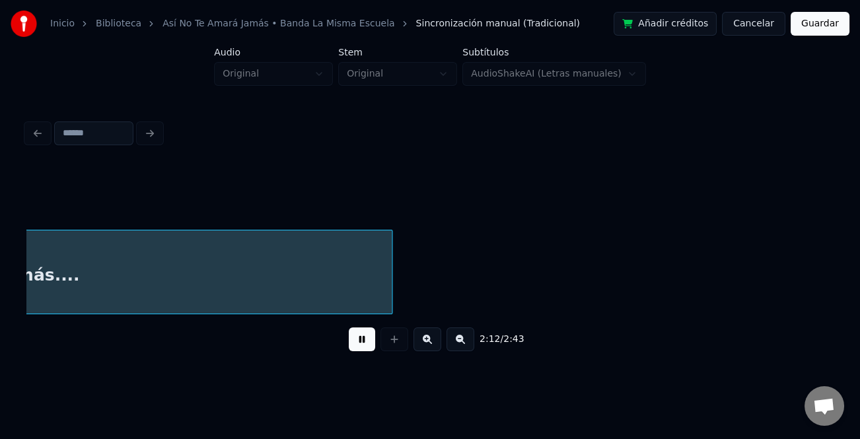
scroll to position [0, 4040]
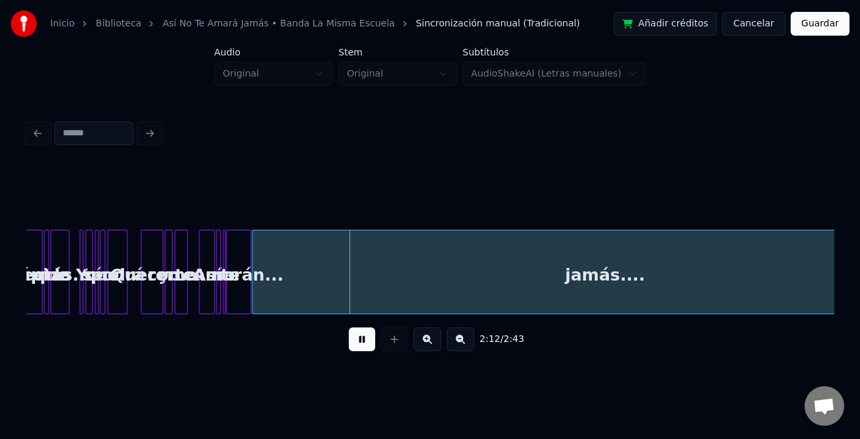
click at [470, 343] on button at bounding box center [460, 340] width 28 height 24
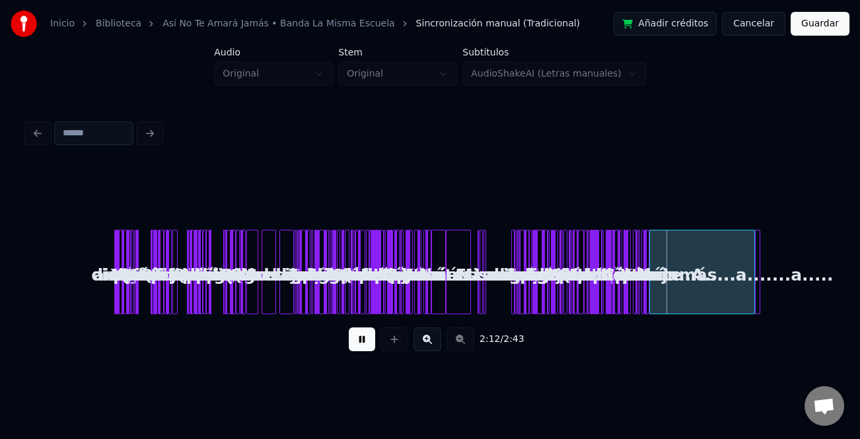
scroll to position [0, 0]
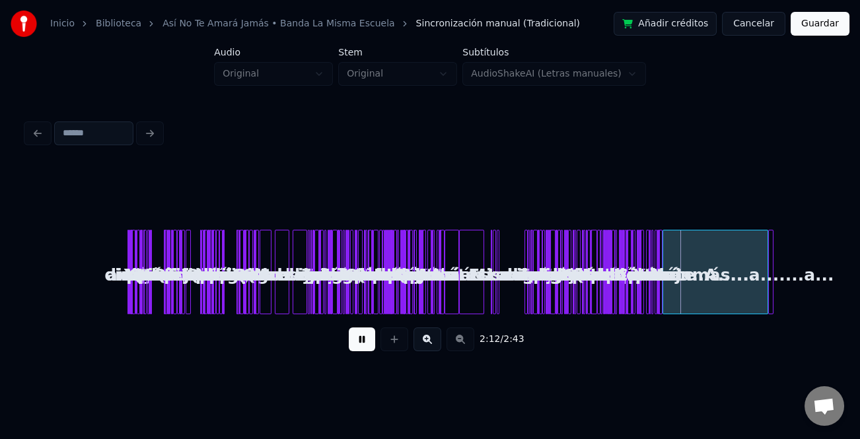
click at [470, 343] on div "2:12 / 2:43" at bounding box center [430, 339] width 786 height 29
click at [773, 310] on div "A.....a.......a....." at bounding box center [782, 272] width 28 height 85
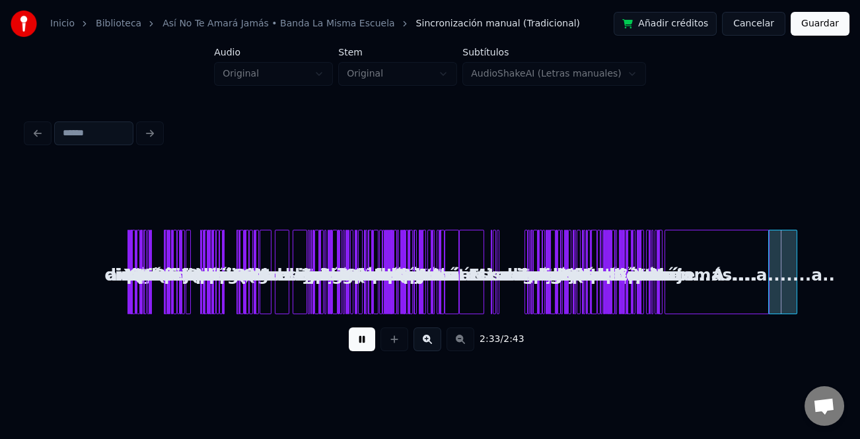
click at [751, 311] on div "jamás...." at bounding box center [717, 275] width 104 height 90
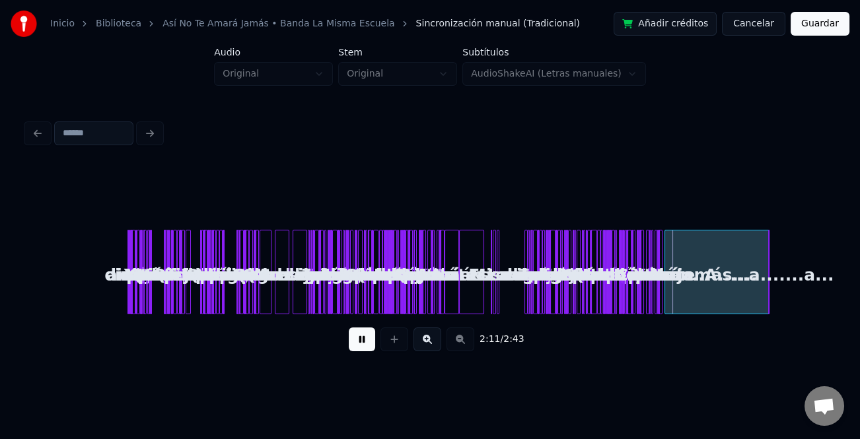
click at [711, 310] on div "jamás.... amarán... yo.... Así no te estúpido que estás.... Yo sé que no podrá …" at bounding box center [429, 272] width 807 height 85
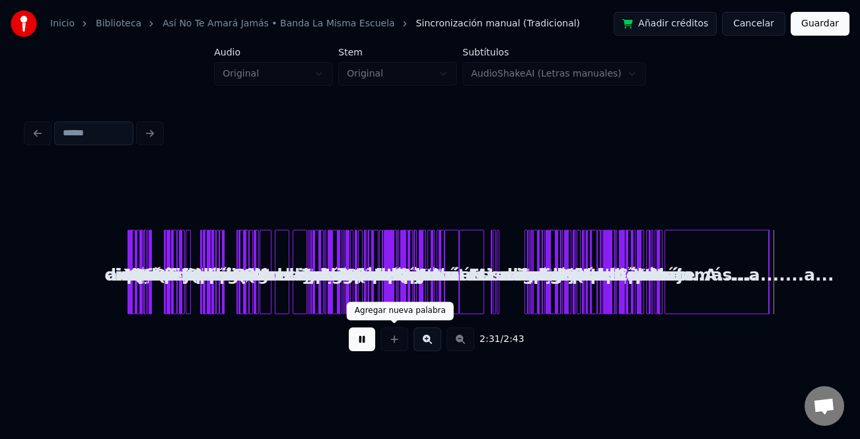
click at [370, 340] on button at bounding box center [362, 340] width 26 height 24
click at [427, 337] on button at bounding box center [427, 340] width 28 height 24
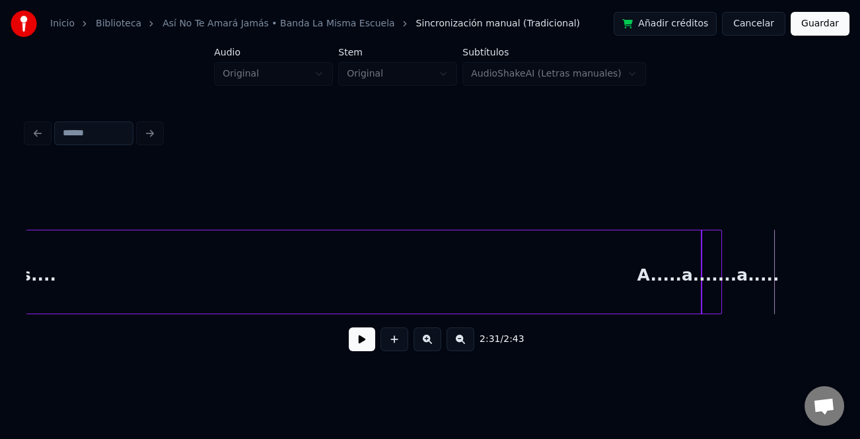
click at [427, 337] on button at bounding box center [427, 340] width 28 height 24
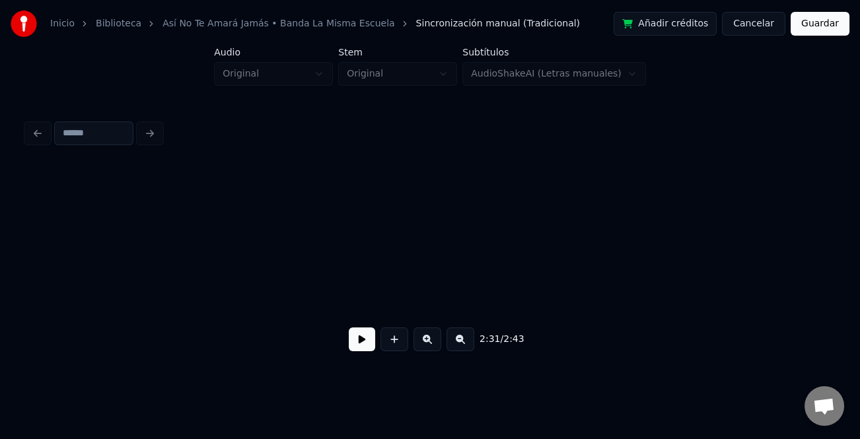
scroll to position [0, 14280]
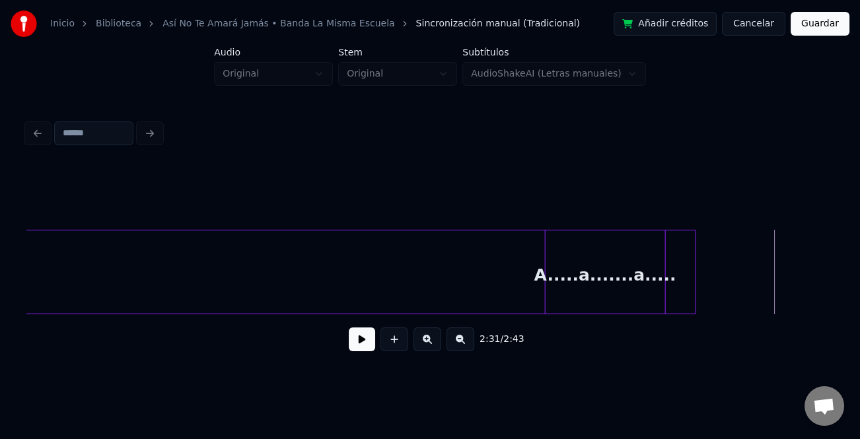
click at [546, 302] on div at bounding box center [547, 271] width 4 height 83
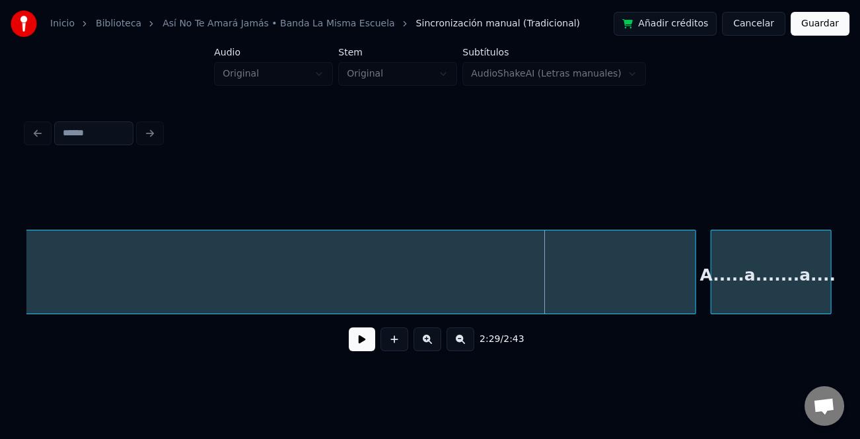
scroll to position [0, 14309]
click at [826, 311] on div "jamás.... A.....a.......a....." at bounding box center [429, 272] width 807 height 85
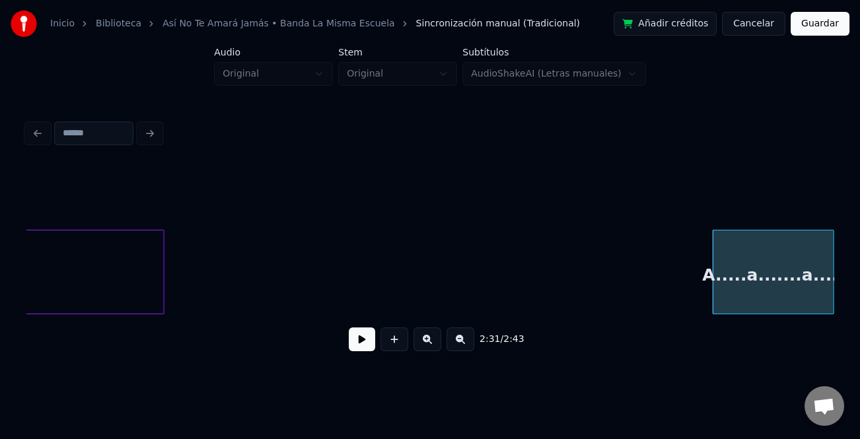
click at [94, 322] on div "2:31 / 2:43" at bounding box center [429, 264] width 807 height 201
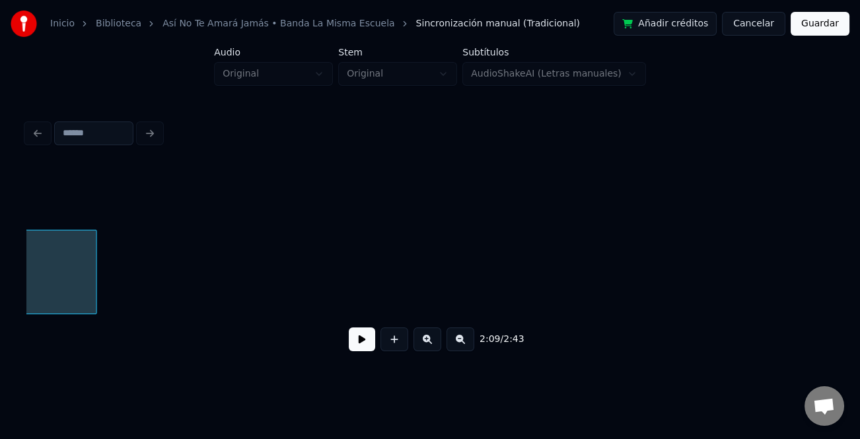
scroll to position [0, 12832]
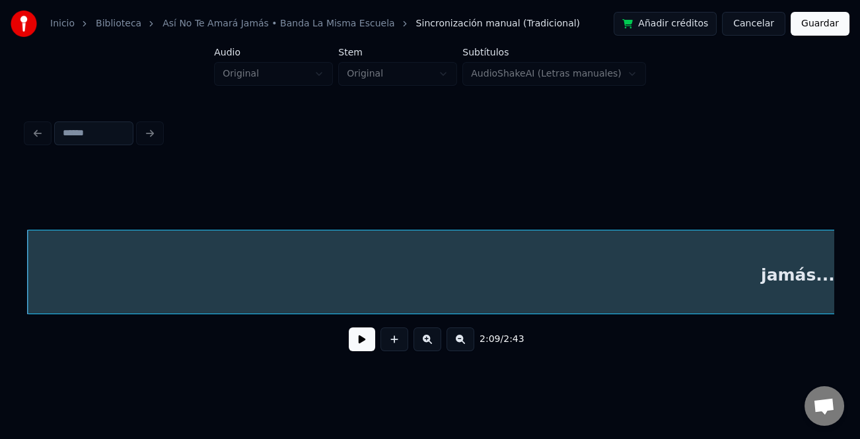
click at [464, 339] on button at bounding box center [460, 340] width 28 height 24
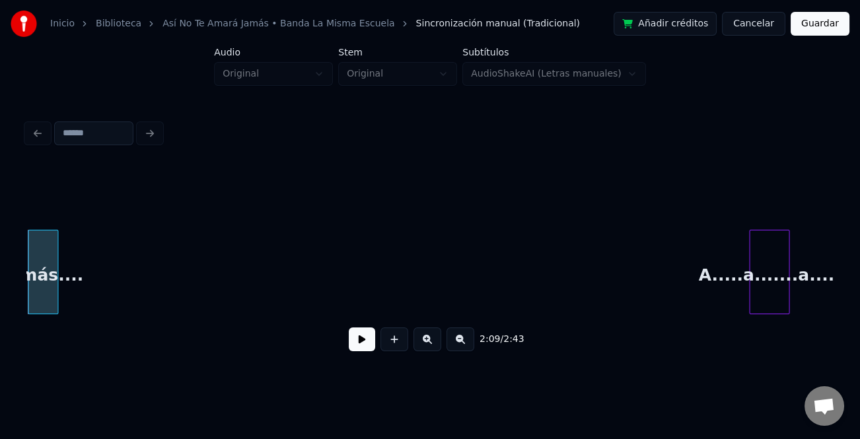
click at [53, 268] on div at bounding box center [55, 271] width 4 height 83
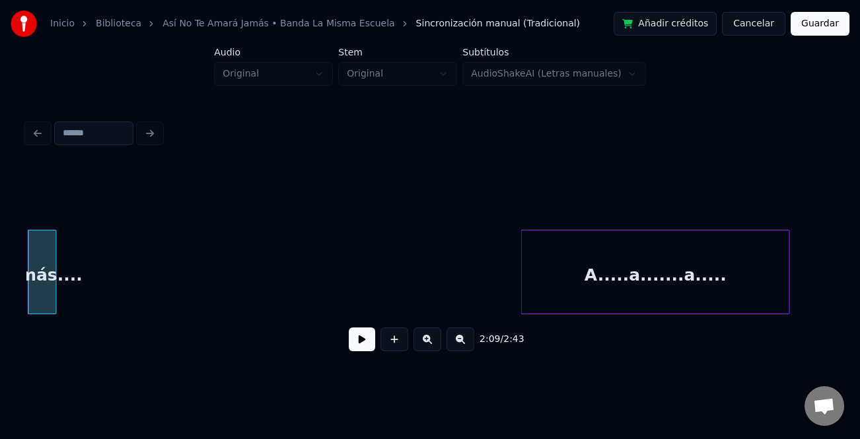
click at [522, 296] on div at bounding box center [523, 271] width 4 height 83
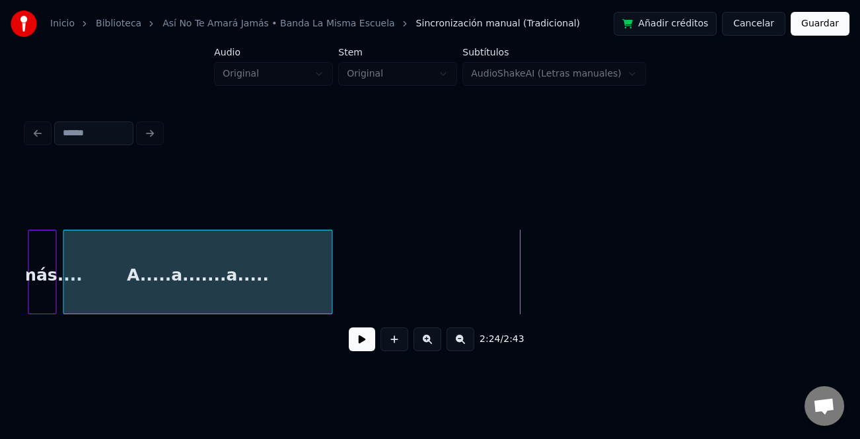
click at [172, 290] on div "A.....a.......a....." at bounding box center [197, 275] width 268 height 90
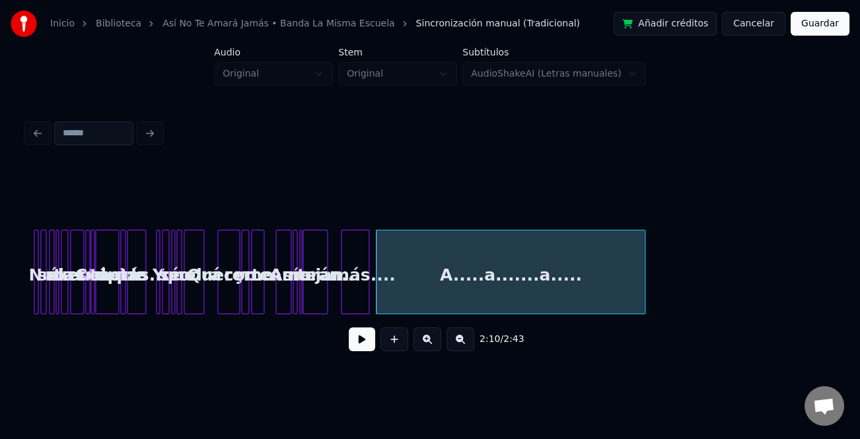
scroll to position [0, 3941]
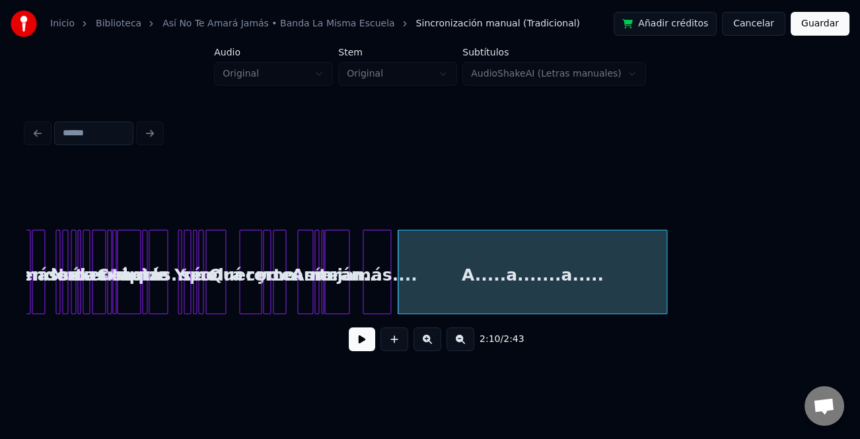
click at [433, 345] on button at bounding box center [427, 340] width 28 height 24
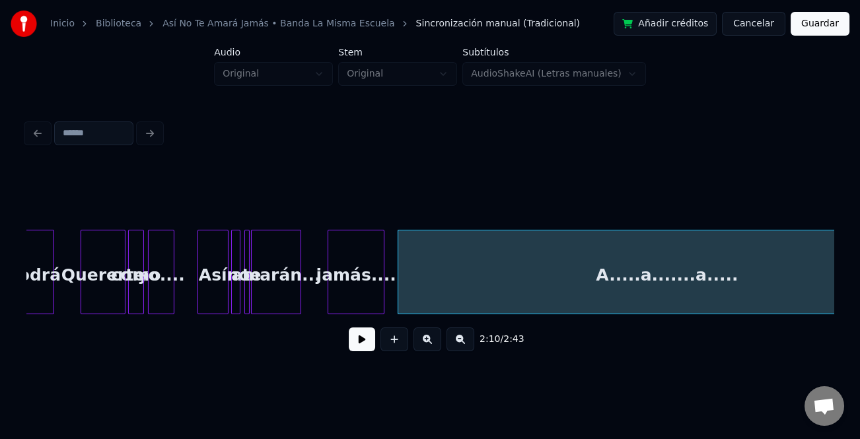
click at [433, 345] on button at bounding box center [427, 340] width 28 height 24
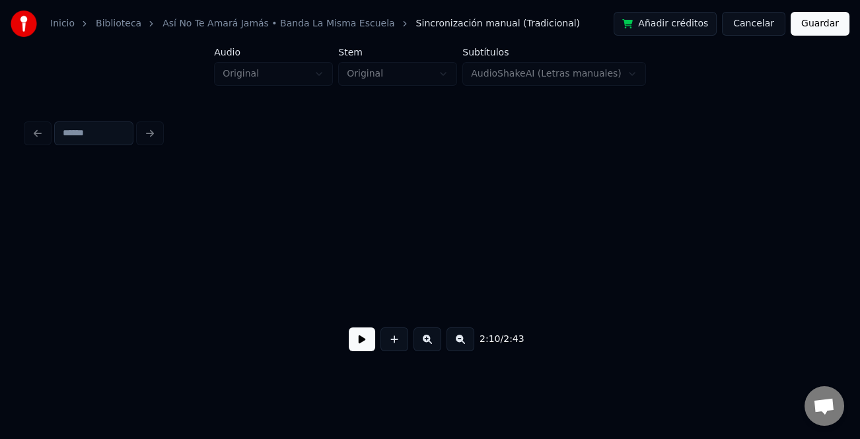
click at [433, 345] on button at bounding box center [427, 340] width 28 height 24
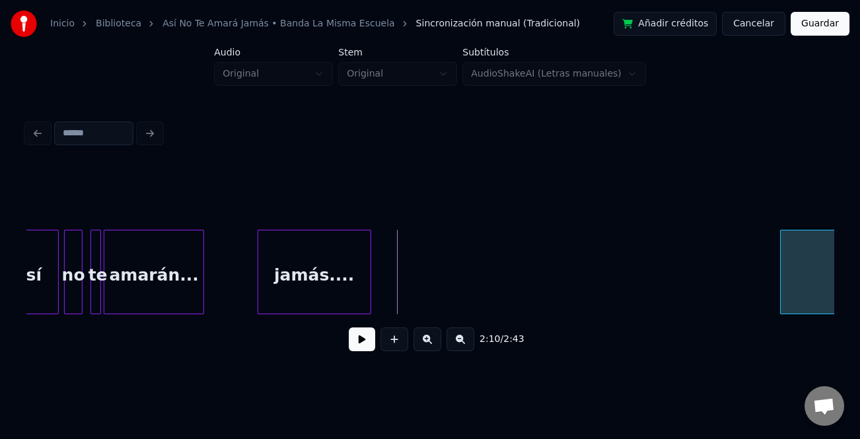
click at [784, 296] on div at bounding box center [782, 271] width 4 height 83
click at [283, 282] on div "jamás...." at bounding box center [298, 275] width 112 height 90
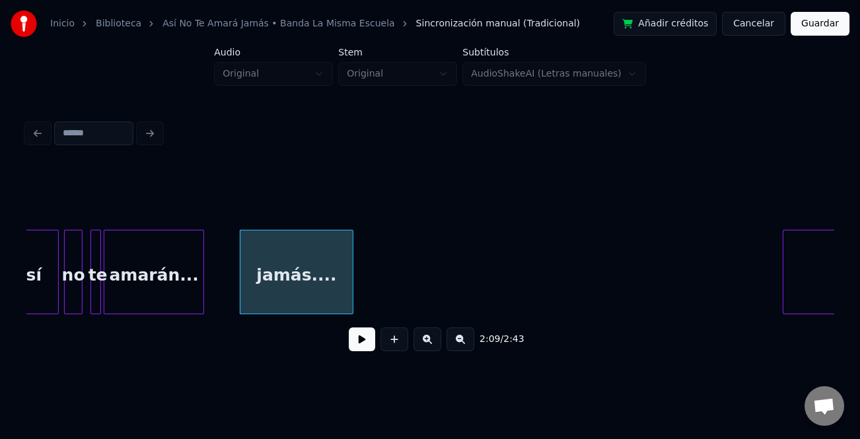
click at [136, 270] on div "amarán..." at bounding box center [153, 275] width 99 height 90
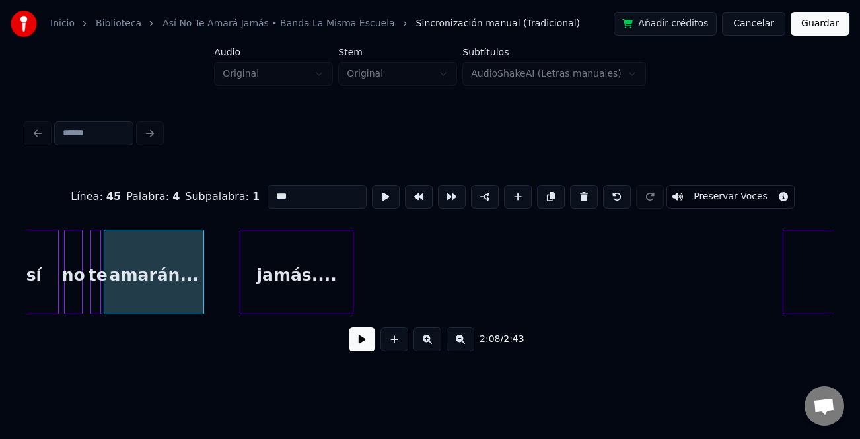
type input "*********"
click at [359, 341] on button at bounding box center [362, 340] width 26 height 24
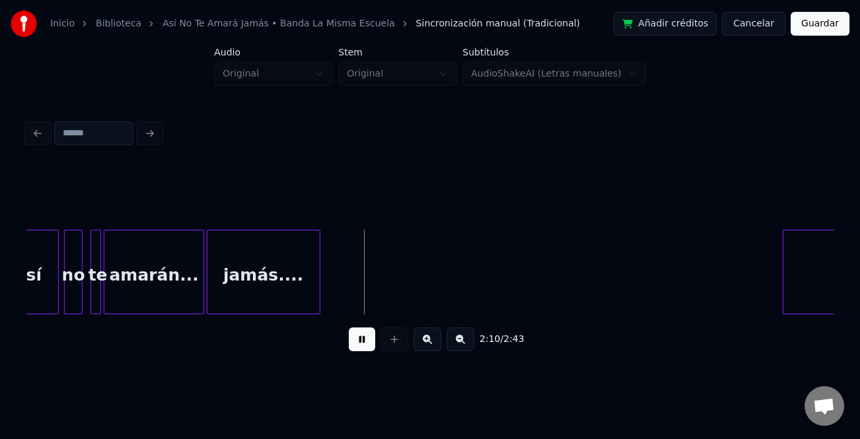
click at [273, 279] on div "jamás...." at bounding box center [263, 275] width 112 height 90
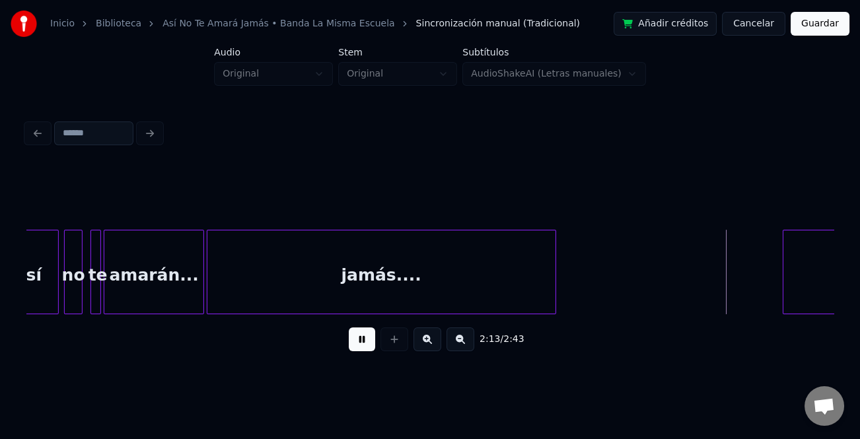
click at [551, 292] on div at bounding box center [553, 271] width 4 height 83
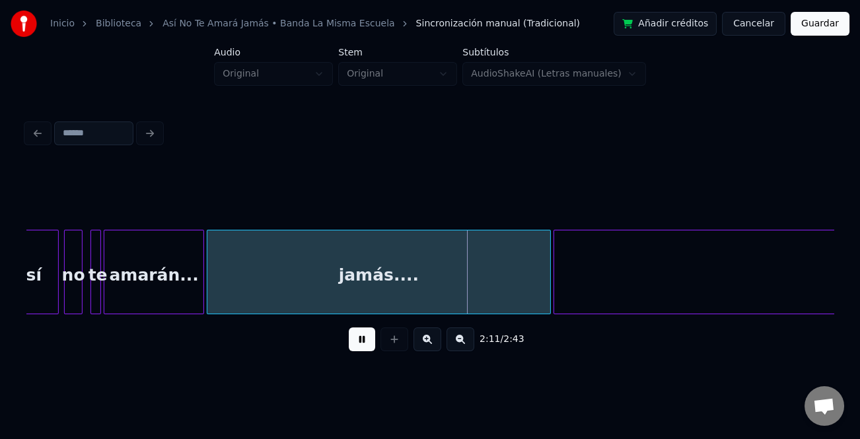
click at [555, 293] on div at bounding box center [556, 271] width 4 height 83
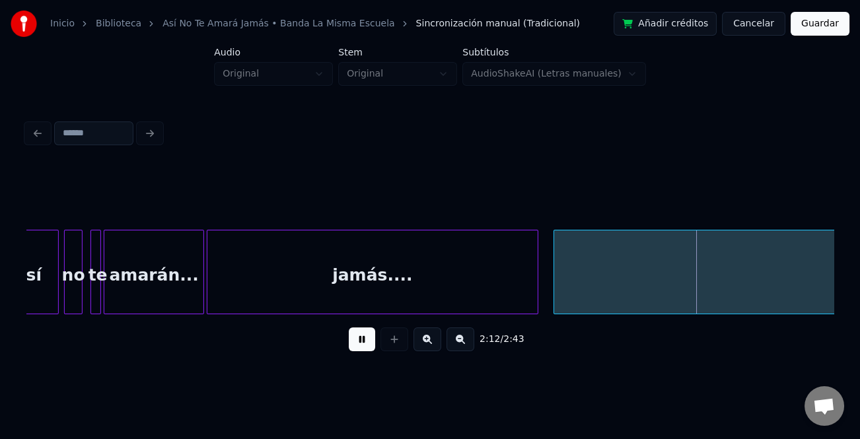
click at [536, 289] on div at bounding box center [536, 271] width 4 height 83
click at [460, 346] on button at bounding box center [460, 340] width 28 height 24
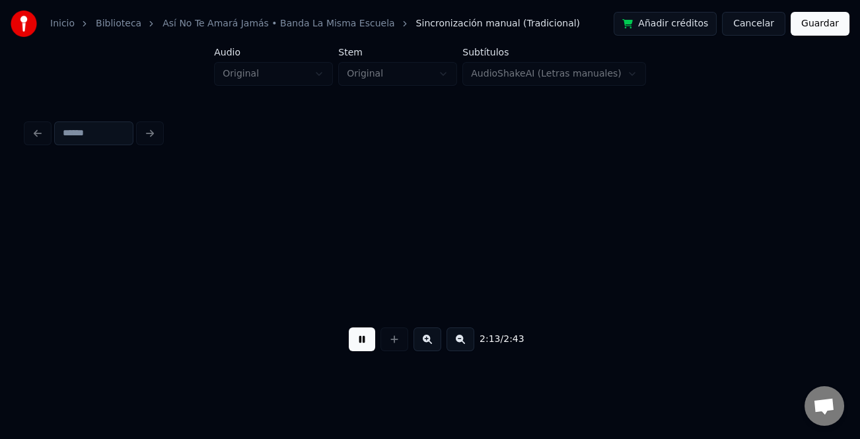
click at [460, 346] on button at bounding box center [460, 340] width 28 height 24
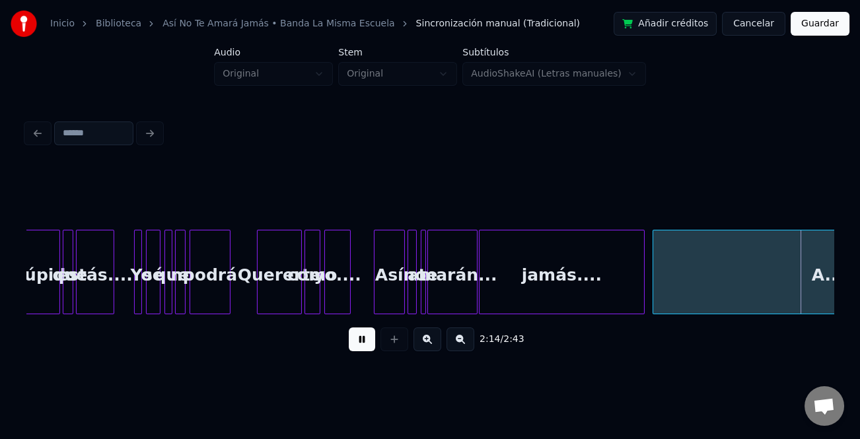
click at [460, 346] on button at bounding box center [460, 340] width 28 height 24
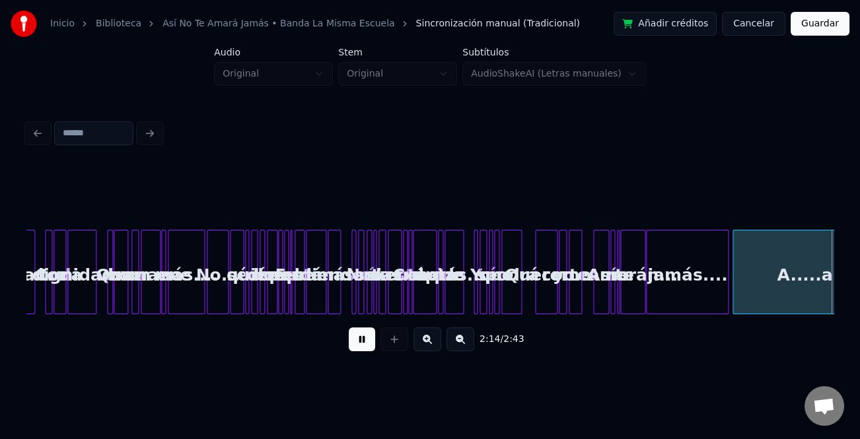
scroll to position [0, 4452]
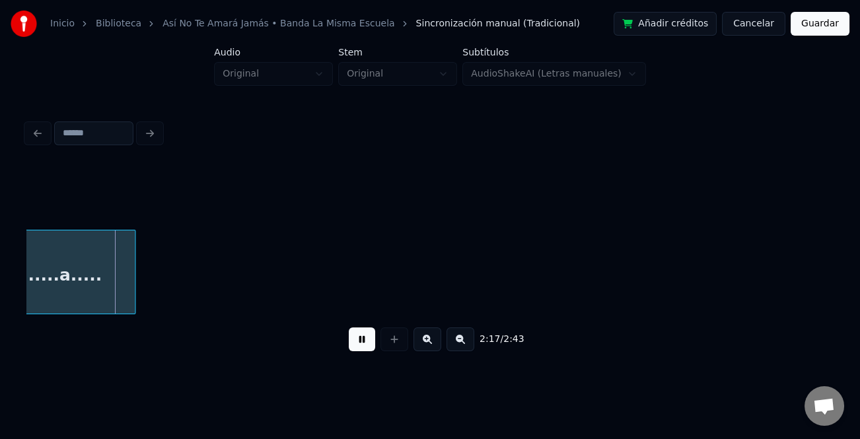
click at [131, 273] on div at bounding box center [133, 271] width 4 height 83
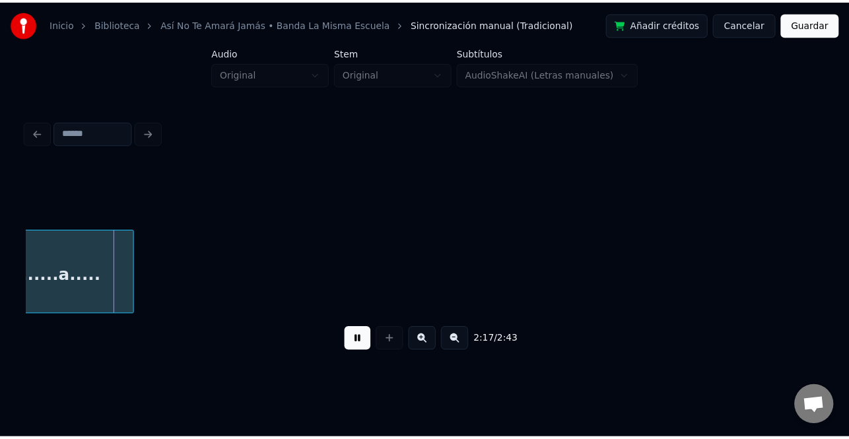
scroll to position [0, 4351]
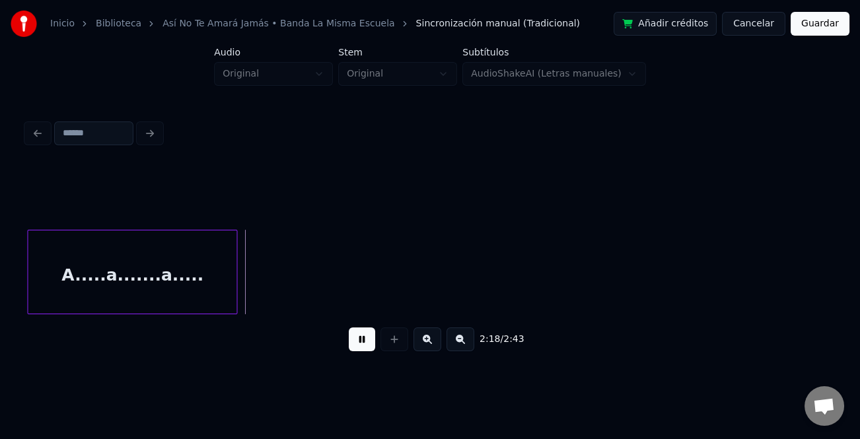
click at [838, 28] on button "Guardar" at bounding box center [819, 24] width 59 height 24
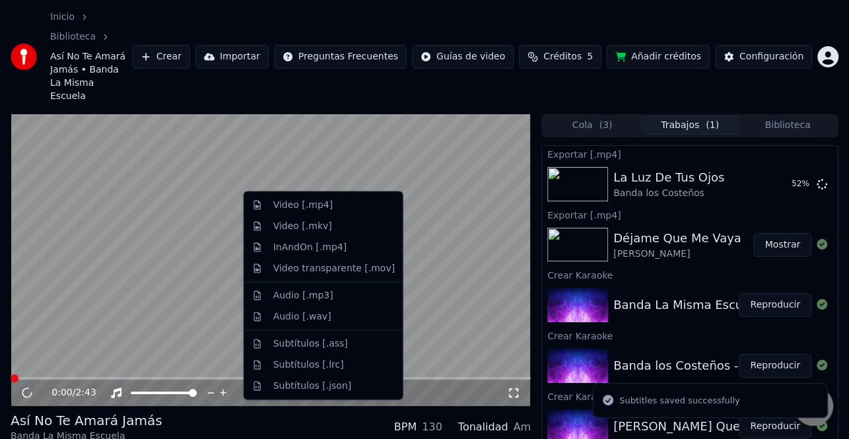
click at [319, 204] on div "Video [.mp4]" at bounding box center [302, 205] width 59 height 13
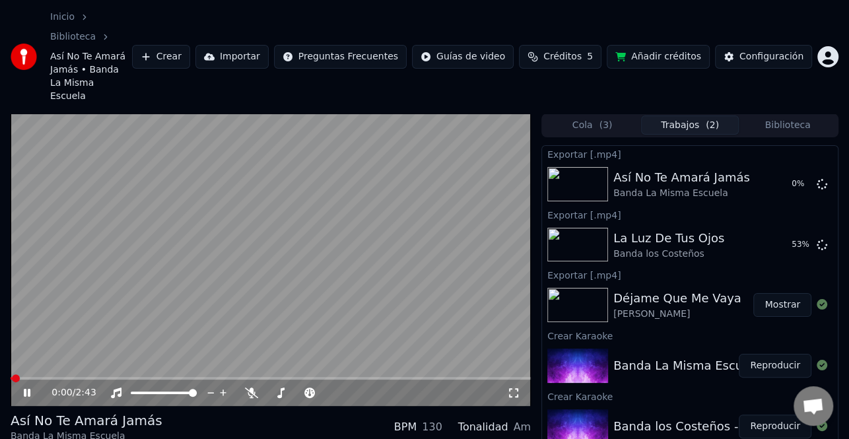
click at [803, 293] on button "Mostrar" at bounding box center [782, 305] width 58 height 24
click at [51, 281] on video at bounding box center [271, 260] width 520 height 293
